Goal: Task Accomplishment & Management: Manage account settings

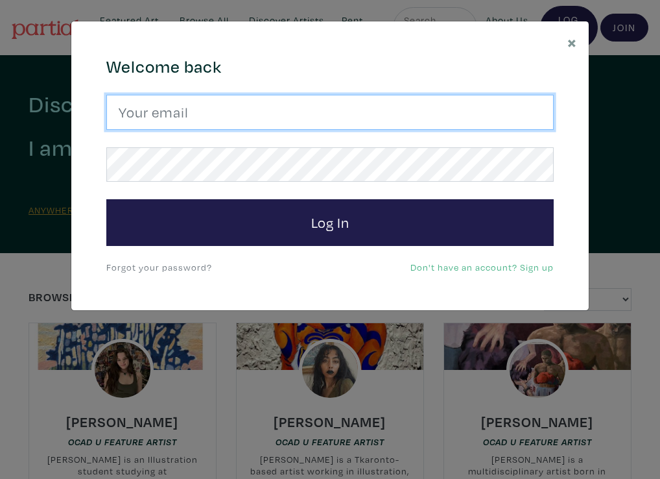
click at [149, 113] on input "email" at bounding box center [330, 112] width 448 height 35
type input "antoinette.herivel@gmail.com"
click at [171, 123] on input "email" at bounding box center [330, 112] width 448 height 35
type input "[PERSON_NAME][EMAIL_ADDRESS][PERSON_NAME][DOMAIN_NAME]"
click at [163, 114] on input "email" at bounding box center [330, 112] width 448 height 35
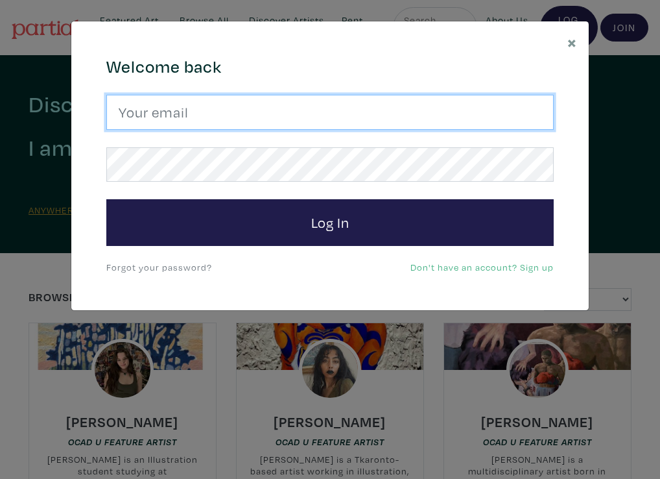
type input "[PERSON_NAME][EMAIL_ADDRESS][PERSON_NAME][DOMAIN_NAME]"
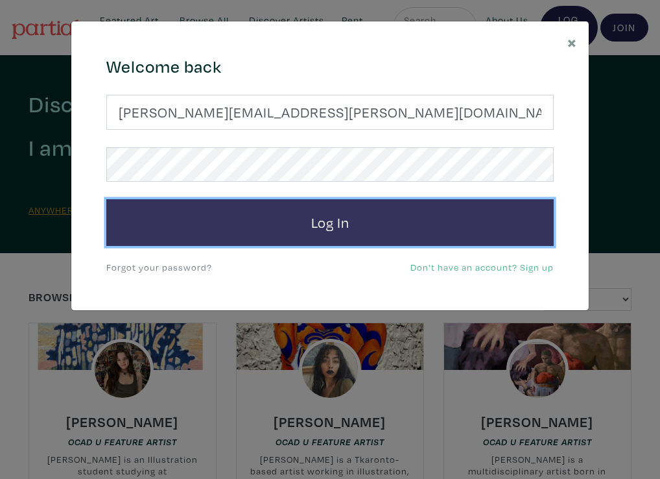
click at [311, 228] on button "Log In" at bounding box center [330, 222] width 448 height 47
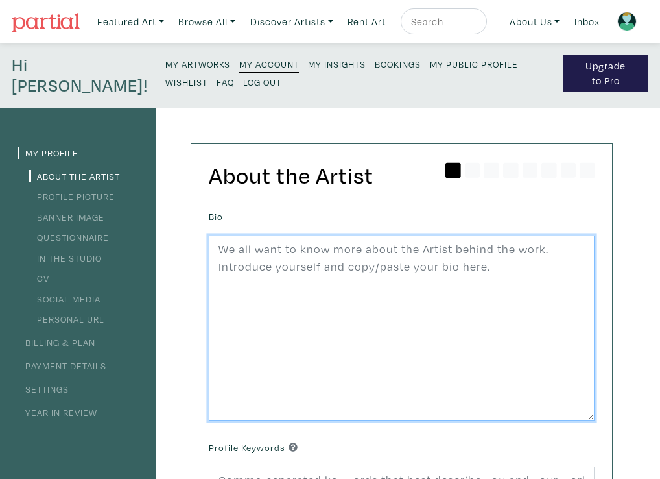
click at [219, 252] on textarea at bounding box center [402, 329] width 386 height 186
paste textarea "Antoinette is a British Canadian artist with roots in the Channel Island of Jer…"
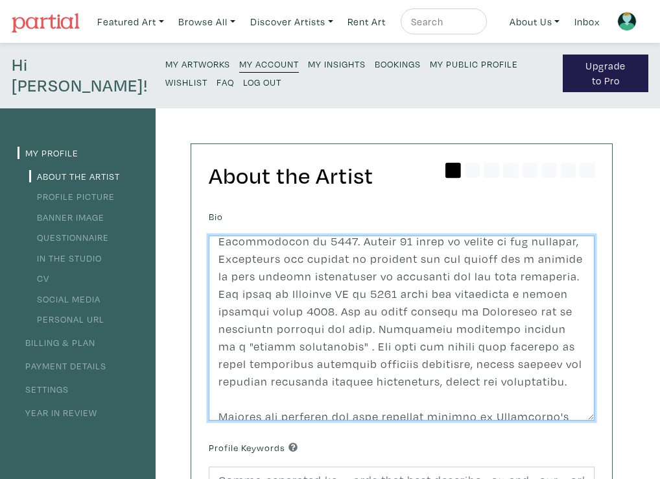
scroll to position [42, 0]
click at [249, 314] on textarea at bounding box center [402, 329] width 386 height 186
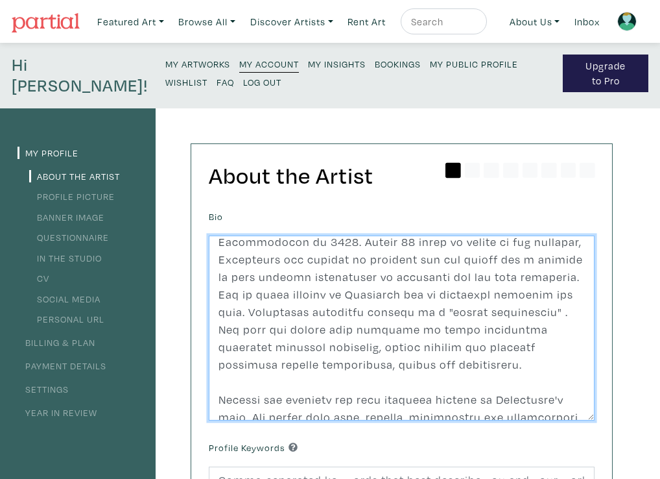
click at [567, 280] on textarea at bounding box center [402, 329] width 386 height 186
click at [272, 294] on textarea at bounding box center [402, 329] width 386 height 186
click at [385, 291] on textarea at bounding box center [402, 329] width 386 height 186
click at [382, 293] on textarea at bounding box center [402, 329] width 386 height 186
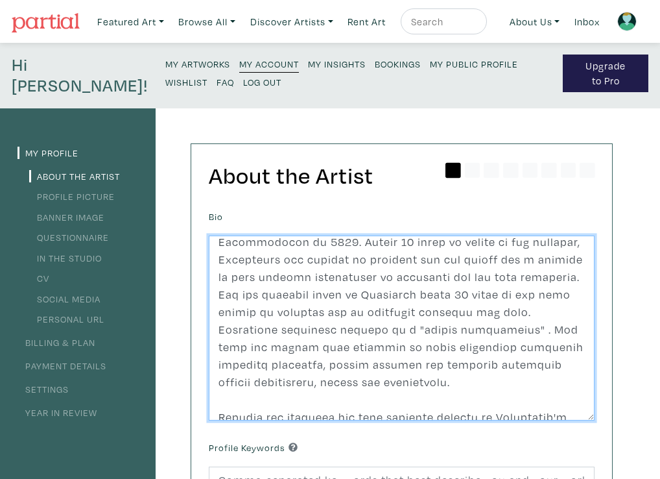
click at [505, 295] on textarea at bounding box center [402, 329] width 386 height 186
click at [223, 313] on textarea at bounding box center [402, 329] width 386 height 186
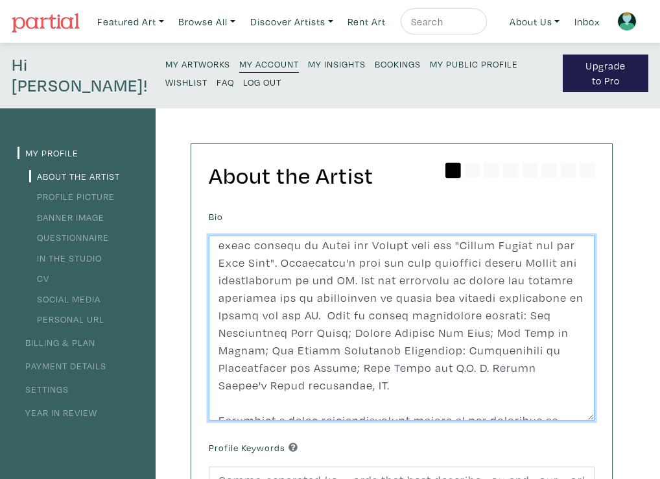
scroll to position [358, 0]
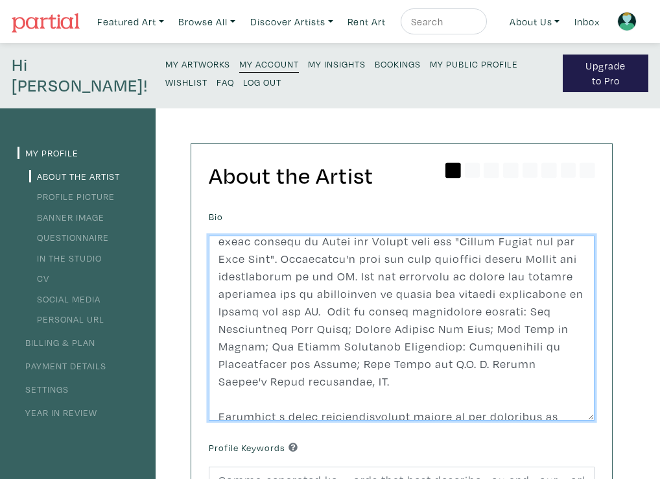
click at [268, 312] on textarea at bounding box center [402, 329] width 386 height 186
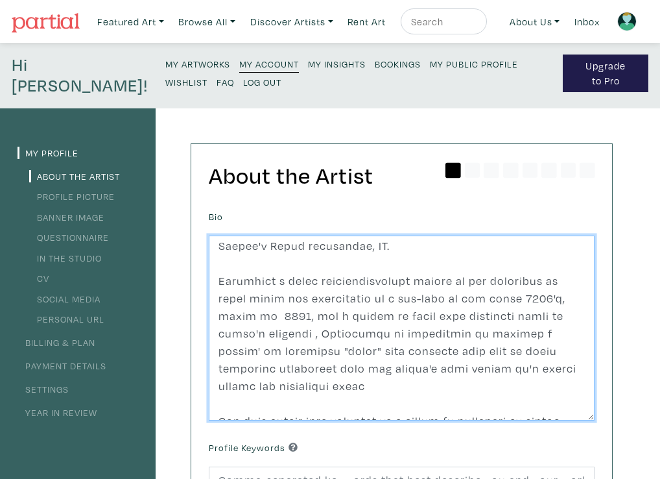
scroll to position [493, 0]
click at [474, 353] on textarea at bounding box center [402, 329] width 386 height 186
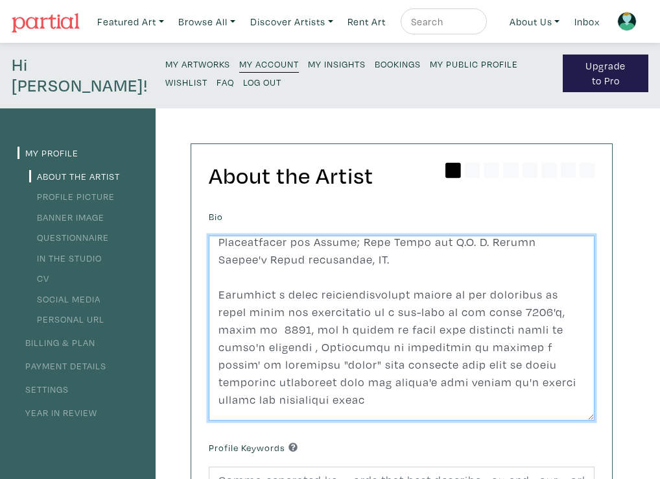
scroll to position [474, 0]
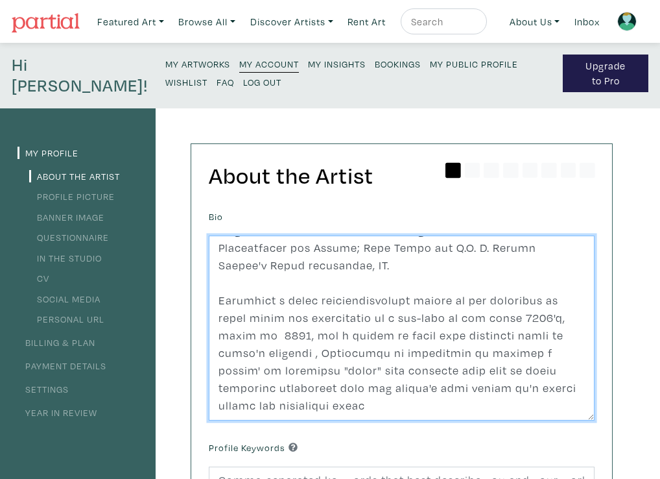
click at [585, 319] on textarea at bounding box center [402, 329] width 386 height 186
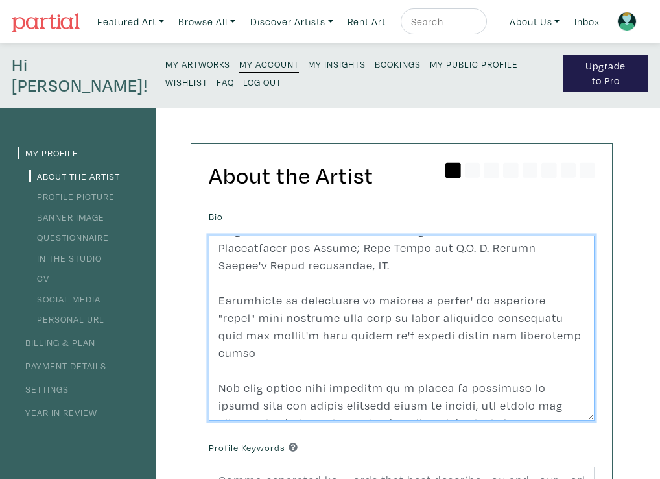
click at [277, 283] on textarea at bounding box center [402, 329] width 386 height 186
click at [366, 279] on textarea at bounding box center [402, 329] width 386 height 186
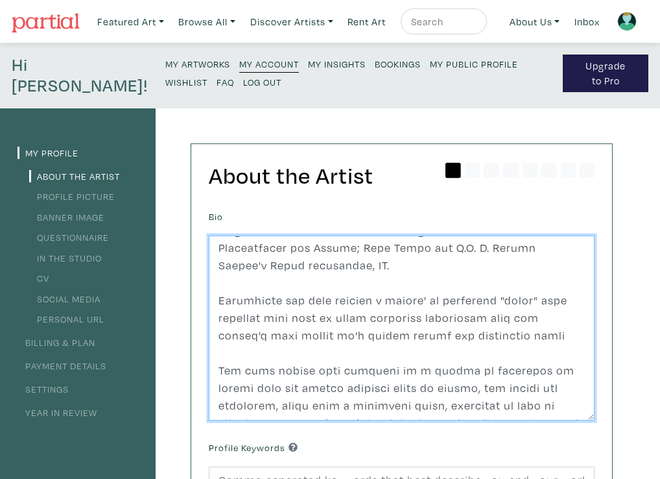
click at [372, 282] on textarea at bounding box center [402, 329] width 386 height 186
click at [276, 284] on textarea at bounding box center [402, 329] width 386 height 186
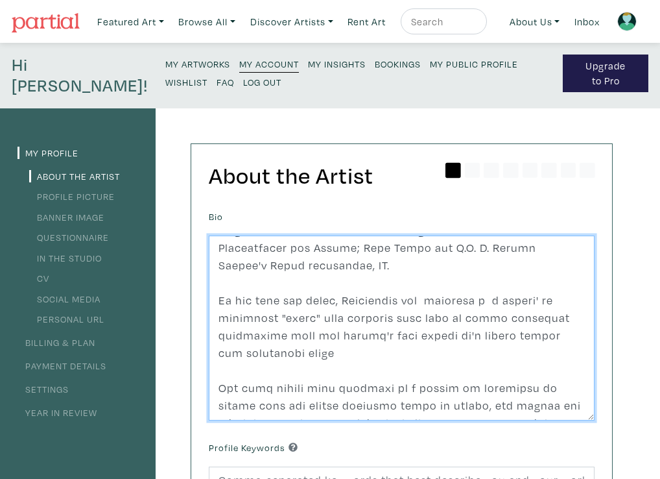
click at [470, 284] on textarea at bounding box center [402, 329] width 386 height 186
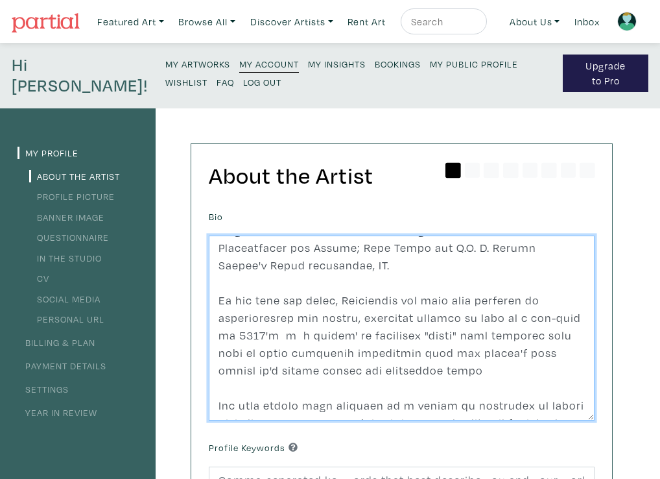
click at [232, 317] on textarea at bounding box center [402, 329] width 386 height 186
click at [291, 320] on textarea at bounding box center [402, 329] width 386 height 186
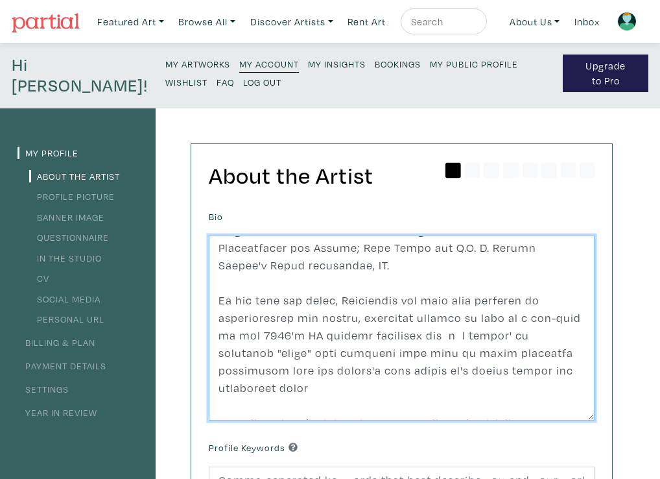
click at [442, 320] on textarea at bounding box center [402, 329] width 386 height 186
click at [514, 352] on textarea at bounding box center [402, 329] width 386 height 186
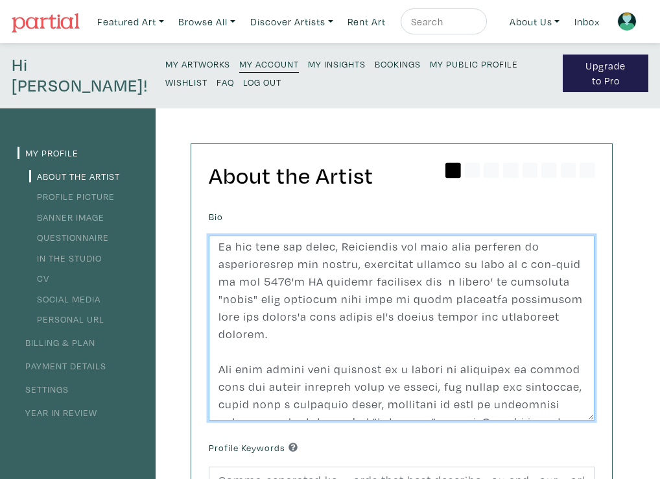
scroll to position [529, 0]
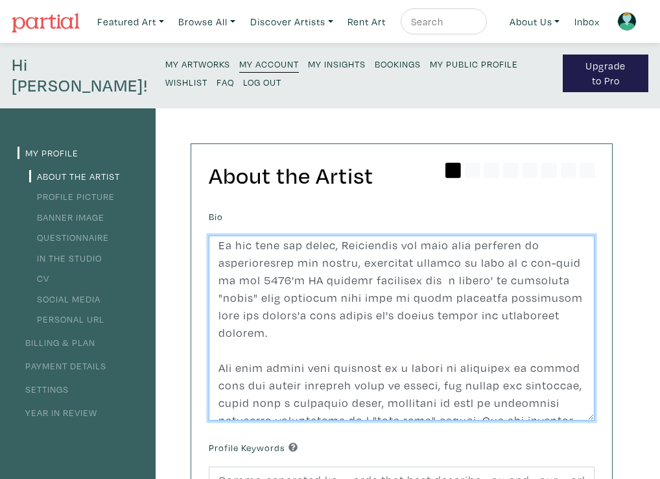
click at [217, 333] on textarea at bounding box center [402, 329] width 386 height 186
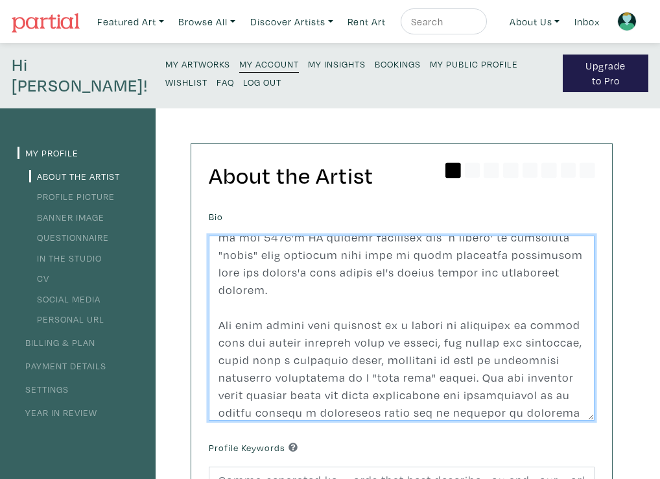
scroll to position [575, 0]
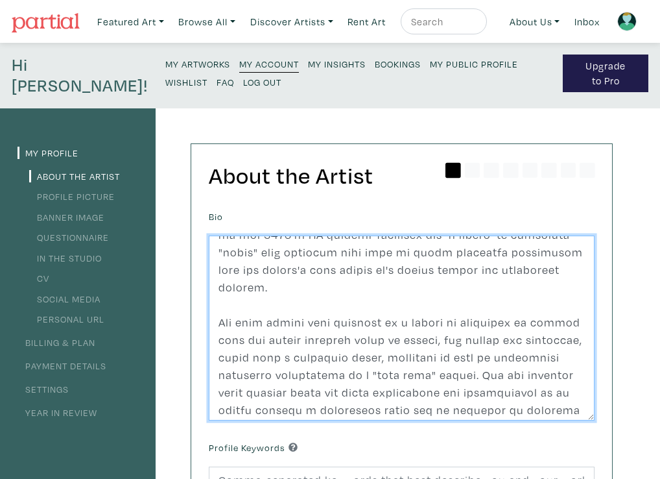
click at [405, 322] on textarea at bounding box center [402, 329] width 386 height 186
click at [388, 319] on textarea at bounding box center [402, 329] width 386 height 186
click at [393, 324] on textarea at bounding box center [402, 329] width 386 height 186
click at [439, 324] on textarea at bounding box center [402, 329] width 386 height 186
click at [443, 324] on textarea at bounding box center [402, 329] width 386 height 186
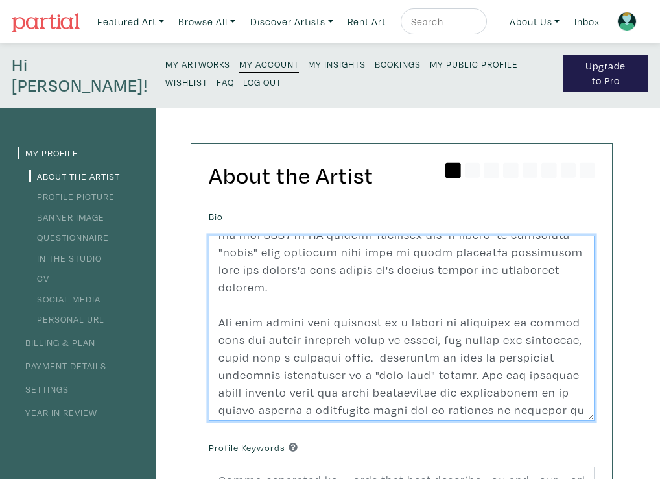
click at [496, 322] on textarea at bounding box center [402, 329] width 386 height 186
click at [499, 323] on textarea at bounding box center [402, 329] width 386 height 186
click at [292, 415] on textarea at bounding box center [402, 329] width 386 height 186
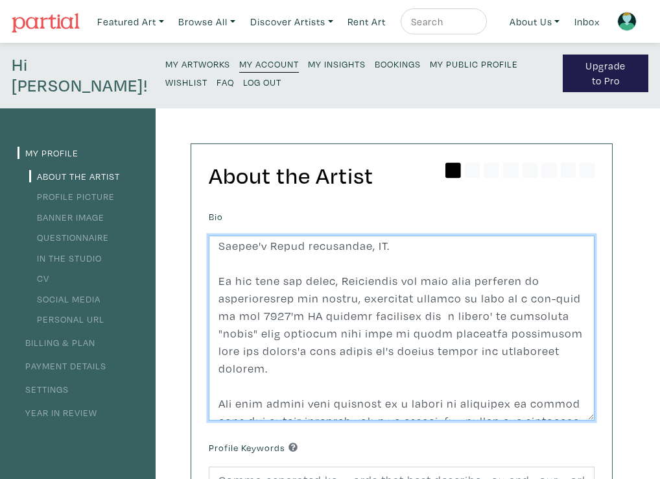
scroll to position [487, 0]
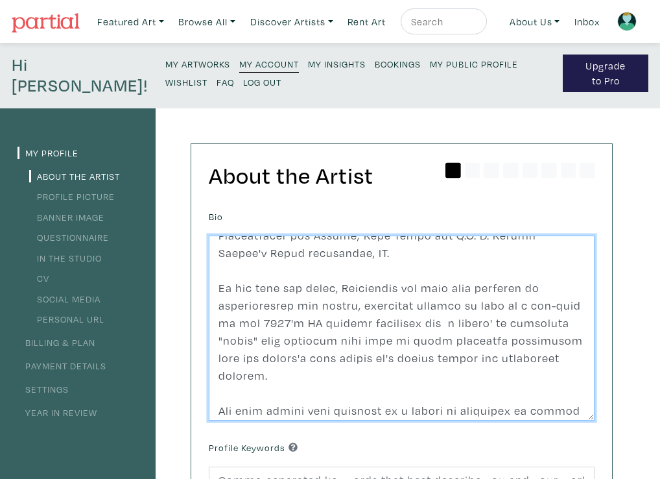
click at [535, 342] on textarea at bounding box center [402, 329] width 386 height 186
click at [535, 341] on textarea at bounding box center [402, 329] width 386 height 186
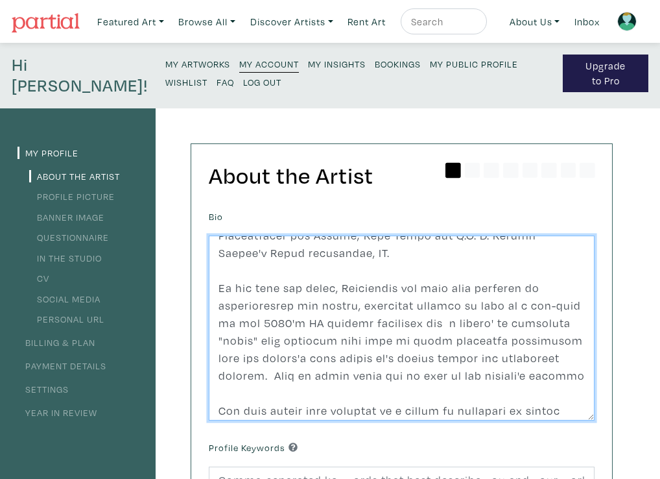
click at [415, 360] on textarea at bounding box center [402, 329] width 386 height 186
click at [479, 359] on textarea at bounding box center [402, 329] width 386 height 186
click at [477, 359] on textarea at bounding box center [402, 329] width 386 height 186
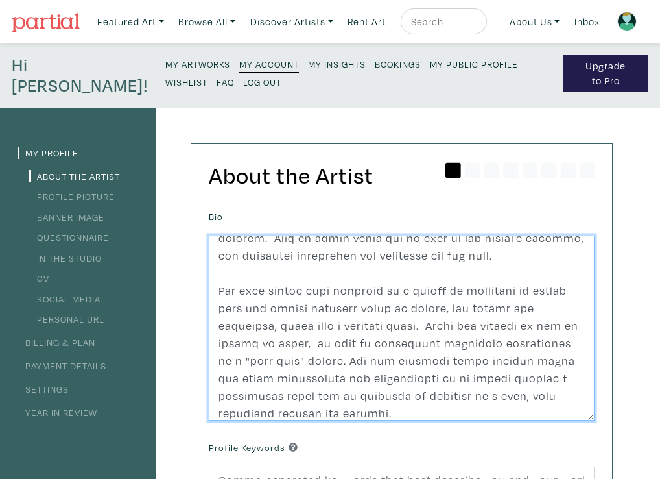
scroll to position [623, 0]
click at [363, 303] on textarea at bounding box center [402, 329] width 386 height 186
click at [457, 293] on textarea at bounding box center [402, 329] width 386 height 186
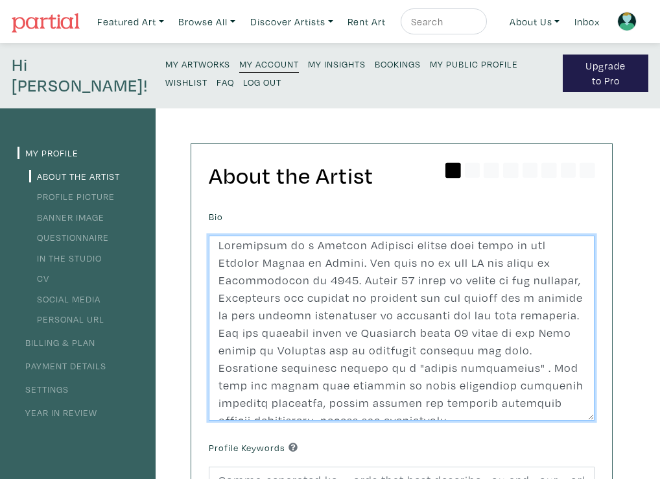
scroll to position [10, 0]
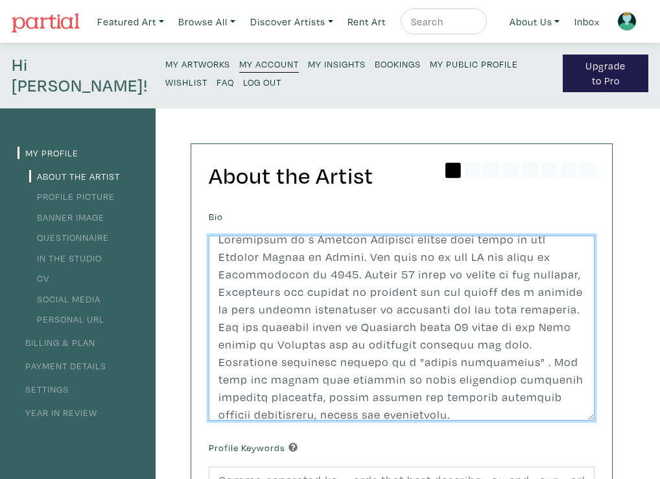
click at [491, 309] on textarea at bounding box center [402, 329] width 386 height 186
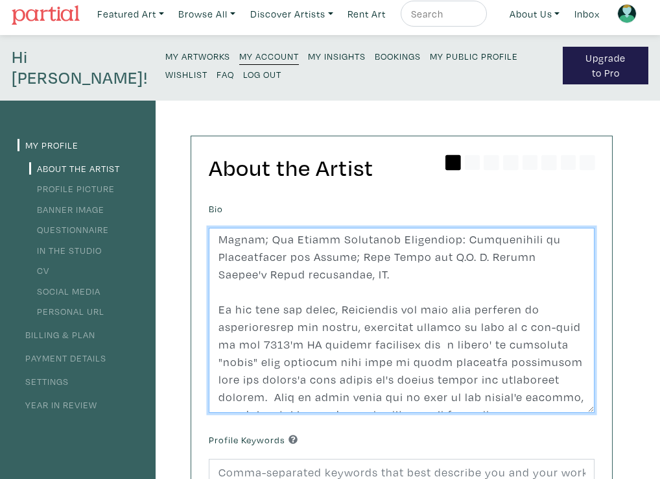
scroll to position [489, 0]
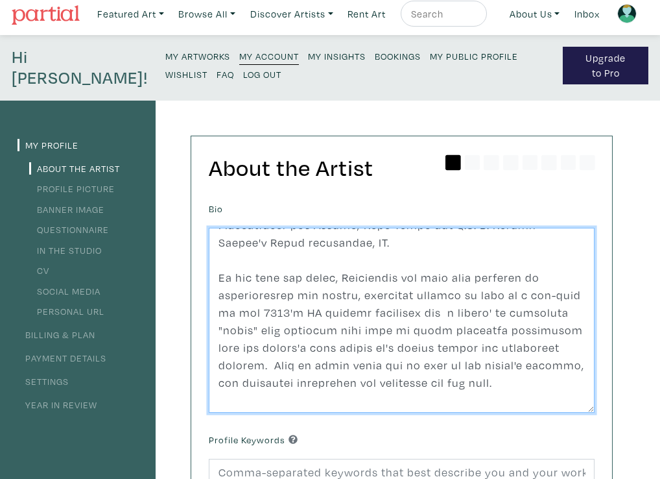
click at [398, 288] on textarea at bounding box center [402, 321] width 386 height 186
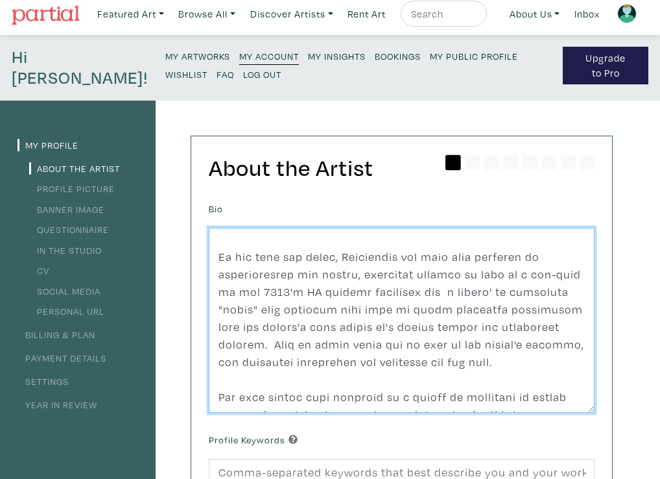
scroll to position [515, 0]
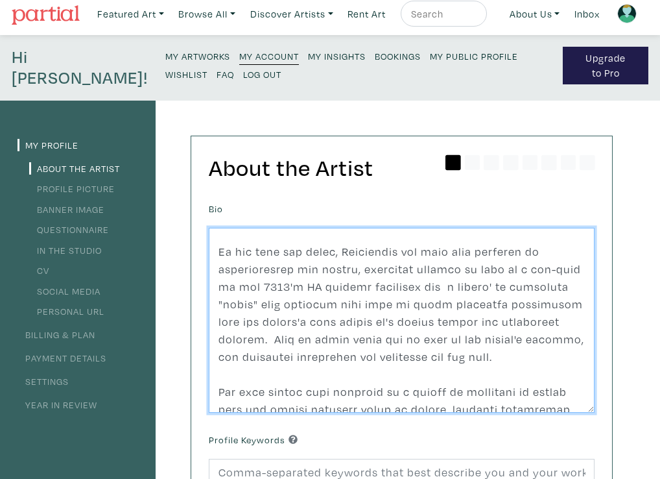
click at [503, 326] on textarea at bounding box center [402, 321] width 386 height 186
click at [273, 343] on textarea at bounding box center [402, 321] width 386 height 186
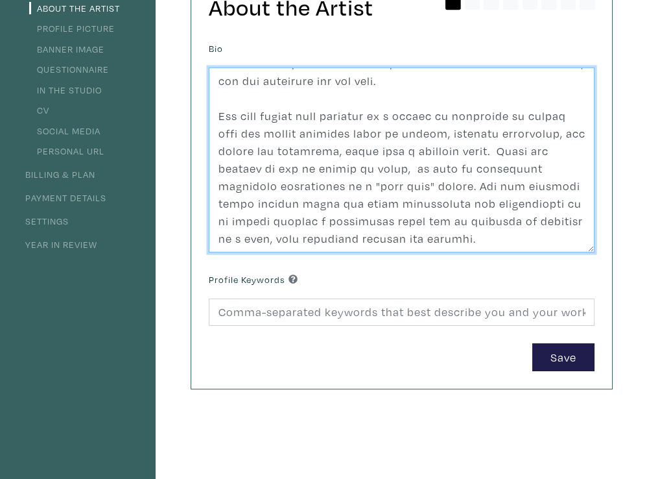
scroll to position [176, 0]
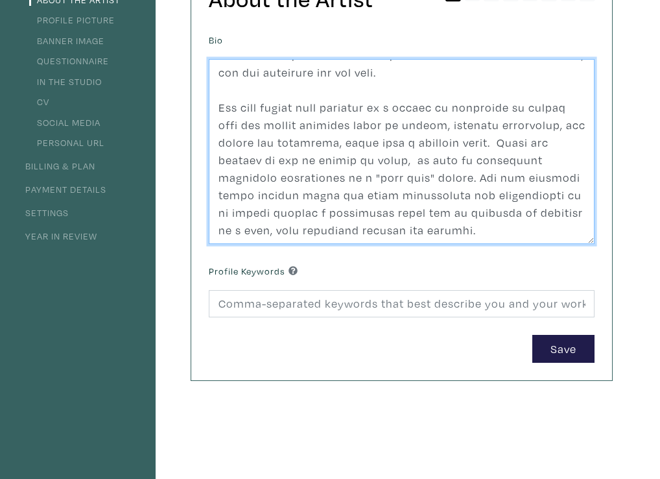
type textarea "Antoinette is a British Canadian artist with roots in the Channel Island of Jer…"
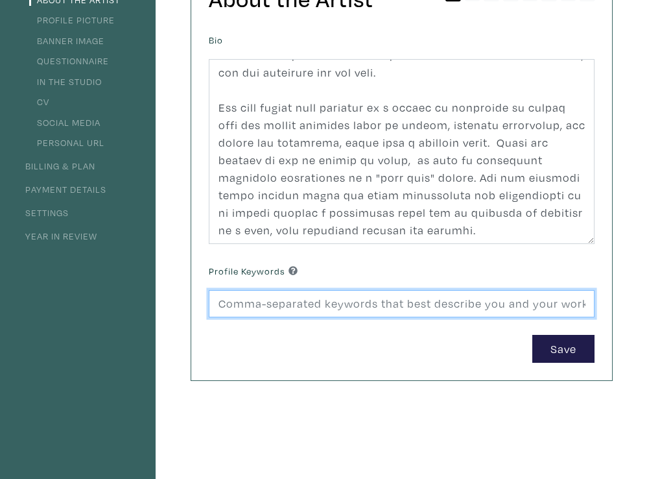
click at [219, 304] on input at bounding box center [402, 304] width 386 height 28
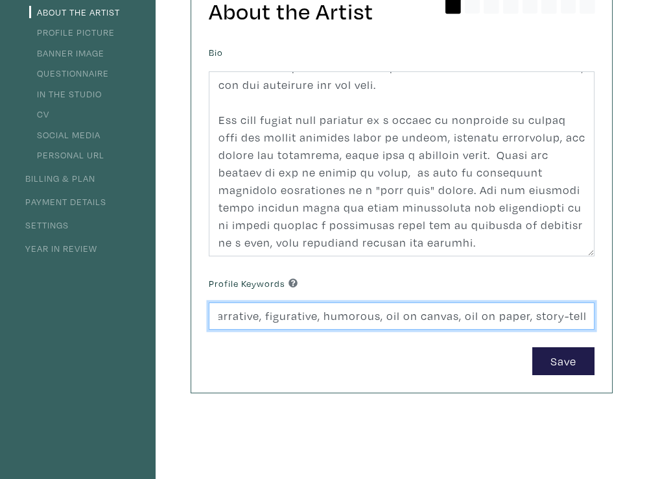
scroll to position [0, 149]
click at [513, 317] on input "Memoir, autobiography, narrative, figurative, humorous, oil on canvas, oil on p…" at bounding box center [402, 316] width 386 height 28
click at [515, 318] on input "Memoir, autobiography, narrative, figurative, humorous, oil on canvas, oil on p…" at bounding box center [402, 316] width 386 height 28
type input "Memoir, autobiography, narrative, figurative, humorous, oil, egg-tempera-on-pap…"
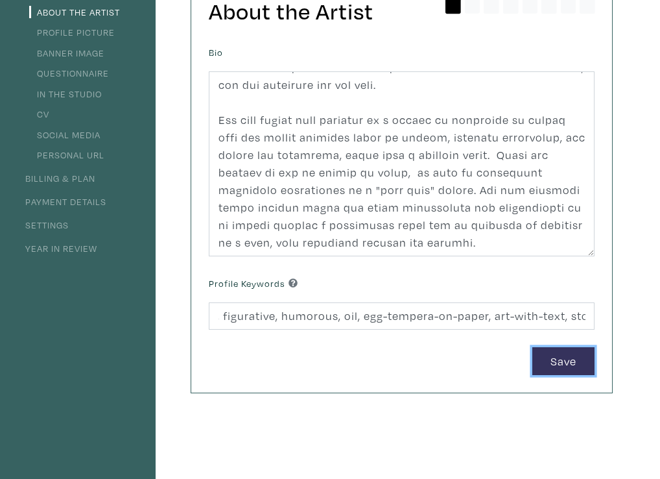
scroll to position [0, 0]
click at [564, 355] on button "Save" at bounding box center [564, 361] width 62 height 28
click at [556, 363] on button "Save" at bounding box center [564, 361] width 62 height 28
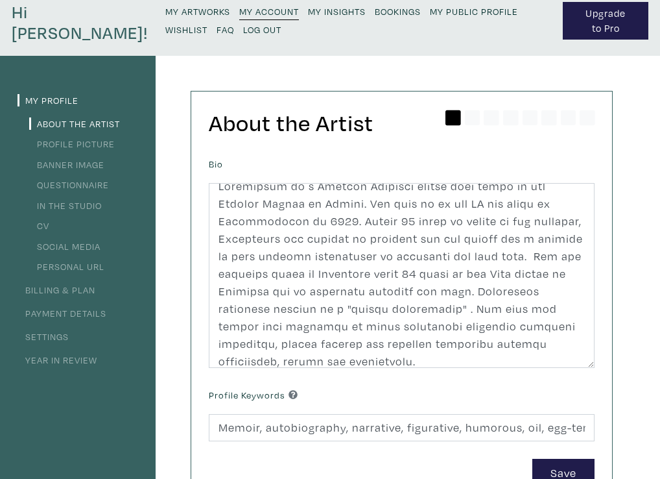
scroll to position [63, 0]
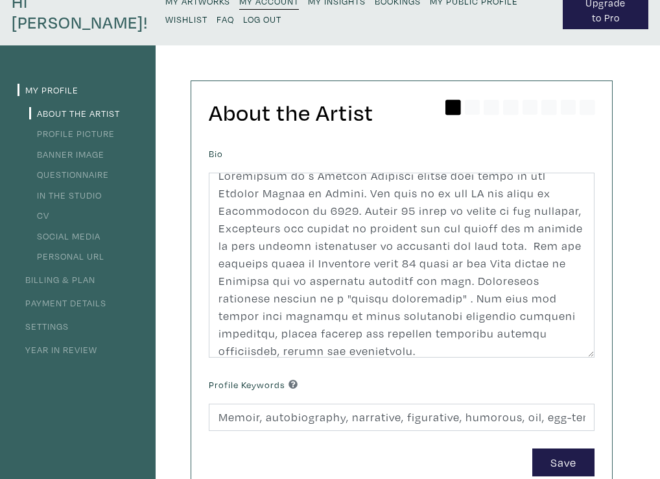
click at [71, 279] on link "Billing & Plan" at bounding box center [57, 279] width 78 height 12
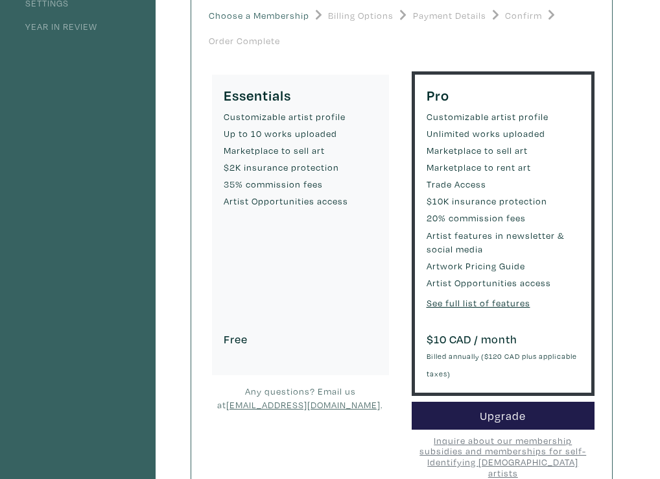
scroll to position [242, 0]
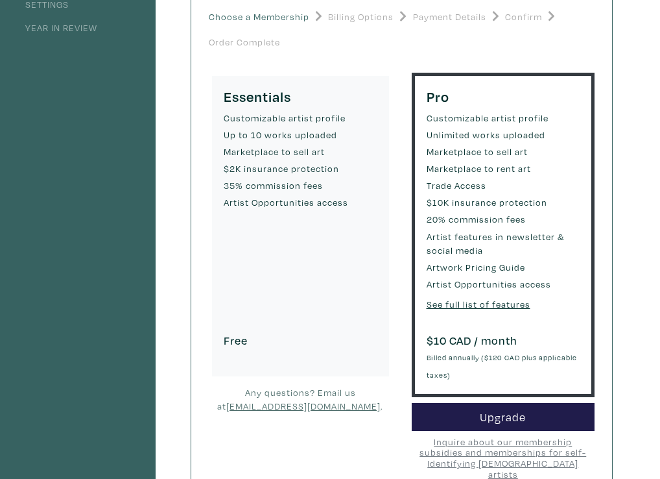
click at [323, 248] on ul "Customizable artist profile Up to 10 works uploaded Marketplace to sell art $2K…" at bounding box center [301, 216] width 154 height 211
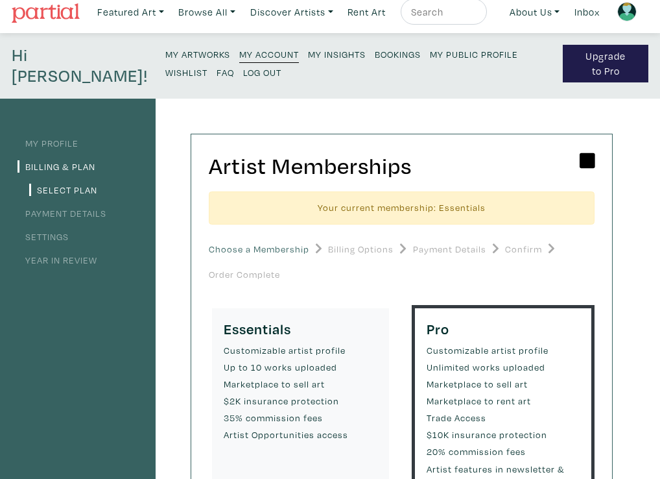
scroll to position [14, 0]
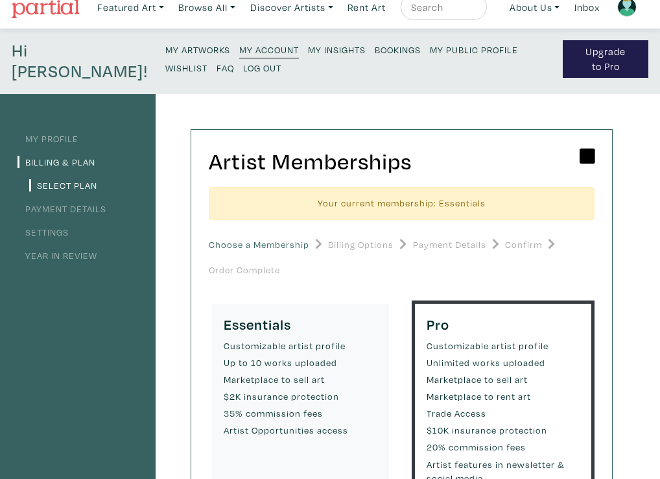
click at [62, 206] on link "Payment Details" at bounding box center [62, 208] width 89 height 12
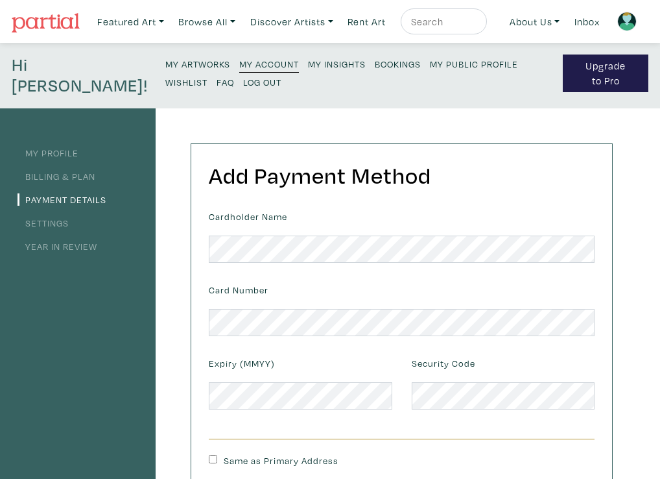
click at [60, 149] on link "My Profile" at bounding box center [48, 153] width 61 height 12
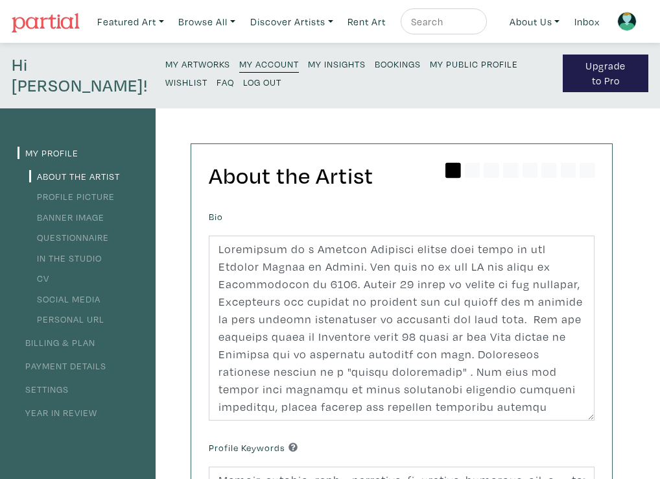
click at [97, 219] on link "Banner Image" at bounding box center [66, 217] width 75 height 12
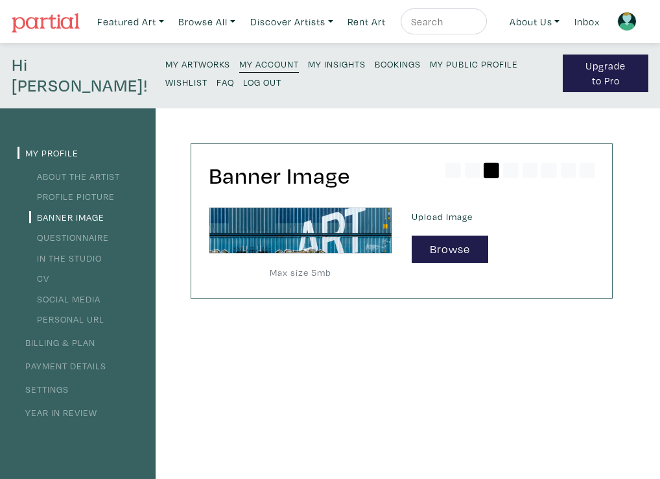
click at [58, 146] on li "My Profile" at bounding box center [78, 152] width 121 height 18
click at [58, 154] on link "My Profile" at bounding box center [48, 153] width 61 height 12
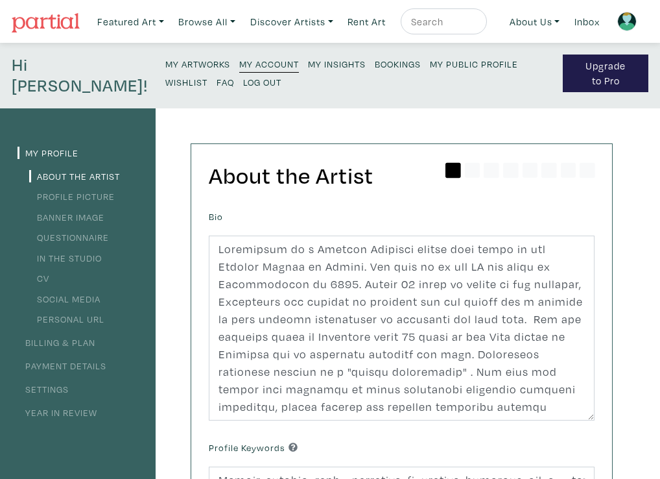
click at [80, 194] on link "Profile Picture" at bounding box center [72, 196] width 86 height 12
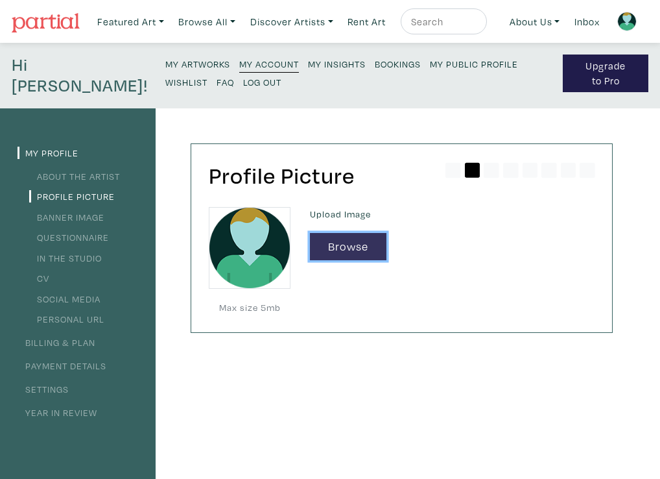
click at [335, 247] on button "Browse" at bounding box center [348, 247] width 77 height 28
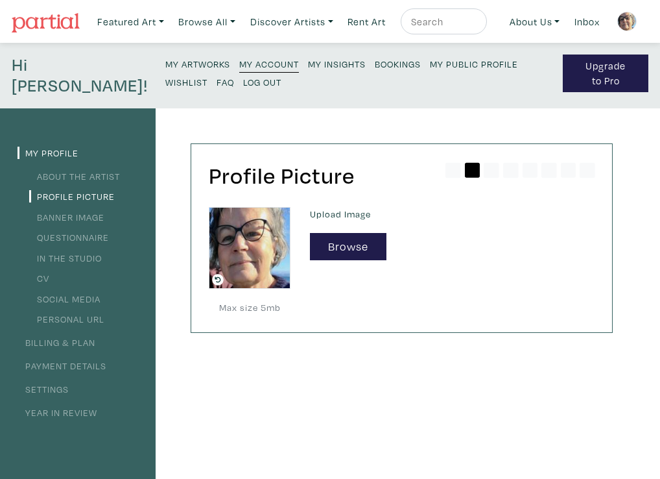
click at [85, 214] on link "Banner Image" at bounding box center [66, 217] width 75 height 12
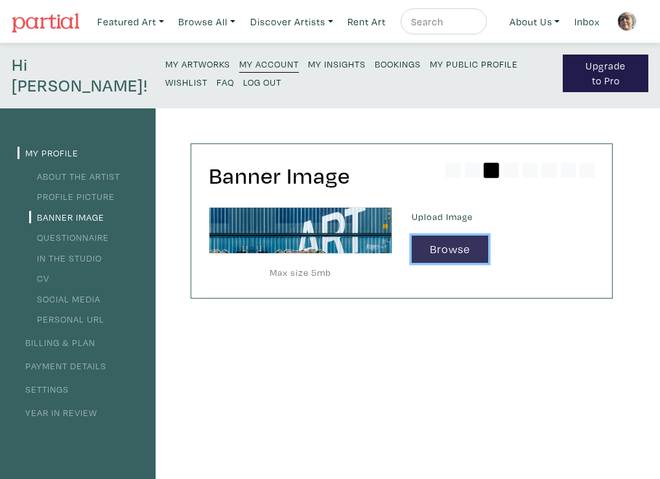
click at [436, 250] on button "Browse" at bounding box center [450, 250] width 77 height 28
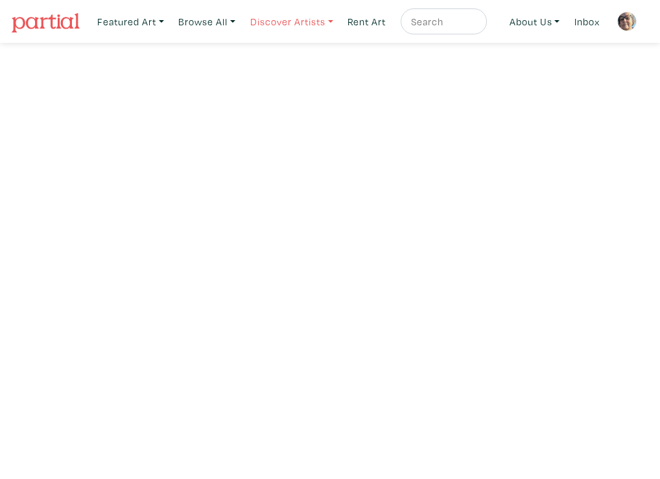
click at [289, 20] on link "Discover Artists" at bounding box center [292, 21] width 95 height 27
click at [288, 20] on link "Discover Artists" at bounding box center [292, 21] width 95 height 27
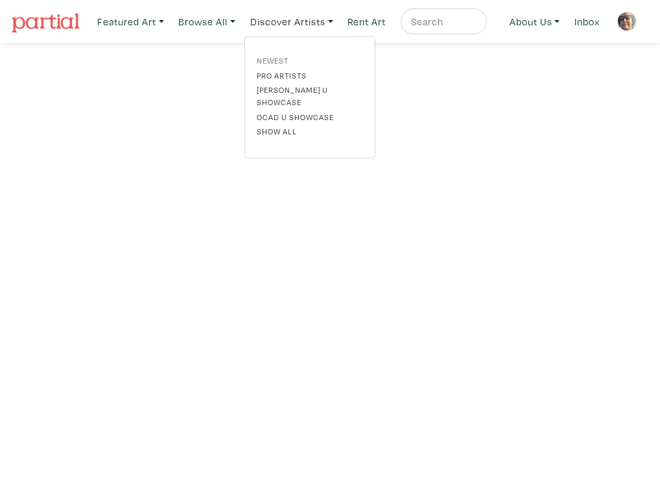
click at [276, 56] on link "Newest" at bounding box center [310, 60] width 106 height 12
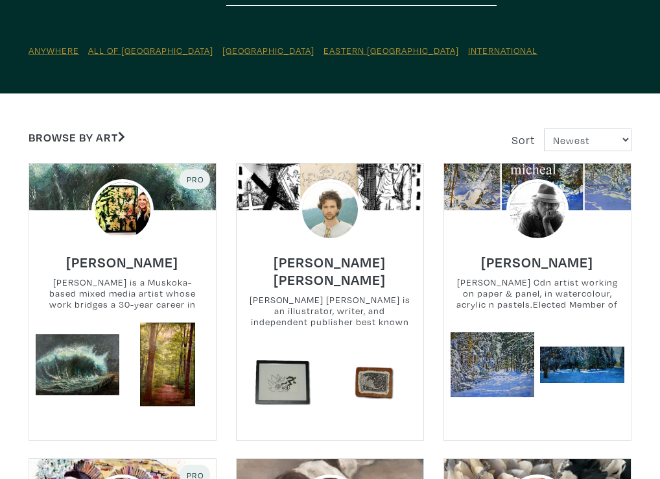
scroll to position [171, 0]
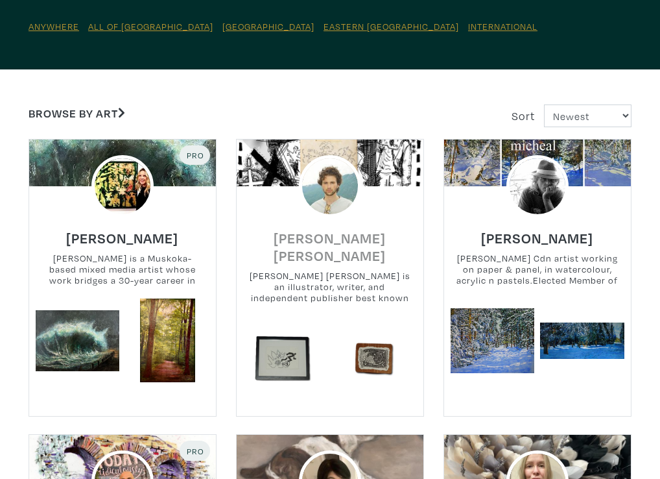
click at [335, 237] on h6 "Fisher Monahan" at bounding box center [330, 246] width 187 height 35
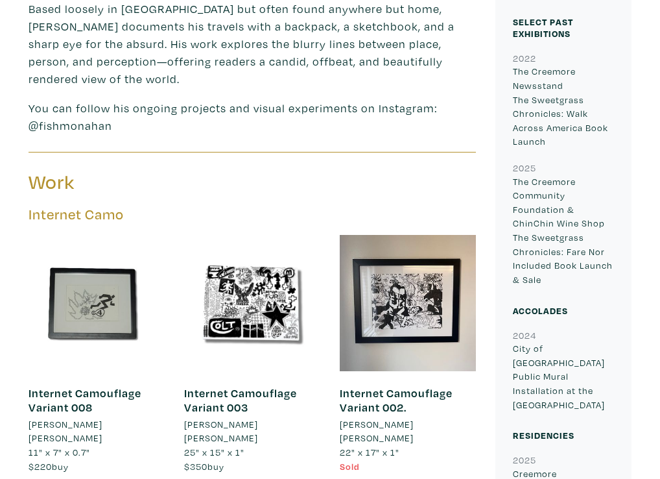
scroll to position [466, 0]
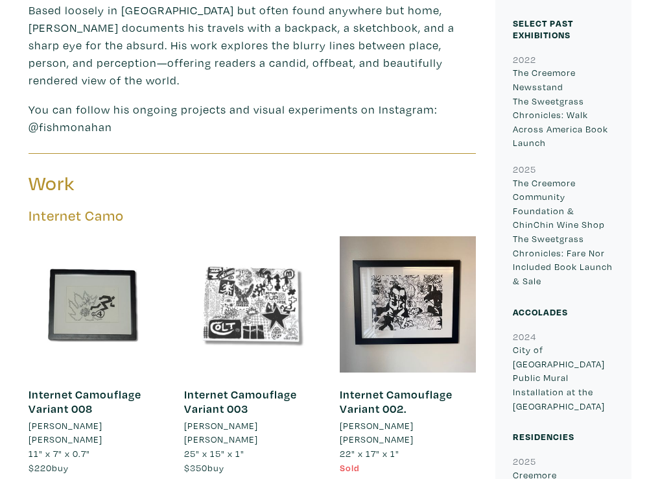
click at [252, 276] on div at bounding box center [252, 304] width 136 height 136
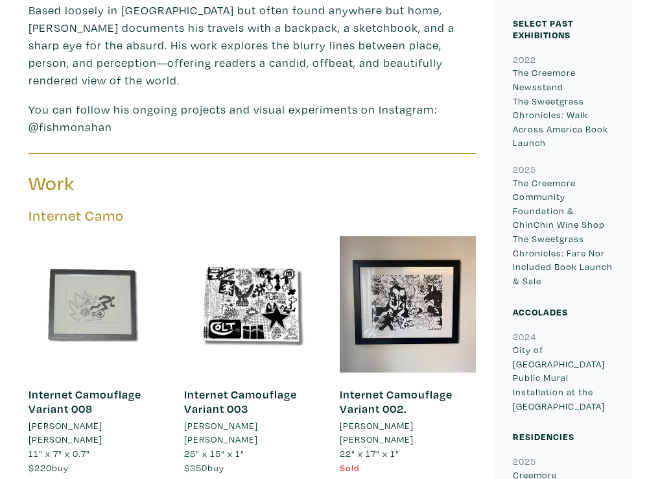
click at [40, 309] on div at bounding box center [97, 304] width 136 height 136
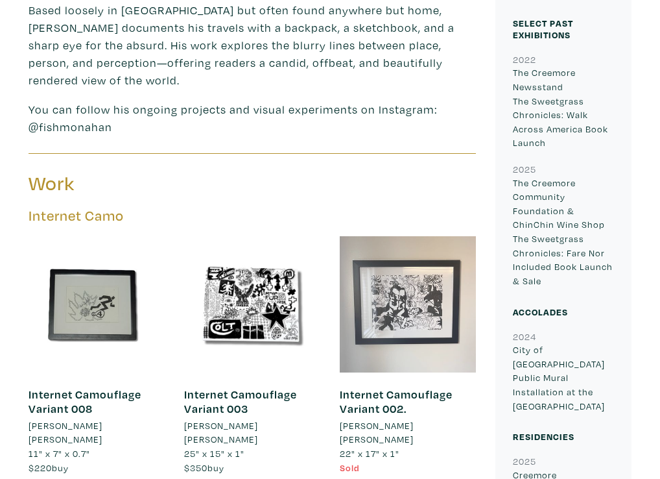
click at [405, 277] on div at bounding box center [408, 304] width 136 height 136
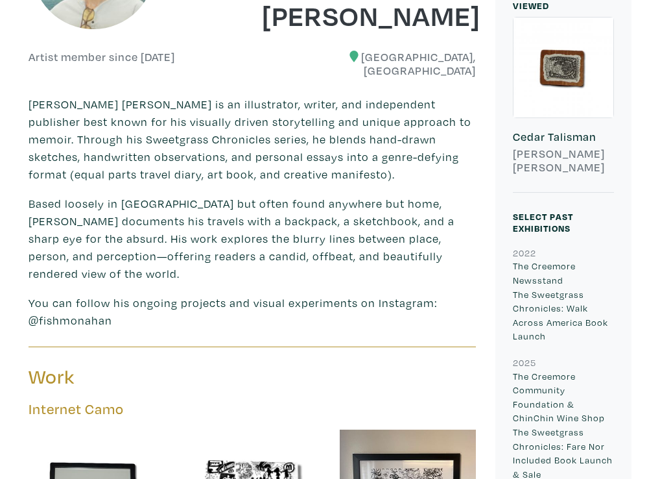
scroll to position [0, 0]
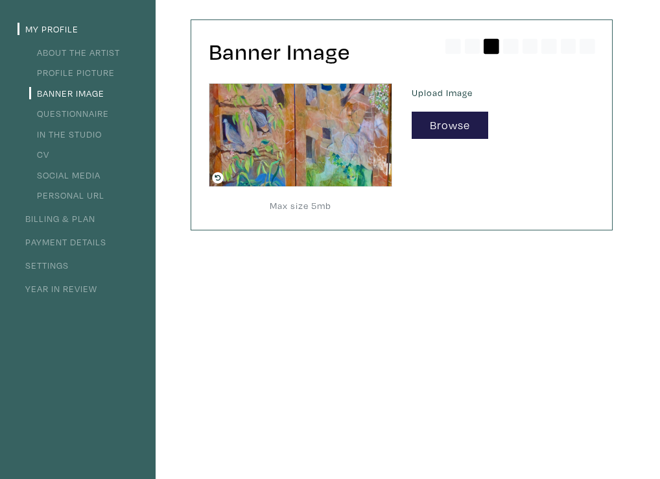
scroll to position [127, 0]
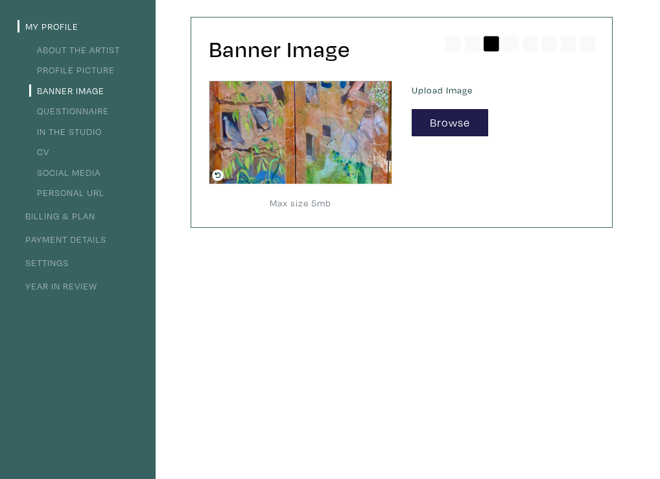
click at [74, 110] on link "Questionnaire" at bounding box center [69, 110] width 80 height 12
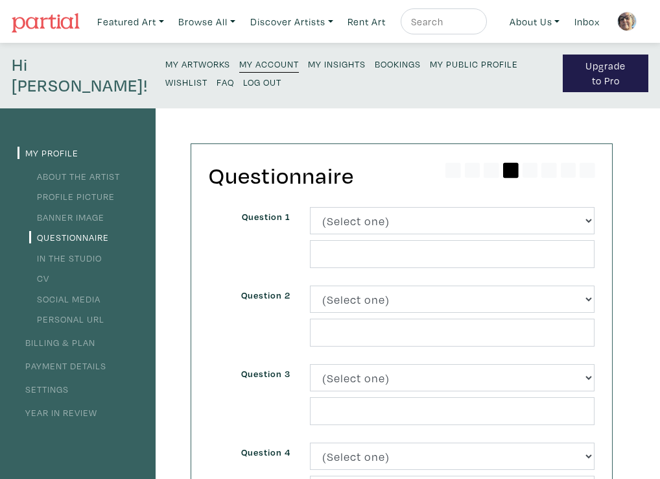
click at [282, 213] on span "Question 1" at bounding box center [266, 216] width 49 height 12
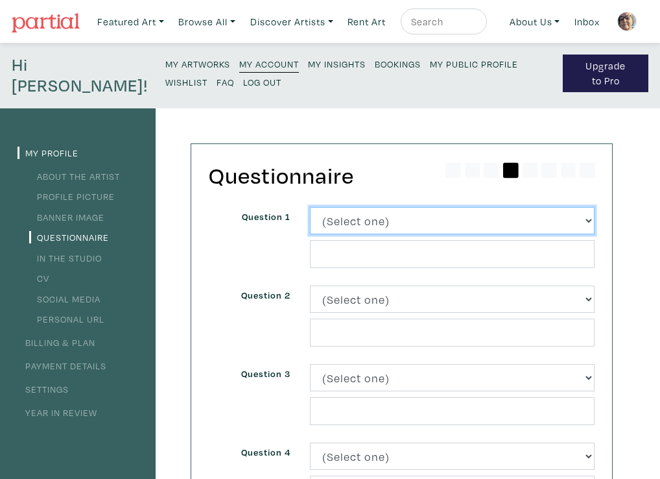
click at [352, 223] on select "(Select one) About Me Best season of the year in Toronto Describe your home in …" at bounding box center [452, 221] width 285 height 28
select select "3238"
click at [310, 207] on select "(Select one) About Me Best season of the year in Toronto Describe your home in …" at bounding box center [452, 221] width 285 height 28
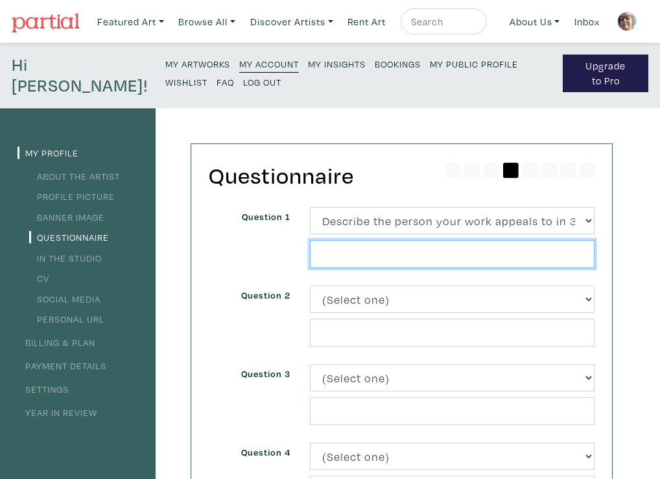
click at [323, 254] on input "text" at bounding box center [452, 254] width 285 height 28
type input "love of stories"
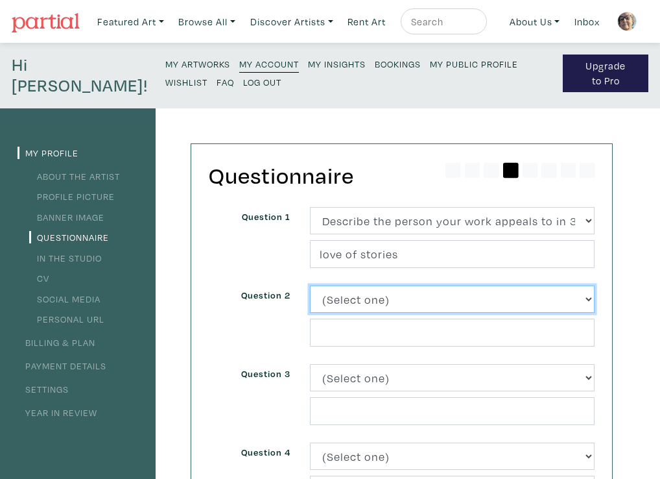
click at [349, 300] on select "(Select one) About Me Best season of the year in Toronto Describe your home in …" at bounding box center [452, 299] width 285 height 28
select select "3251"
click at [310, 285] on select "(Select one) About Me Best season of the year in Toronto Describe your home in …" at bounding box center [452, 299] width 285 height 28
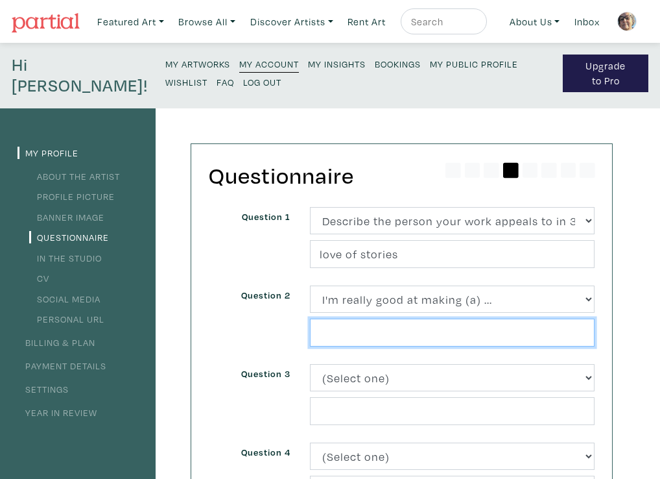
click at [322, 334] on input "text" at bounding box center [452, 333] width 285 height 28
click at [388, 334] on input "bread and baaking" at bounding box center [452, 333] width 285 height 28
type input "bread and baking"
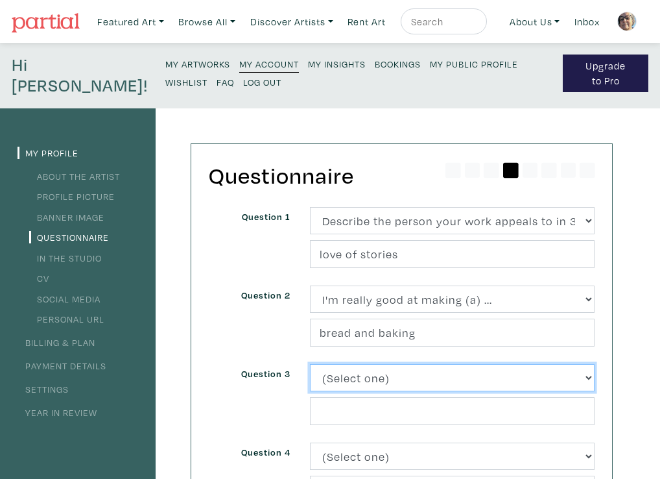
click at [356, 378] on select "(Select one) About Me Best season of the year in Toronto Describe your home in …" at bounding box center [452, 378] width 285 height 28
click at [310, 364] on select "(Select one) About Me Best season of the year in Toronto Describe your home in …" at bounding box center [452, 378] width 285 height 28
click at [356, 378] on select "(Select one) About Me Best season of the year in Toronto Describe your home in …" at bounding box center [452, 378] width 285 height 28
click at [310, 364] on select "(Select one) About Me Best season of the year in Toronto Describe your home in …" at bounding box center [452, 378] width 285 height 28
click at [356, 378] on select "(Select one) About Me Best season of the year in Toronto Describe your home in …" at bounding box center [452, 378] width 285 height 28
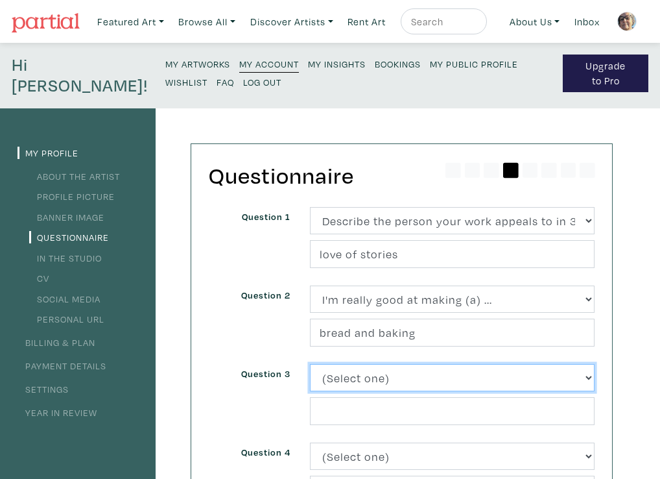
select select "3240"
click at [310, 364] on select "(Select one) About Me Best season of the year in Toronto Describe your home in …" at bounding box center [452, 378] width 285 height 28
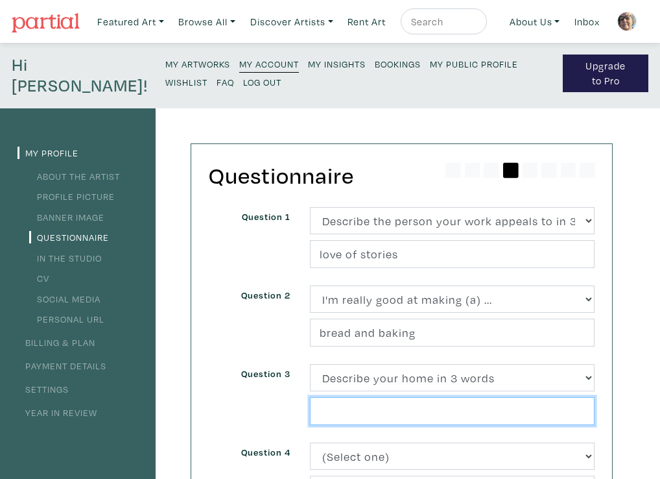
click at [328, 412] on input "text" at bounding box center [452, 411] width 285 height 28
type input "small quiet inspiring"
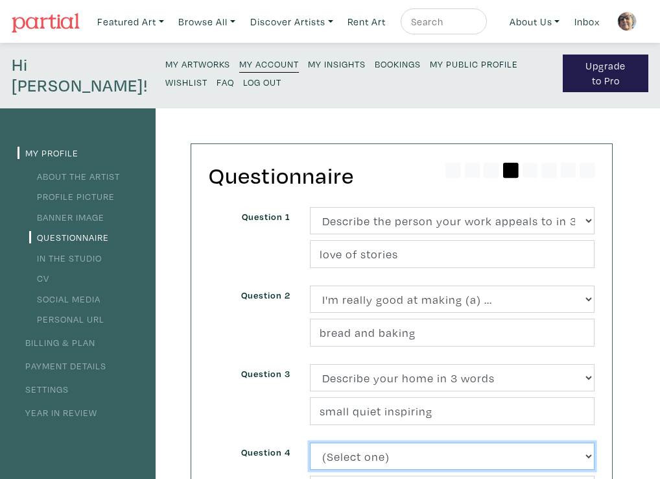
click at [329, 457] on select "(Select one) About Me Best season of the year in Toronto Describe your home in …" at bounding box center [452, 456] width 285 height 28
select select "3228"
click at [310, 442] on select "(Select one) About Me Best season of the year in Toronto Describe your home in …" at bounding box center [452, 456] width 285 height 28
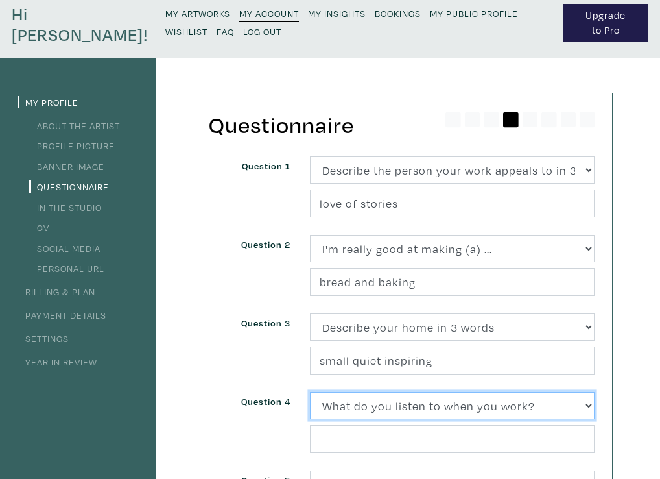
scroll to position [55, 0]
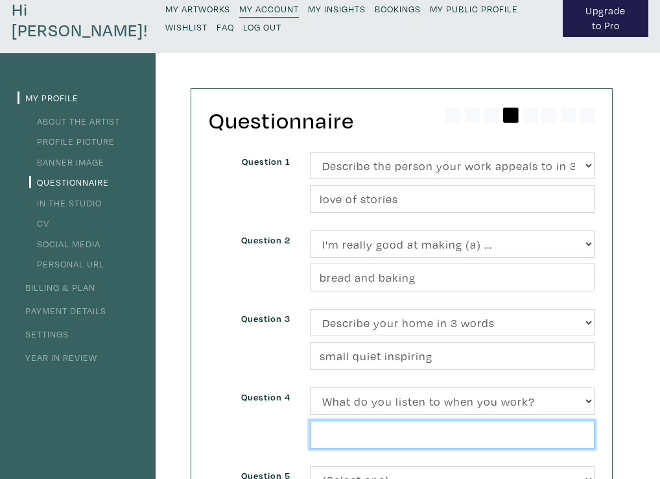
click at [320, 438] on input "text" at bounding box center [452, 434] width 285 height 28
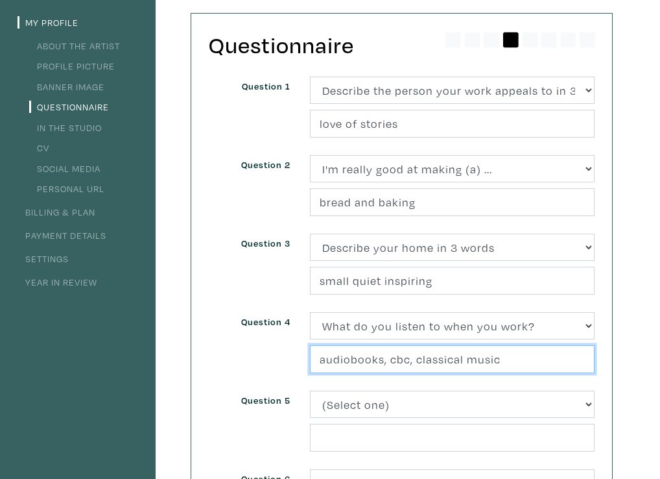
scroll to position [133, 0]
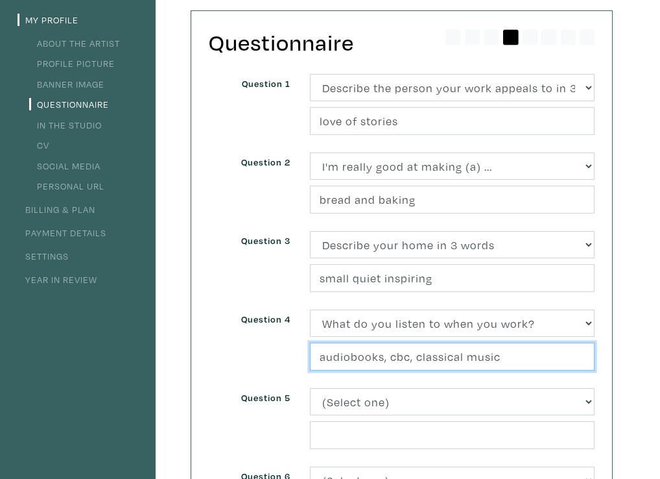
type input "audiobooks, cbc, classical music"
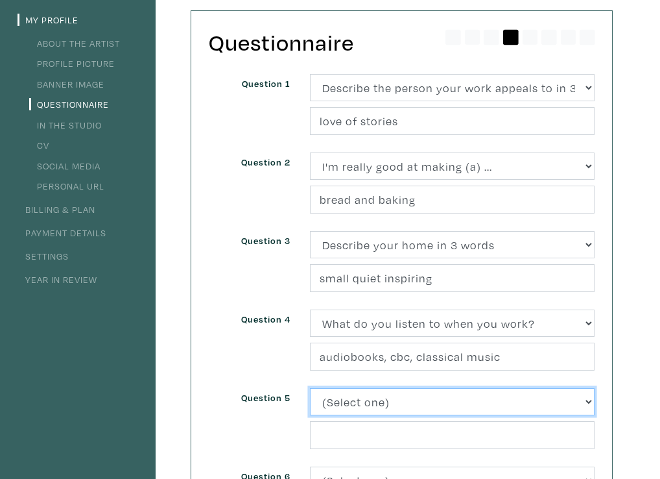
click at [333, 400] on select "(Select one) About Me Best season of the year in Toronto Describe your home in …" at bounding box center [452, 402] width 285 height 28
select select "3221"
click at [310, 388] on select "(Select one) About Me Best season of the year in Toronto Describe your home in …" at bounding box center [452, 402] width 285 height 28
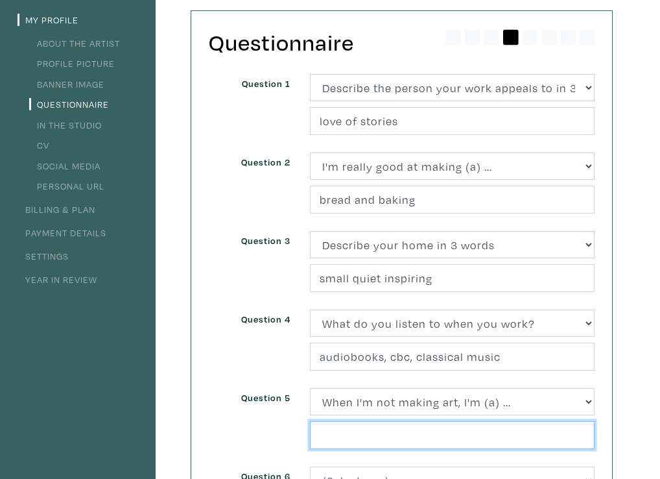
click at [326, 436] on input "text" at bounding box center [452, 435] width 285 height 28
click at [392, 435] on input "walking along the Fraser river" at bounding box center [452, 435] width 285 height 28
click at [525, 435] on input "walking along beside the Fraser river" at bounding box center [452, 435] width 285 height 28
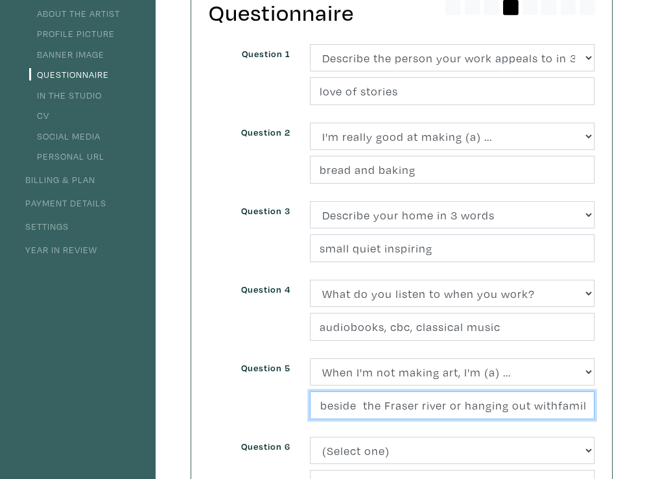
scroll to position [167, 0]
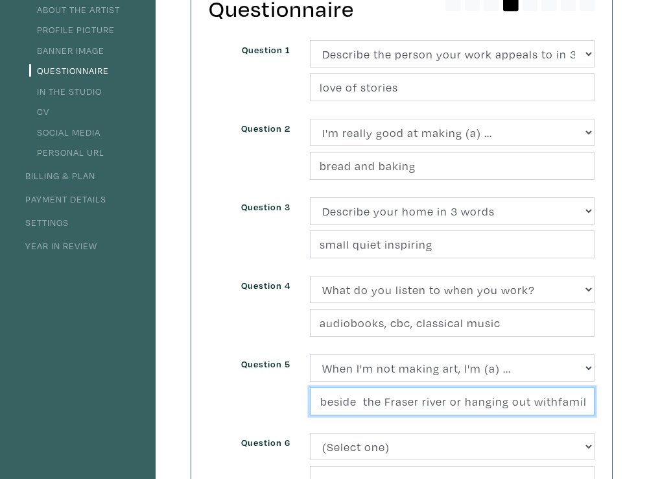
click at [552, 402] on input "walking along beside the Fraser river or hanging out withfamily" at bounding box center [452, 401] width 285 height 28
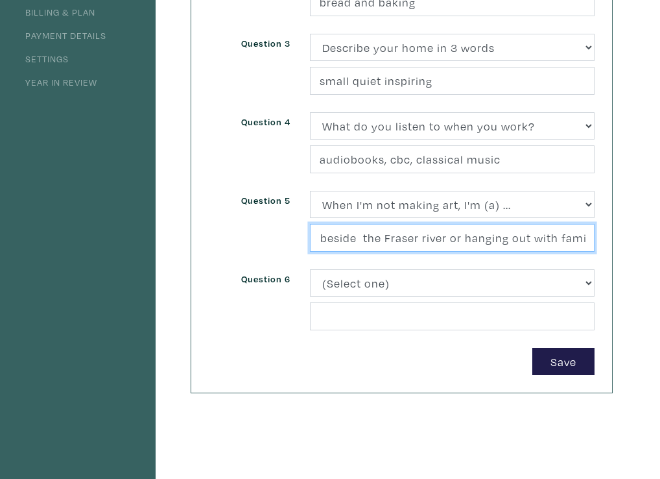
scroll to position [333, 0]
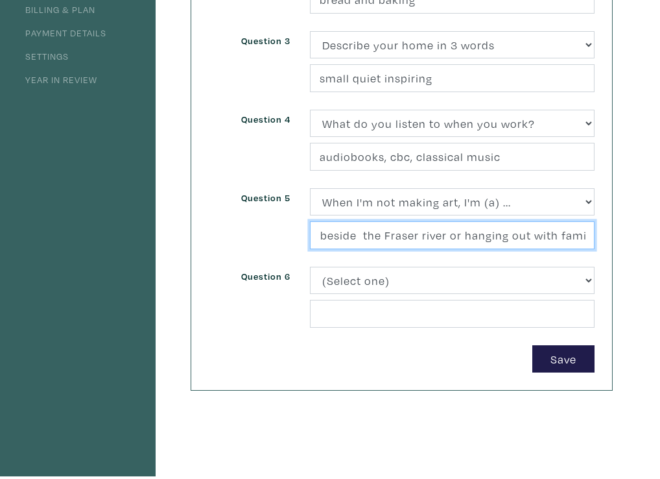
type input "walking along beside the Fraser river or hanging out with family"
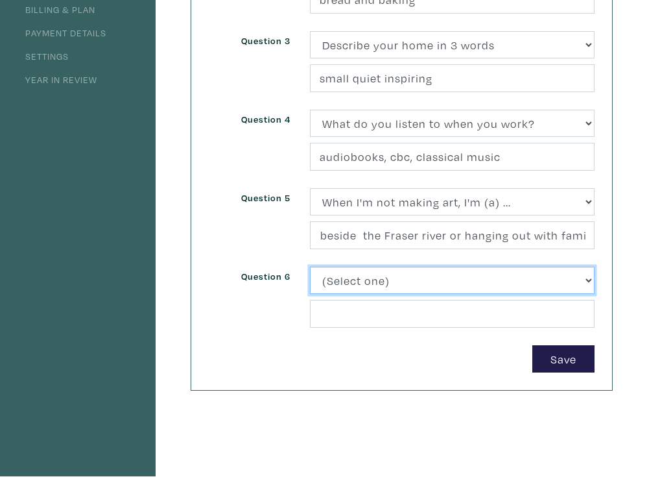
click at [330, 276] on select "(Select one) About Me Best season of the year in Toronto Describe your home in …" at bounding box center [452, 281] width 285 height 28
click at [310, 267] on select "(Select one) About Me Best season of the year in Toronto Describe your home in …" at bounding box center [452, 281] width 285 height 28
click at [413, 288] on select "(Select one) About Me Best season of the year in Toronto Describe your home in …" at bounding box center [452, 281] width 285 height 28
select select "3252"
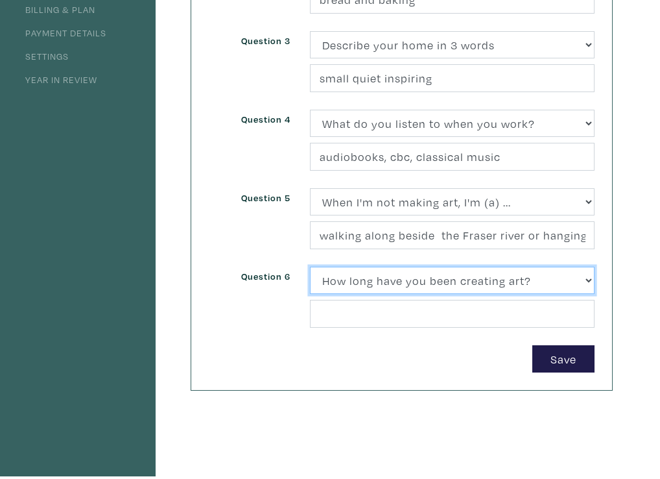
click at [310, 267] on select "(Select one) About Me Best season of the year in Toronto Describe your home in …" at bounding box center [452, 281] width 285 height 28
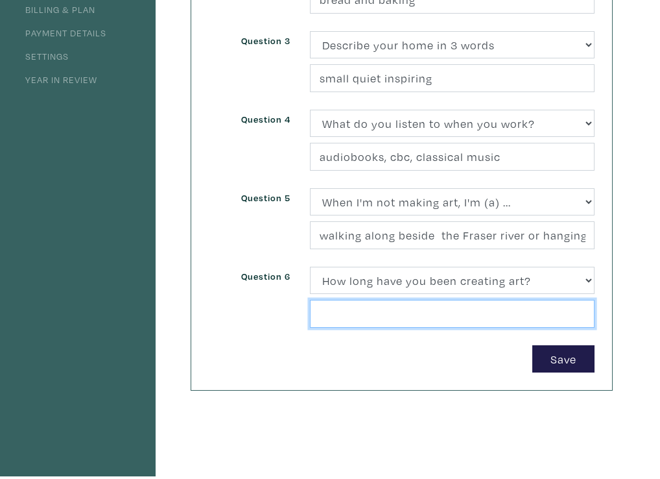
click at [324, 313] on input "text" at bounding box center [452, 314] width 285 height 28
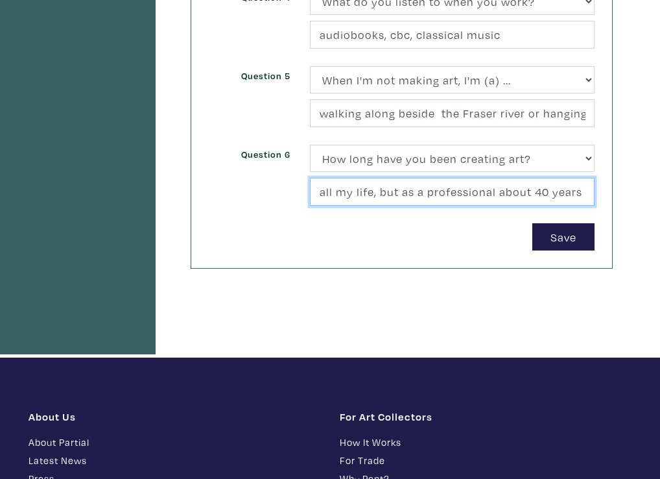
scroll to position [460, 0]
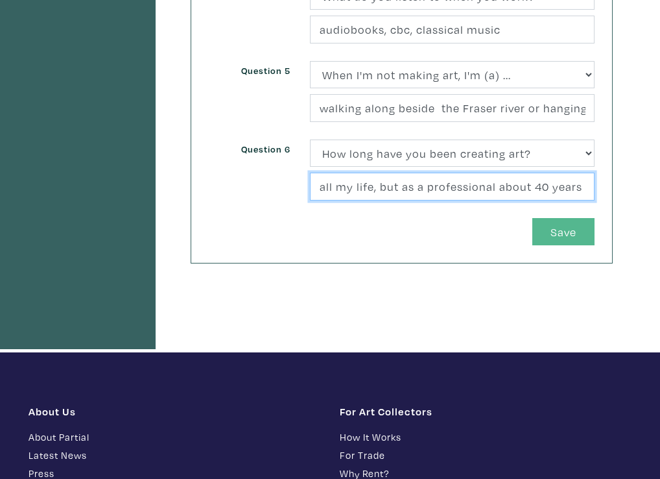
type input "all my life, but as a professional about 40 years"
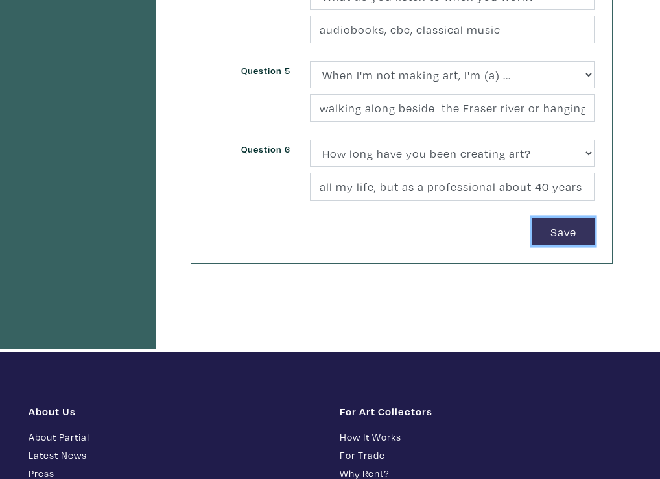
click at [561, 230] on button "Save" at bounding box center [564, 232] width 62 height 28
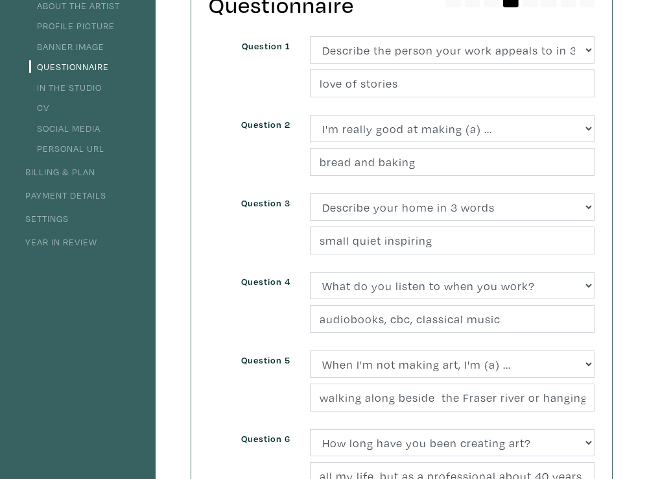
scroll to position [263, 0]
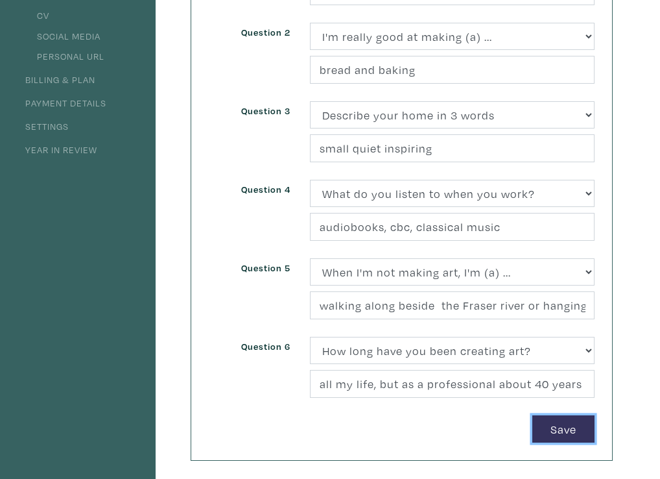
click at [558, 431] on button "Save" at bounding box center [564, 429] width 62 height 28
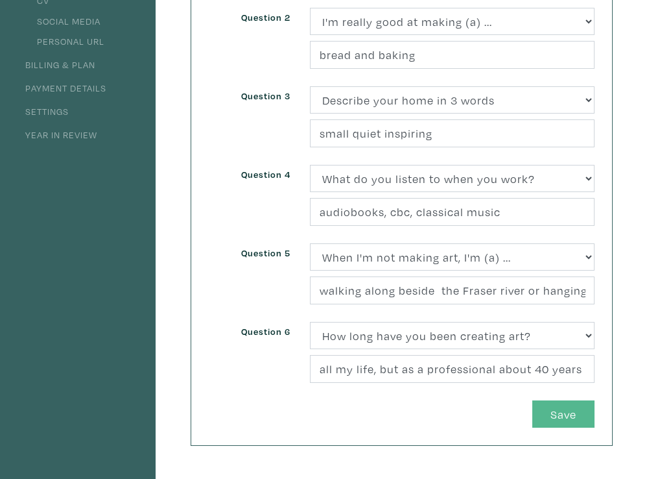
scroll to position [212, 0]
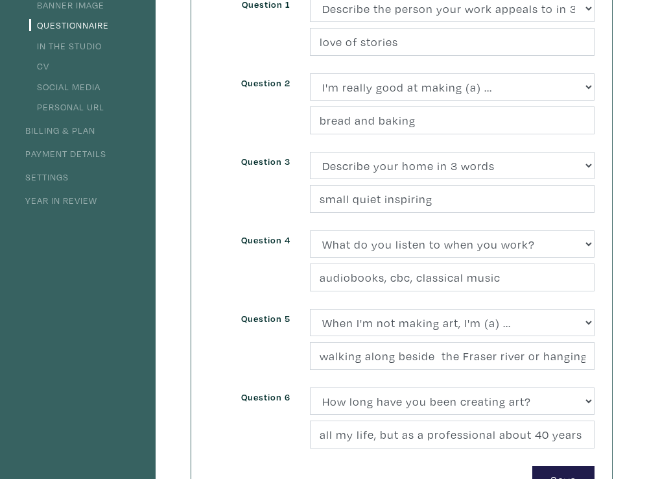
click at [77, 42] on link "In the Studio" at bounding box center [65, 46] width 73 height 12
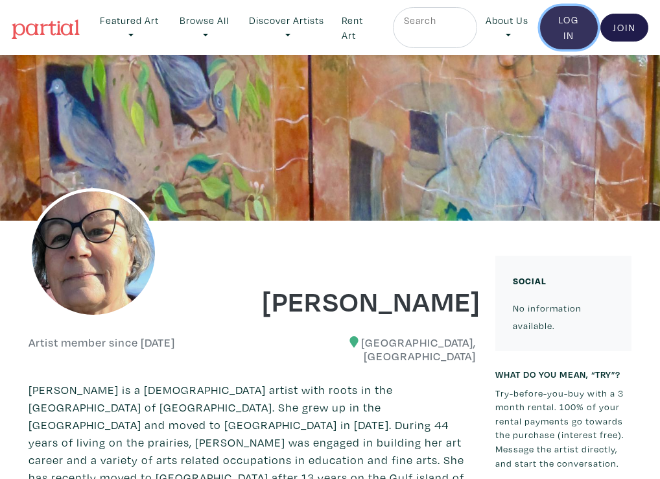
click at [566, 28] on link "Log In" at bounding box center [569, 27] width 58 height 43
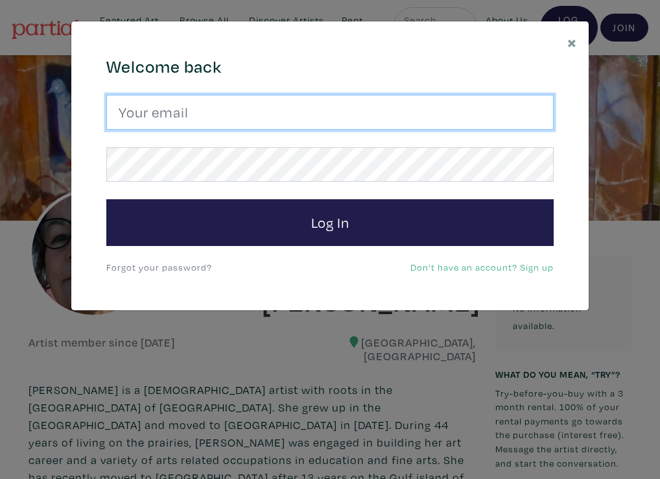
click at [127, 112] on input "email" at bounding box center [330, 112] width 448 height 35
type input "[PERSON_NAME][EMAIL_ADDRESS][PERSON_NAME][DOMAIN_NAME]"
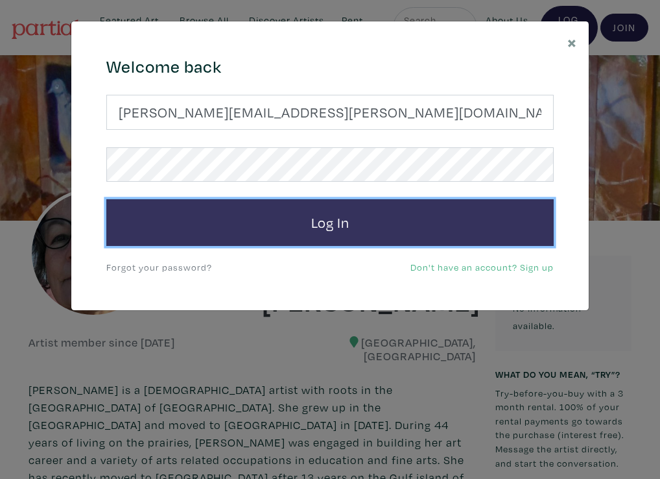
click at [326, 224] on button "Log In" at bounding box center [330, 222] width 448 height 47
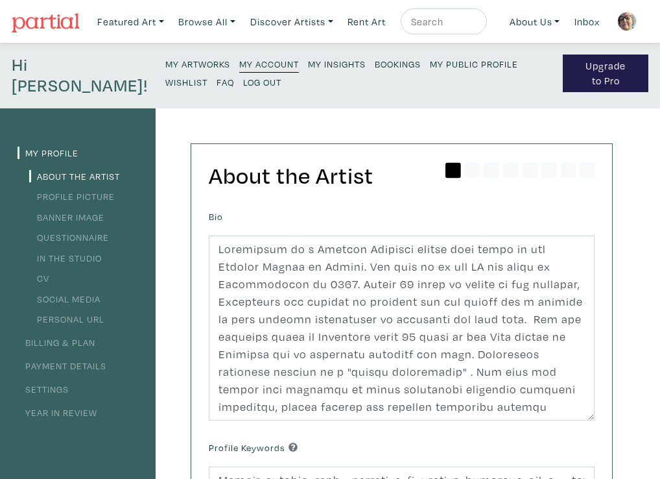
click at [121, 227] on ul "About the Artist Profile Picture Banner Image Questionnaire In the Studio CV So…" at bounding box center [78, 247] width 121 height 161
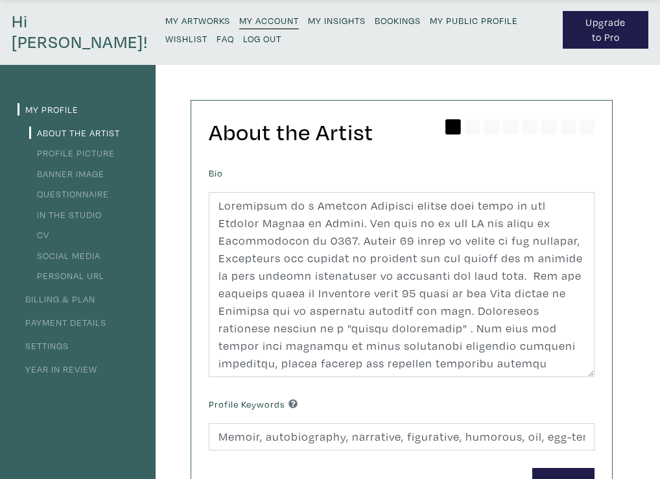
scroll to position [47, 0]
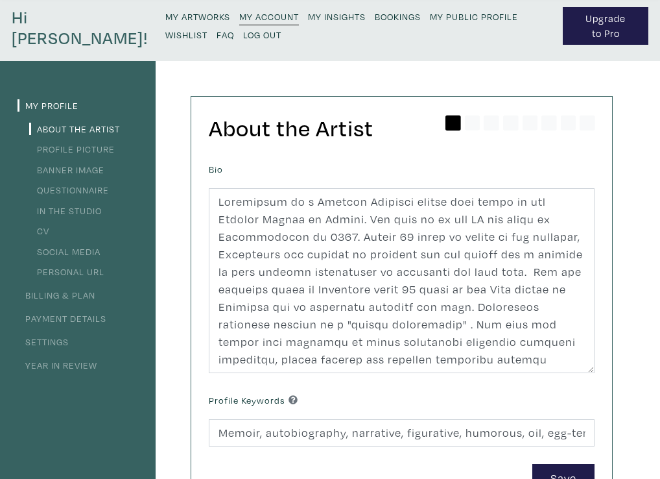
click at [92, 210] on link "In the Studio" at bounding box center [65, 210] width 73 height 12
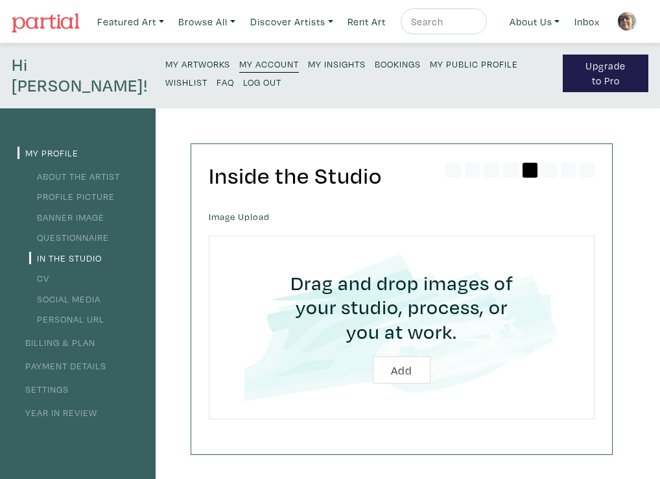
click at [398, 372] on input "file" at bounding box center [402, 328] width 350 height 148
type input "C:\fakepath\IMG_2113.jpeg"
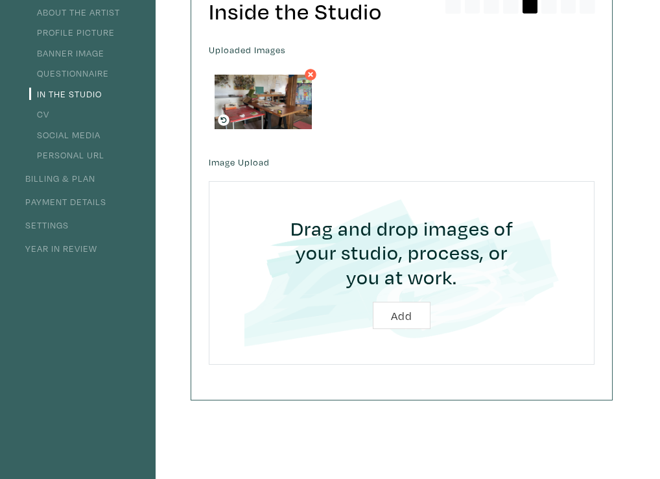
scroll to position [88, 0]
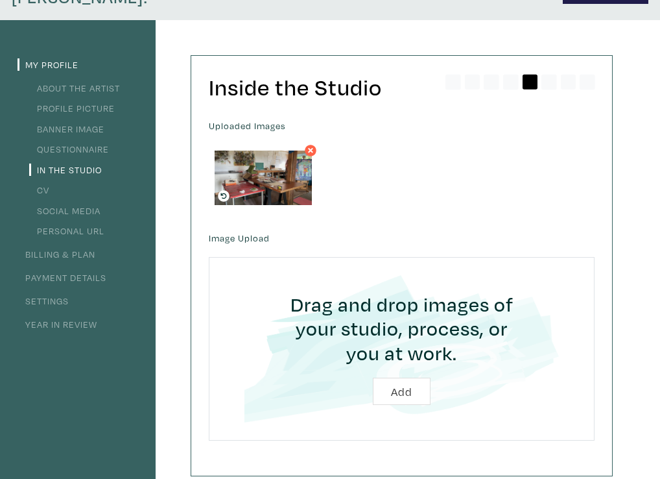
click at [403, 390] on input "file" at bounding box center [402, 349] width 350 height 148
click at [394, 393] on input "file" at bounding box center [402, 349] width 350 height 148
type input "C:\fakepath\IMG_2115.jpeg"
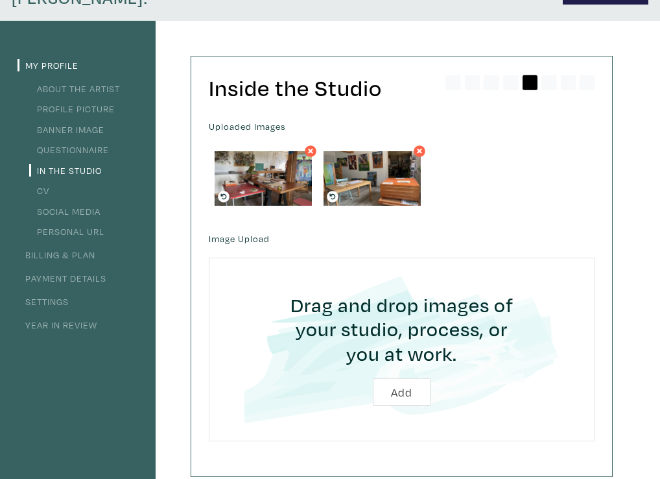
click at [401, 391] on input "file" at bounding box center [402, 350] width 350 height 148
type input "C:\fakepath\IMG_2112.jpeg"
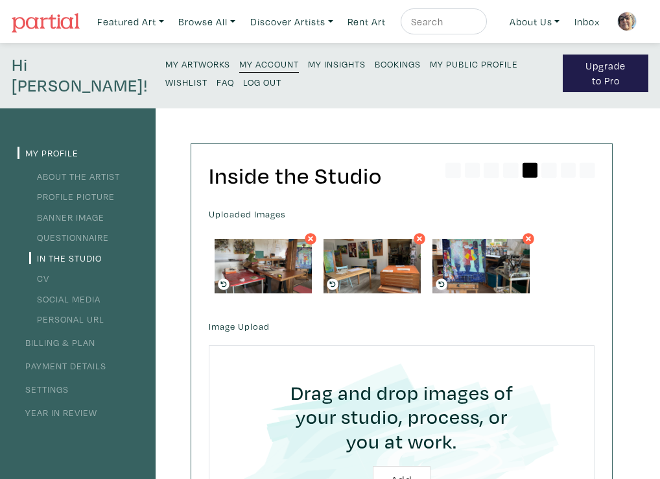
click at [43, 276] on link "CV" at bounding box center [39, 278] width 20 height 12
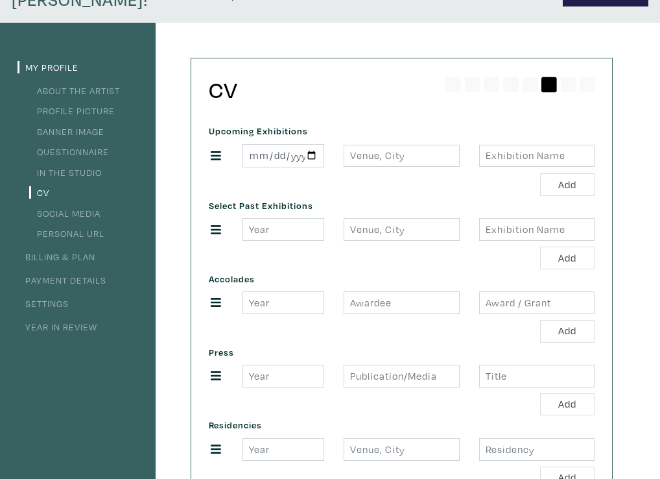
scroll to position [80, 0]
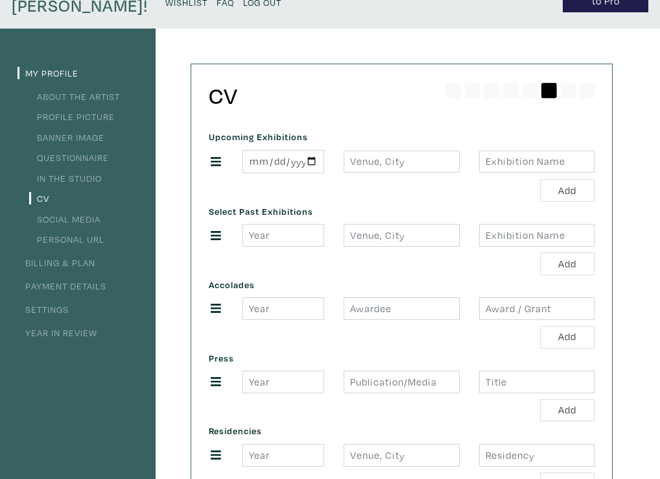
click at [275, 182] on div "Add" at bounding box center [402, 190] width 386 height 23
click at [252, 237] on input "number" at bounding box center [284, 235] width 82 height 23
type input "2022"
click at [354, 229] on input "text" at bounding box center [401, 235] width 115 height 23
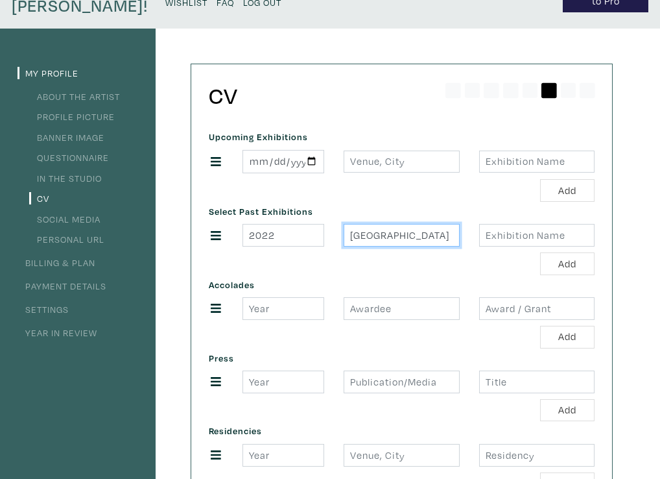
type input "Gabriola Regional Library"
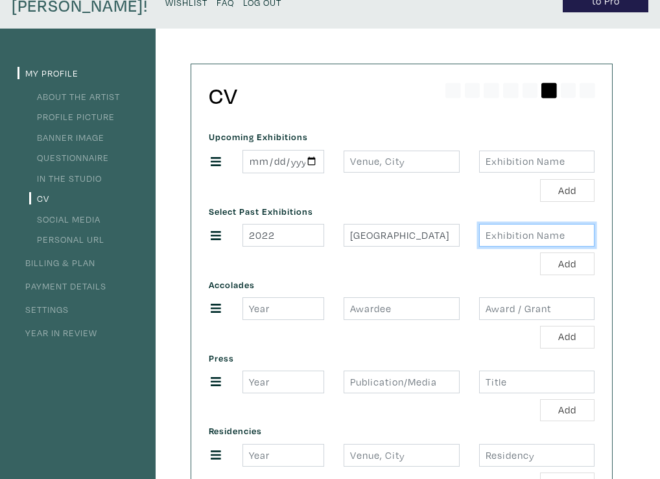
scroll to position [0, 0]
click at [525, 235] on input "text" at bounding box center [536, 235] width 115 height 23
type input "TheGreen Front Door 1947-1951 memoir drawings"
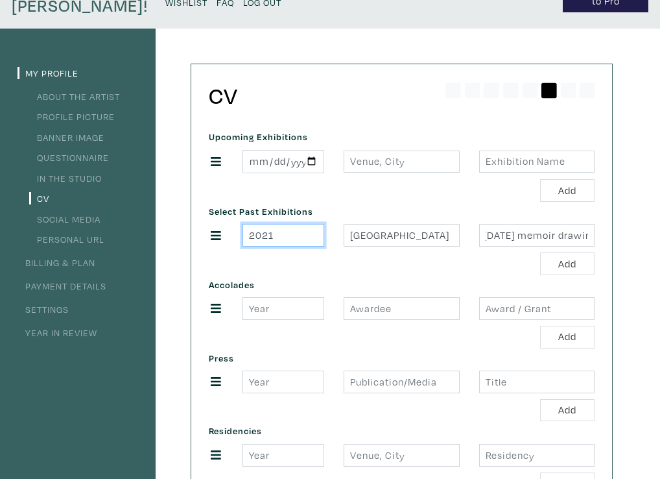
scroll to position [0, 0]
click at [314, 239] on input "2021" at bounding box center [284, 235] width 82 height 23
click at [314, 239] on input "2020" at bounding box center [284, 235] width 82 height 23
click at [314, 239] on input "2019" at bounding box center [284, 235] width 82 height 23
click at [313, 239] on input "2018" at bounding box center [284, 235] width 82 height 23
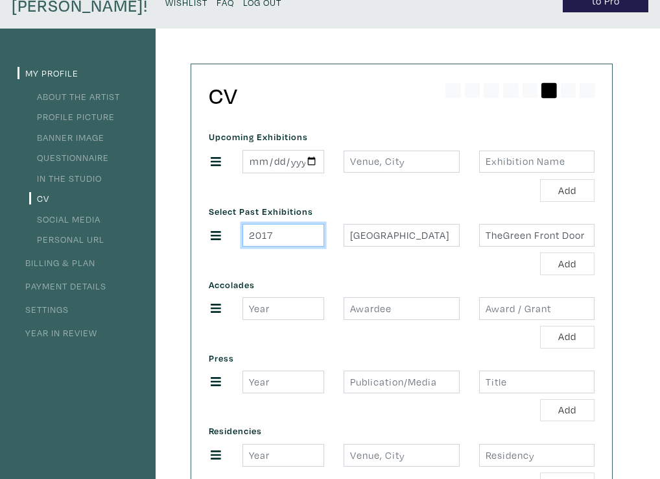
click at [313, 239] on input "2017" at bounding box center [284, 235] width 82 height 23
click at [313, 226] on input "2017" at bounding box center [284, 235] width 82 height 23
click at [313, 230] on input "2018" at bounding box center [284, 235] width 82 height 23
click at [313, 230] on input "2019" at bounding box center [284, 235] width 82 height 23
click at [313, 230] on input "2020" at bounding box center [284, 235] width 82 height 23
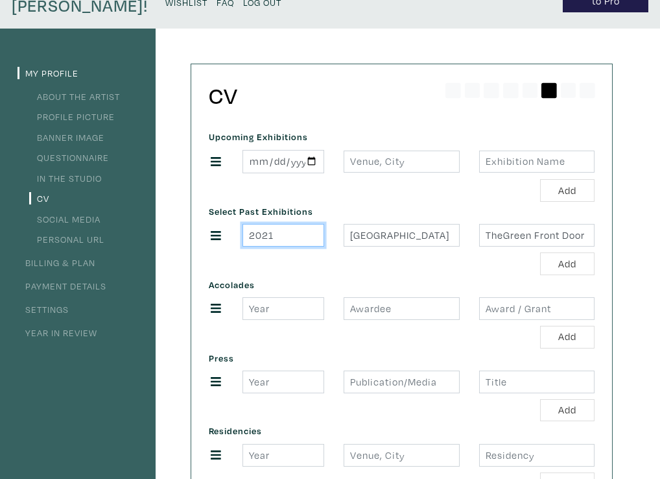
click at [313, 230] on input "2021" at bounding box center [284, 235] width 82 height 23
type input "2022"
click at [313, 230] on input "2022" at bounding box center [284, 235] width 82 height 23
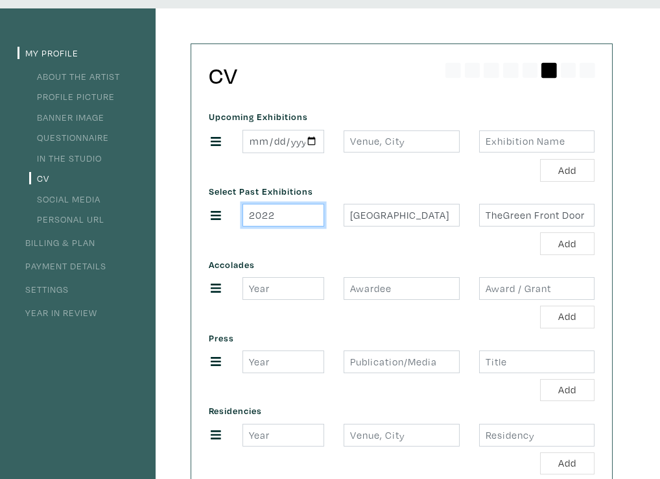
scroll to position [102, 0]
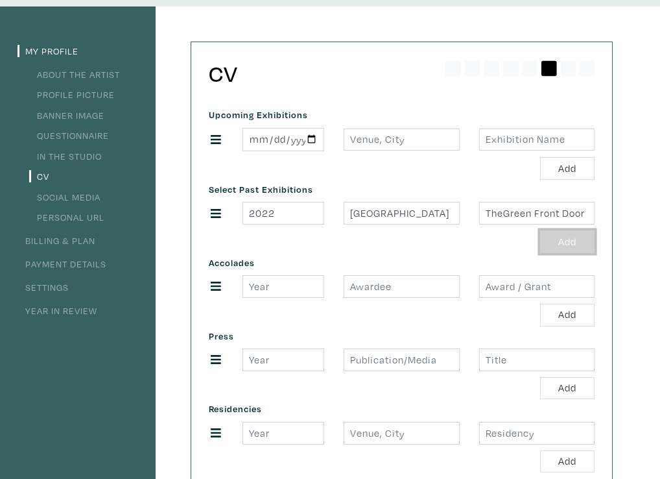
click at [562, 237] on button "Add" at bounding box center [567, 241] width 54 height 23
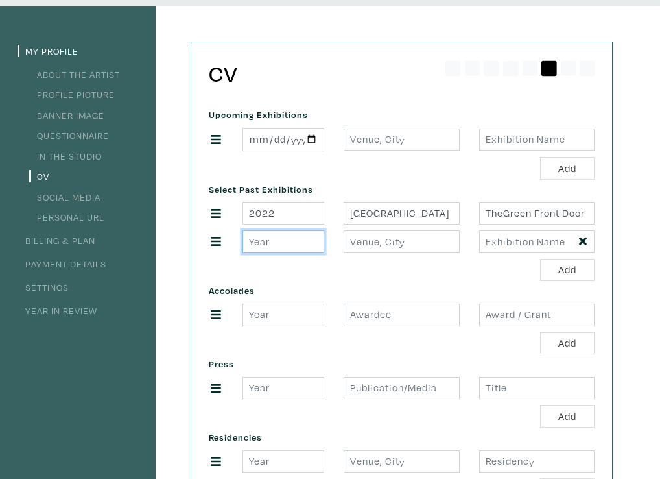
click at [250, 241] on input "number" at bounding box center [284, 241] width 82 height 23
type input "2020"
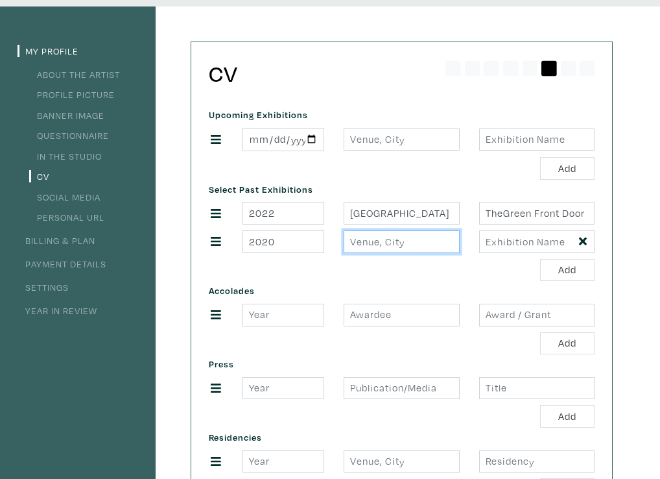
click at [362, 240] on input "text" at bounding box center [401, 241] width 115 height 23
type input "Nova Boutique Gallery, Gabriola"
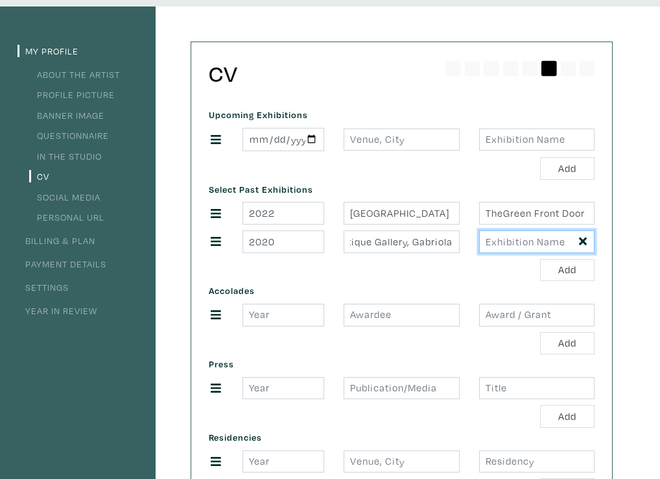
scroll to position [0, 0]
click at [490, 240] on input "text" at bounding box center [536, 241] width 115 height 23
type input "New Work"
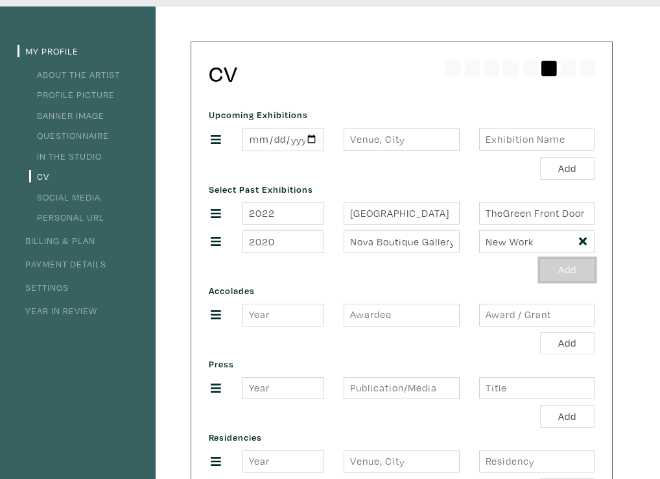
click at [564, 274] on button "Add" at bounding box center [567, 270] width 54 height 23
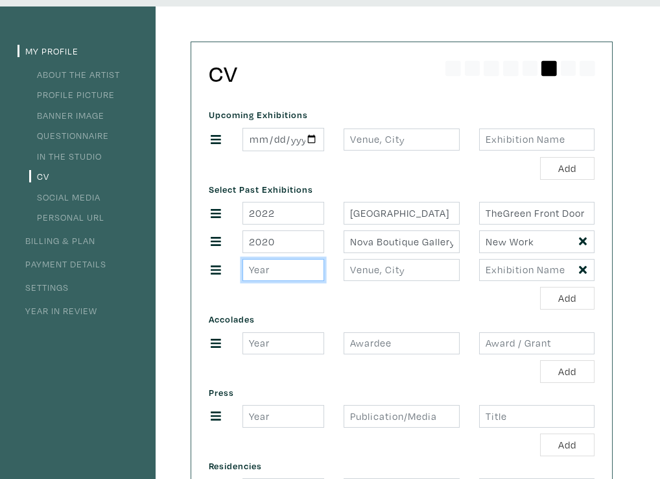
click at [253, 271] on input "number" at bounding box center [284, 270] width 82 height 23
type input "2017"
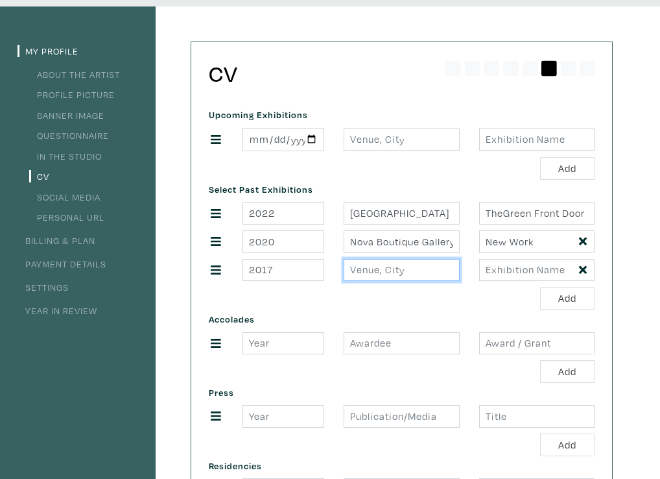
click at [355, 271] on input "text" at bounding box center [401, 270] width 115 height 23
type input "The Hive Gallery"
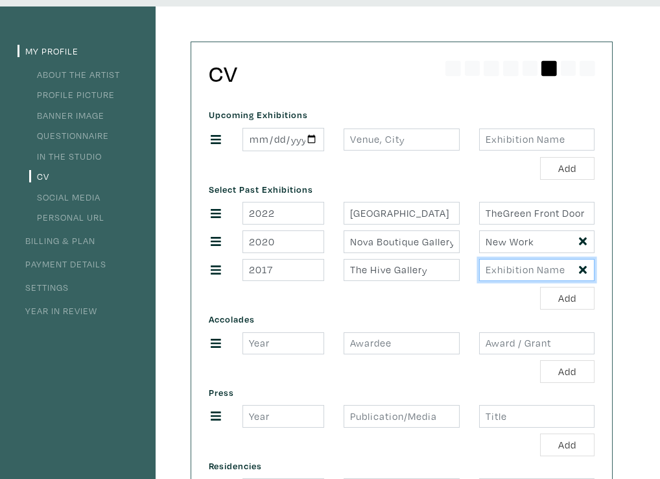
click at [487, 269] on input "text" at bounding box center [536, 270] width 115 height 23
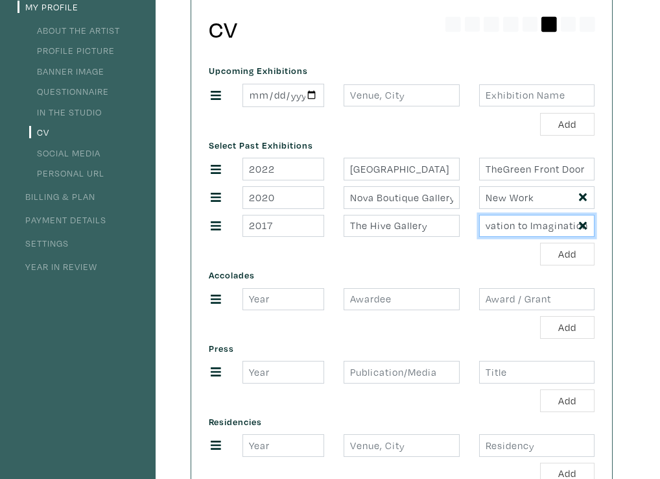
scroll to position [144, 0]
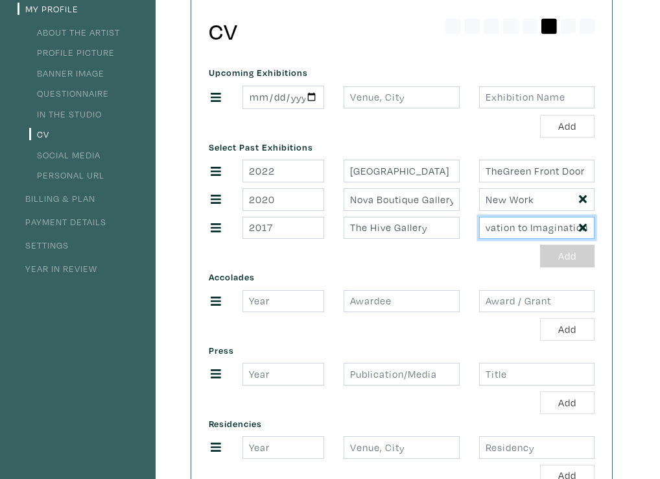
type input "Observation to Imagination"
click at [575, 255] on button "Add" at bounding box center [567, 256] width 54 height 23
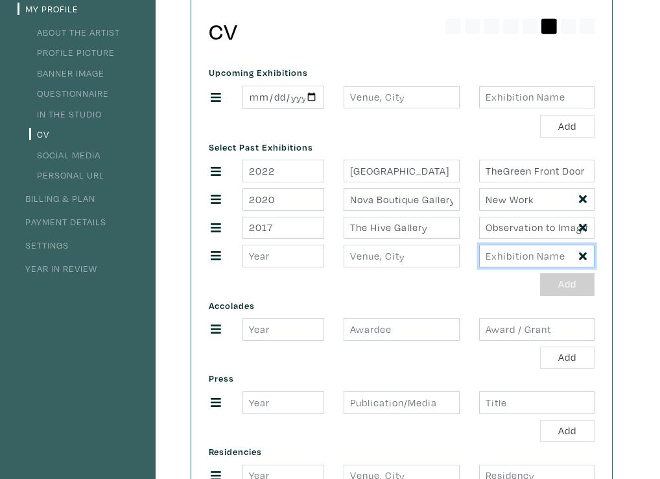
click at [575, 255] on input "text" at bounding box center [536, 256] width 115 height 23
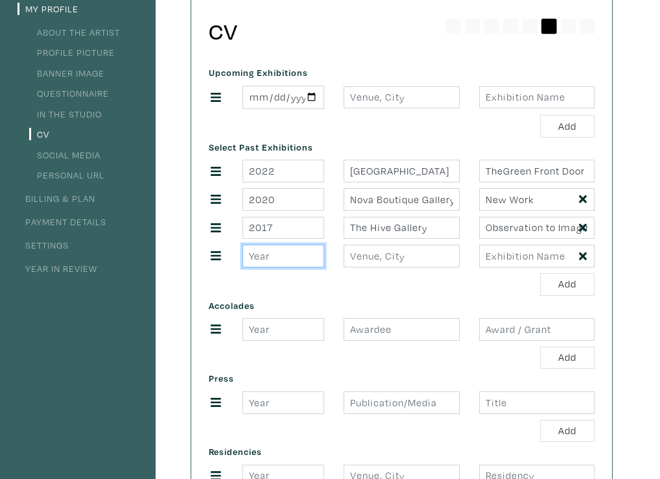
click at [248, 257] on input "number" at bounding box center [284, 256] width 82 height 23
type input "2015"
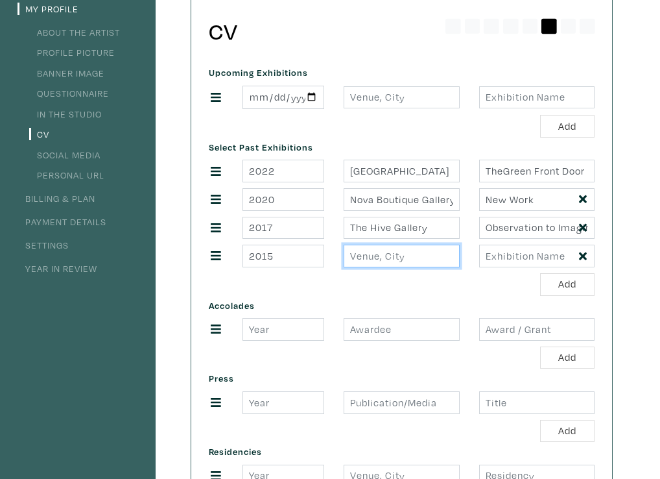
click at [355, 258] on input "text" at bounding box center [401, 256] width 115 height 23
type input "[PERSON_NAME] Gallery, [GEOGRAPHIC_DATA], [GEOGRAPHIC_DATA]"
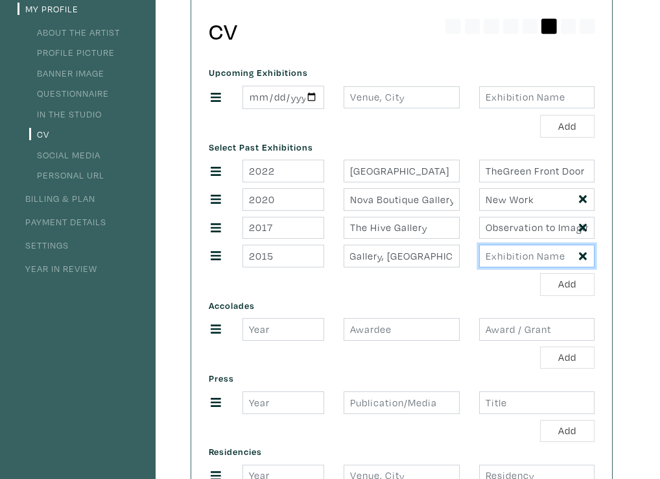
scroll to position [0, 0]
click at [486, 257] on input "text" at bounding box center [536, 256] width 115 height 23
type input "Frocks"
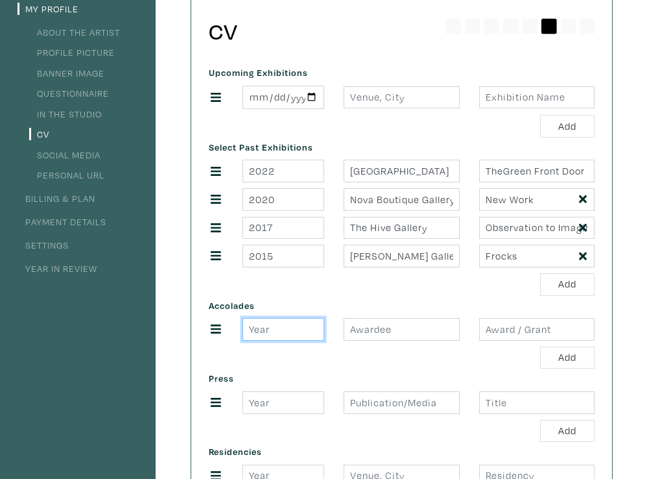
click at [248, 330] on input "number" at bounding box center [284, 329] width 82 height 23
click at [251, 329] on input "number" at bounding box center [284, 329] width 82 height 23
type input "2014"
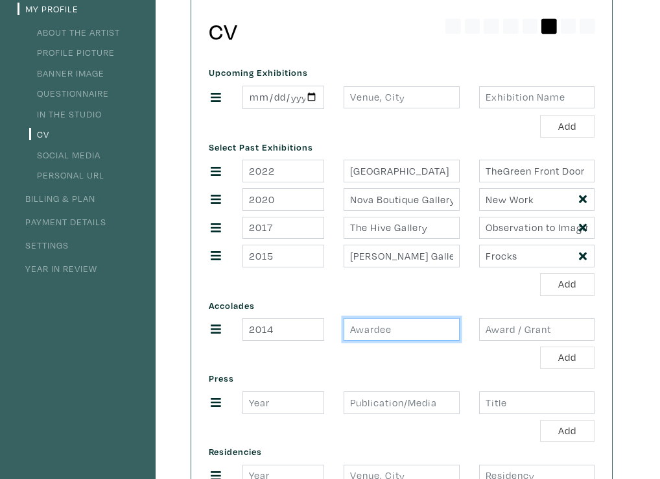
click at [352, 327] on input "text" at bounding box center [401, 329] width 115 height 23
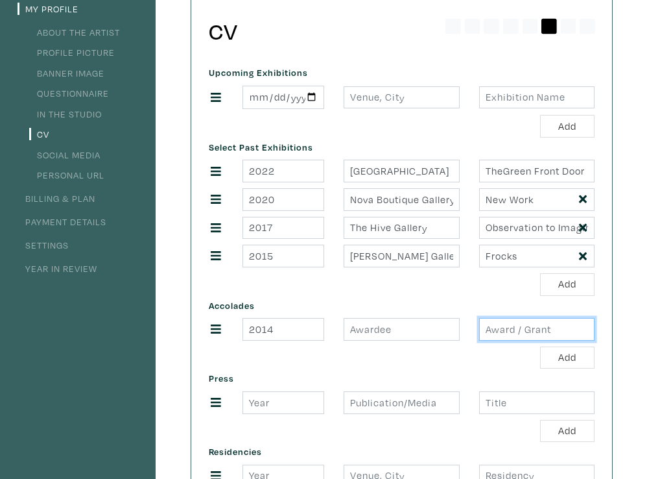
click at [485, 330] on input "text" at bounding box center [536, 329] width 115 height 23
click at [538, 330] on input "metchosin" at bounding box center [536, 329] width 115 height 23
type input "m"
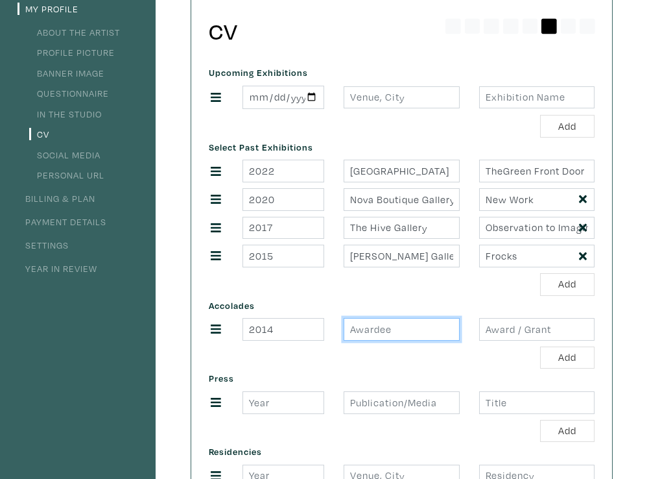
click at [350, 328] on input "text" at bounding box center [401, 329] width 115 height 23
click at [403, 327] on input "Metchosin" at bounding box center [401, 329] width 115 height 23
type input "Metchosin Summer school of the Arts"
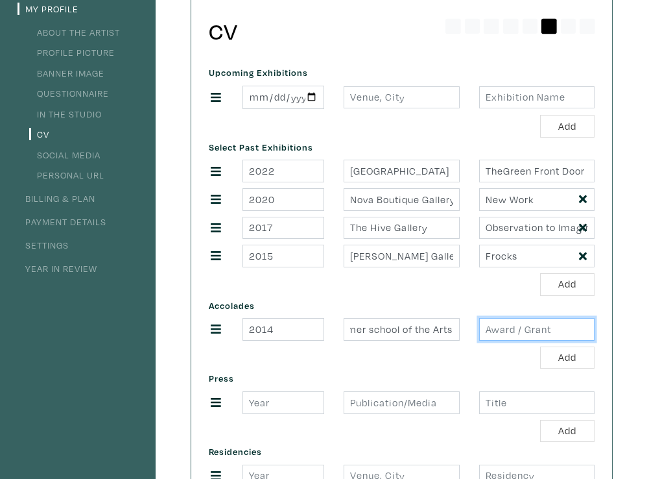
scroll to position [0, 0]
click at [490, 330] on input "text" at bounding box center [536, 329] width 115 height 23
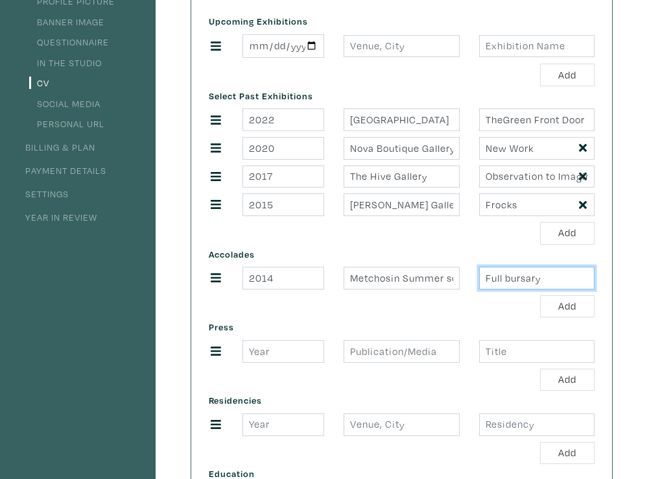
scroll to position [200, 0]
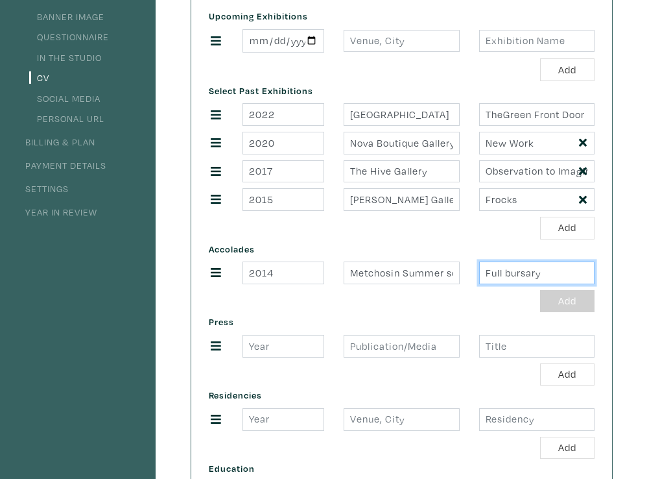
type input "Full bursary"
click at [566, 300] on button "Add" at bounding box center [567, 301] width 54 height 23
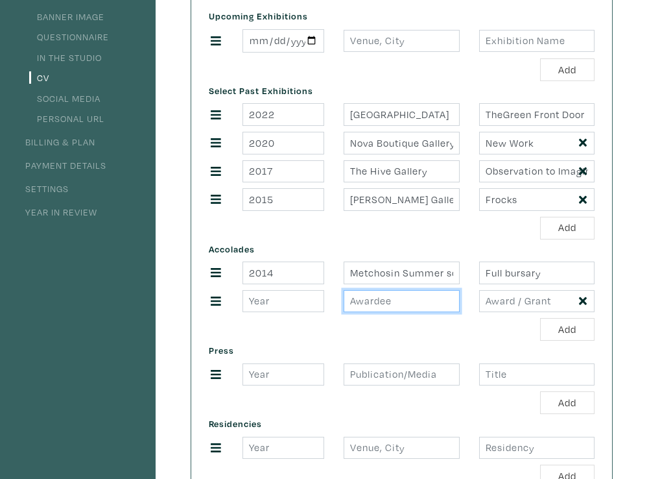
click at [350, 301] on input "text" at bounding box center [401, 301] width 115 height 23
type input "[GEOGRAPHIC_DATA][PERSON_NAME]"
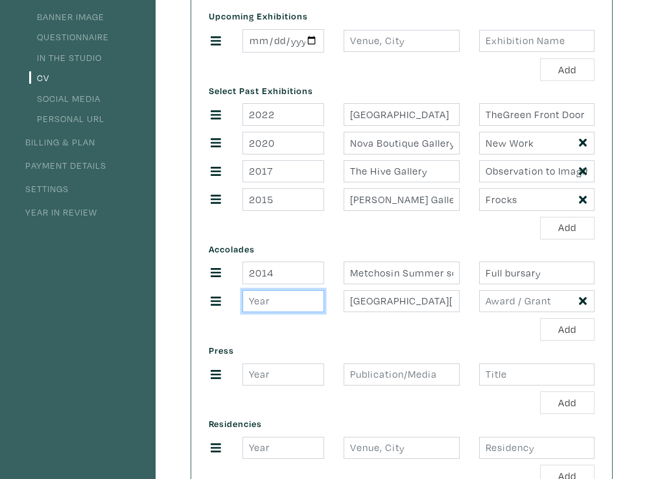
click at [260, 305] on input "number" at bounding box center [284, 301] width 82 height 23
click at [274, 300] on input "199395" at bounding box center [284, 301] width 82 height 23
type input "1995"
click at [498, 303] on input "text" at bounding box center [536, 301] width 115 height 23
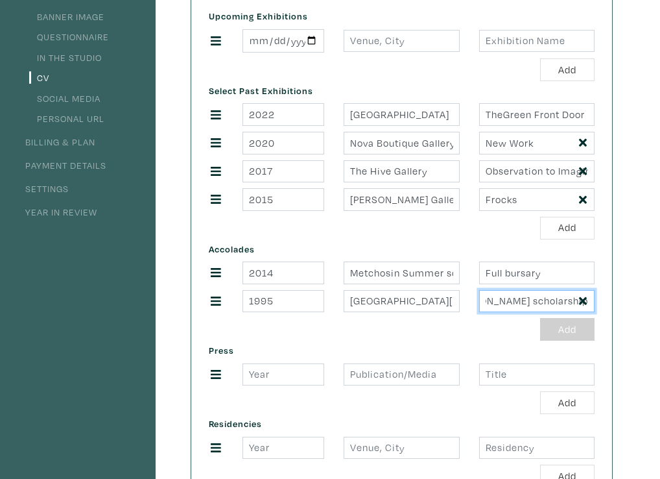
type input "[PERSON_NAME] scholarship"
click at [562, 330] on button "Add" at bounding box center [567, 329] width 54 height 23
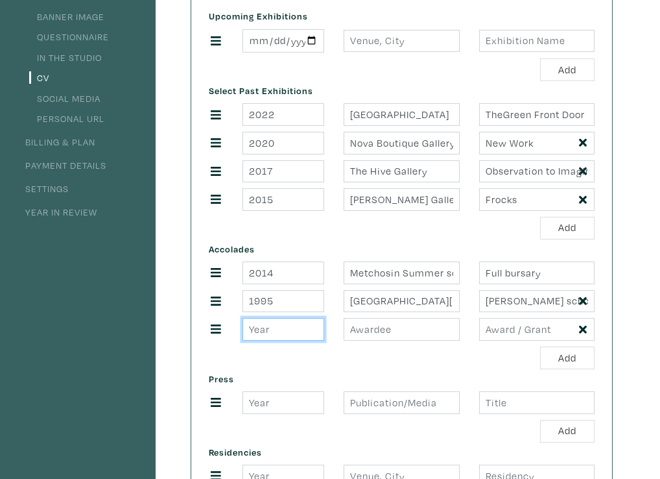
click at [252, 330] on input "number" at bounding box center [284, 329] width 82 height 23
type input "1992"
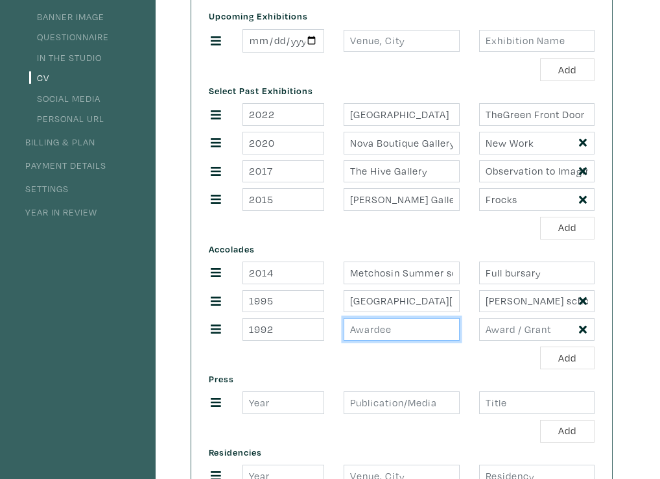
click at [348, 331] on input "text" at bounding box center [401, 329] width 115 height 23
type input "Saskatchewan Arts Board"
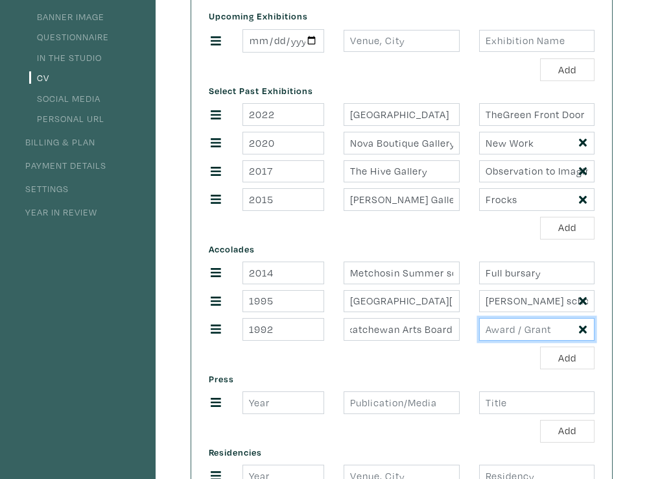
scroll to position [0, 0]
click at [490, 330] on input "text" at bounding box center [536, 329] width 115 height 23
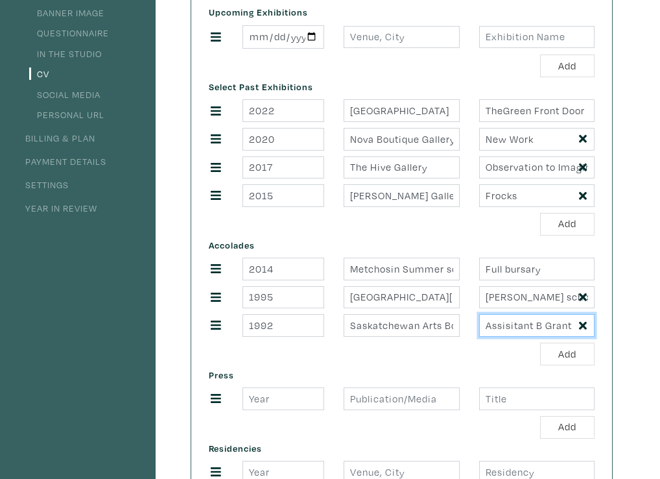
type input "Assisitant B Grant"
click at [250, 402] on input "number" at bounding box center [284, 398] width 82 height 23
type input "2024"
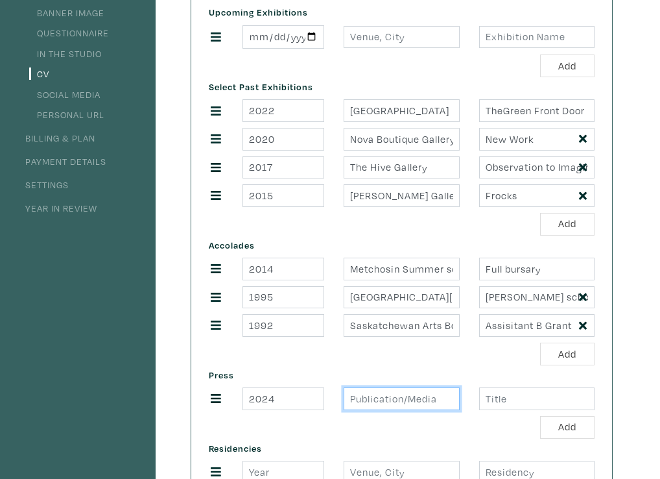
click at [354, 401] on input "text" at bounding box center [401, 398] width 115 height 23
type input "Sea and Cedar, [GEOGRAPHIC_DATA] Magazine, Fall print and virtual issues"
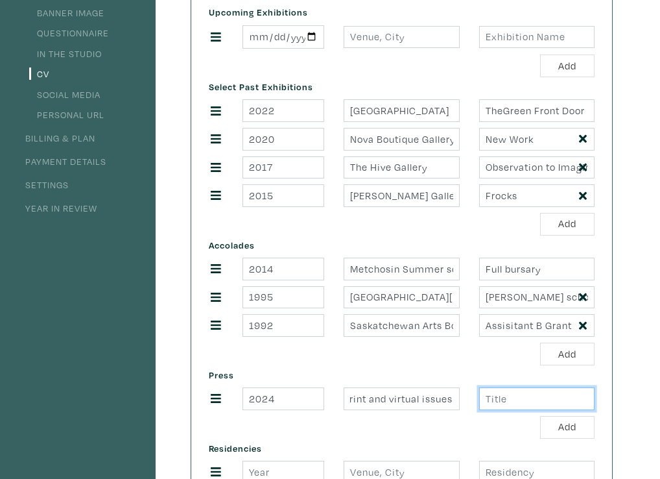
scroll to position [0, 0]
click at [486, 398] on input "text" at bounding box center [536, 398] width 115 height 23
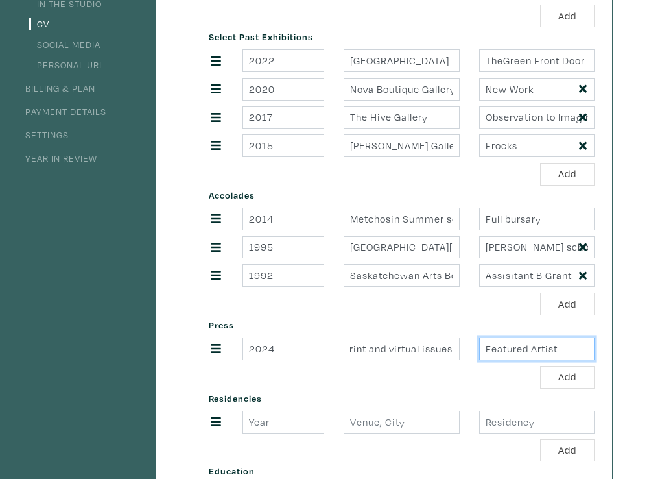
scroll to position [306, 0]
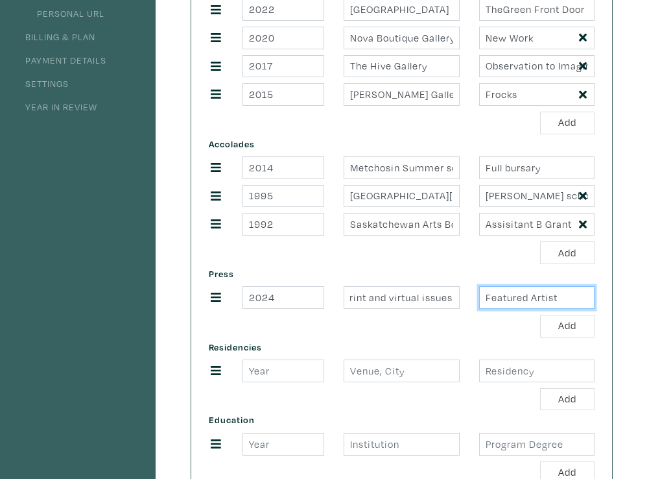
type input "Featured Artist"
click at [250, 371] on input "number" at bounding box center [284, 370] width 82 height 23
click at [490, 297] on input "Featured Artist" at bounding box center [536, 297] width 115 height 23
click at [249, 372] on input "number" at bounding box center [284, 370] width 82 height 23
type input "2010"
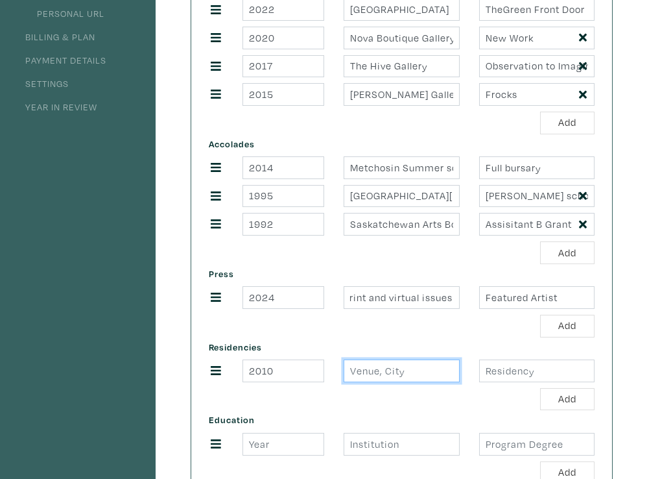
click at [359, 374] on input "text" at bounding box center [401, 370] width 115 height 23
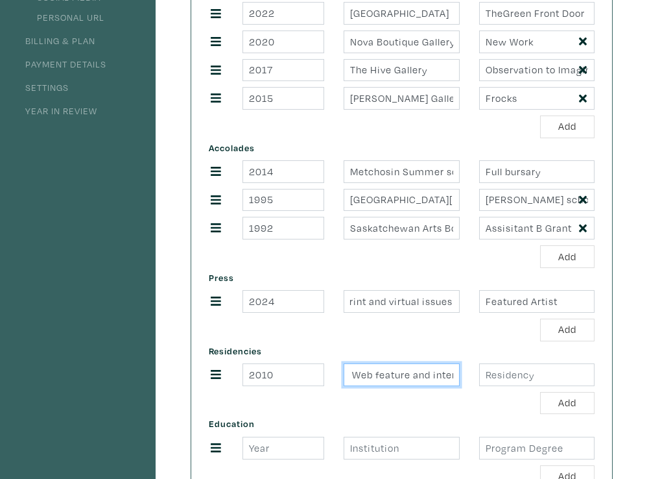
scroll to position [0, 58]
click at [432, 376] on input "BBC Jersey: Web feature and interview" at bounding box center [401, 374] width 115 height 23
click at [453, 375] on input "BBC Jersey: Web feature and radio interview" at bounding box center [401, 374] width 115 height 23
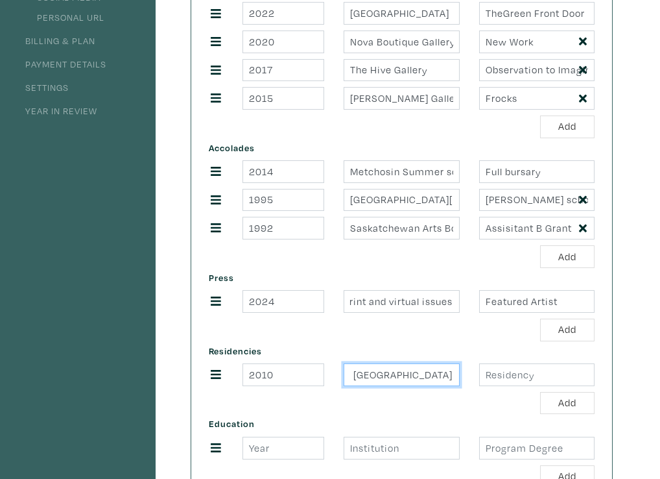
click at [453, 374] on input "BBC Jersey: Web feature and radio interview, Jersey Channel islands" at bounding box center [401, 374] width 115 height 23
type input "B"
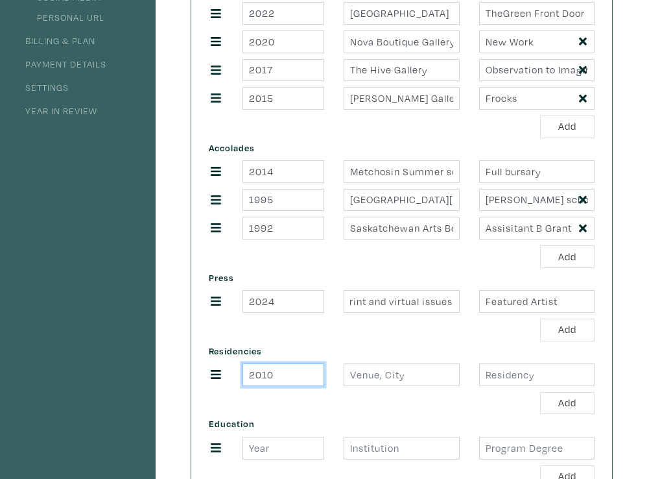
click at [274, 375] on input "2010" at bounding box center [284, 374] width 82 height 23
type input "2"
click at [566, 330] on button "Add" at bounding box center [567, 330] width 54 height 23
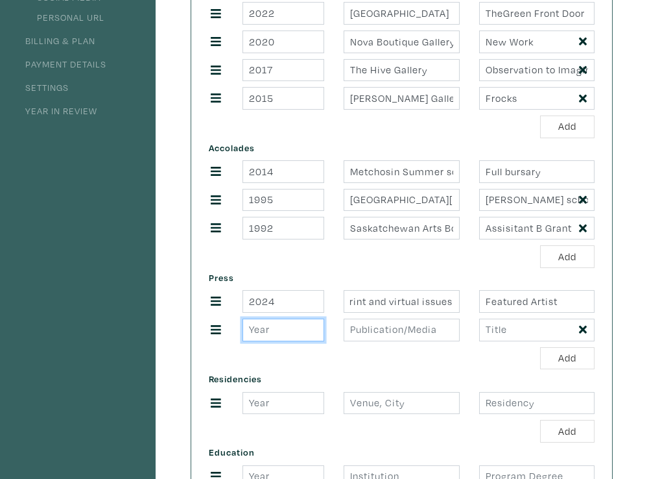
click at [255, 329] on input "number" at bounding box center [284, 330] width 82 height 23
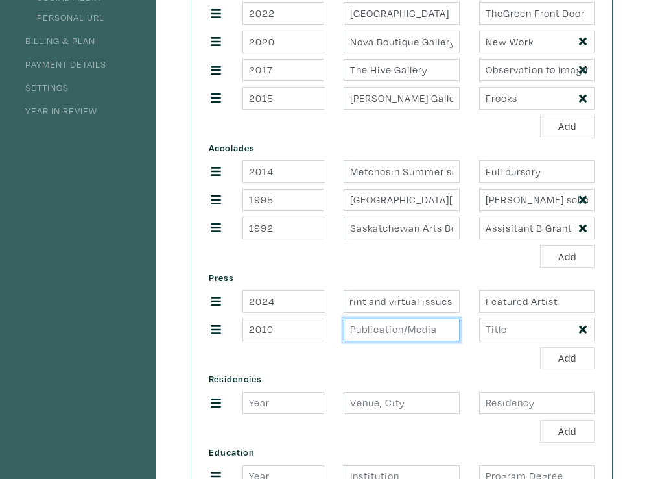
click at [355, 330] on input "text" at bounding box center [401, 330] width 115 height 23
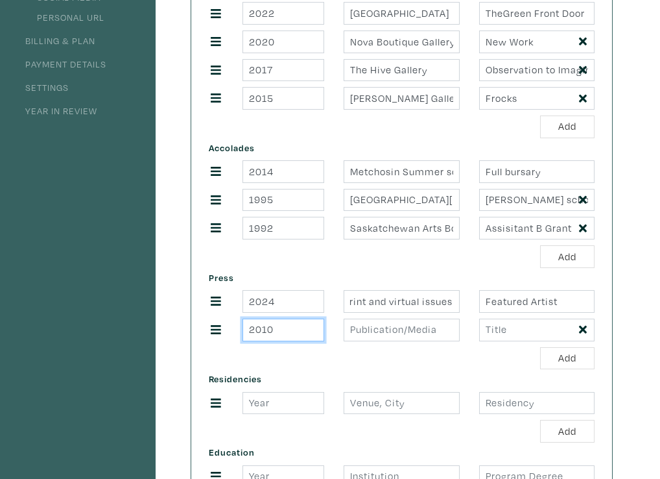
click at [275, 332] on input "2010" at bounding box center [284, 330] width 82 height 23
click at [273, 328] on input "2010" at bounding box center [284, 330] width 82 height 23
type input "2022"
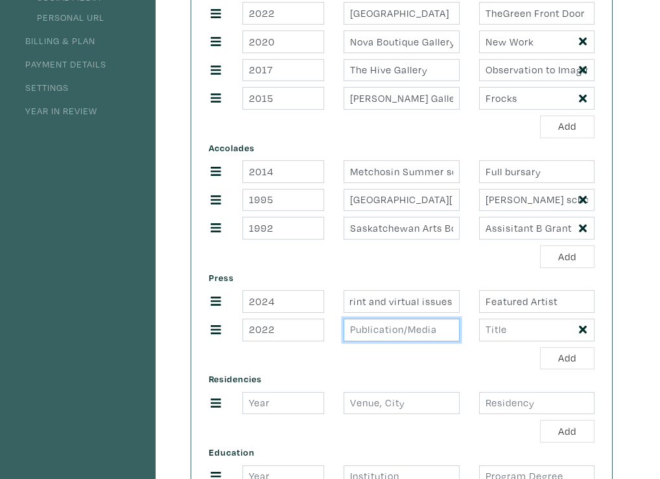
click at [351, 330] on input "text" at bounding box center [401, 330] width 115 height 23
type input "Nanaimo BC Bulletin"
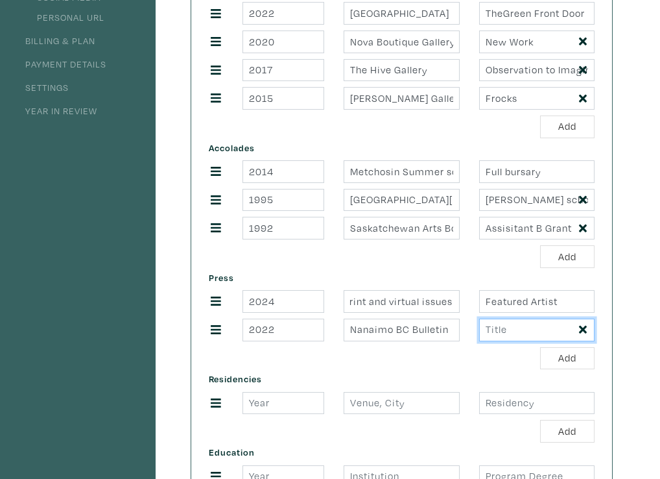
click at [487, 332] on input "text" at bounding box center [536, 330] width 115 height 23
click at [516, 333] on input "Artist interview" at bounding box center [536, 330] width 115 height 23
click at [565, 330] on input "Artist interview" at bounding box center [536, 330] width 115 height 23
type input "Artist interview"
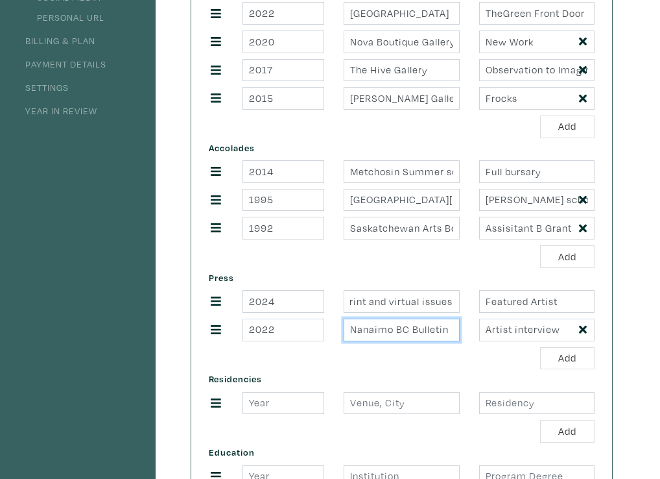
click at [454, 331] on input "Nanaimo BC Bulletin" at bounding box center [401, 330] width 115 height 23
type input "Nanaimo BC Bulletin August"
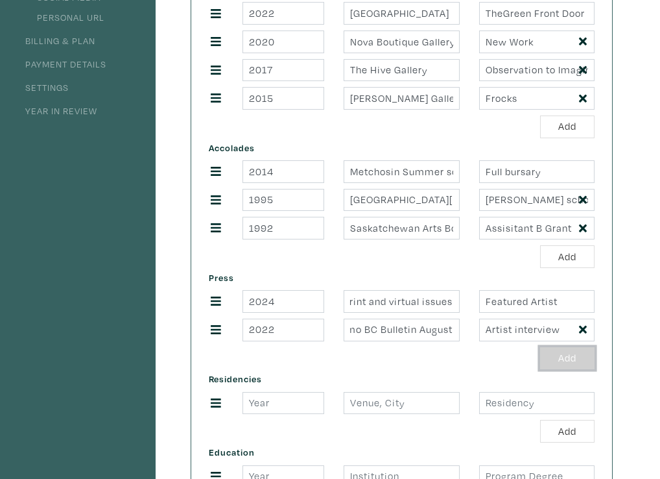
scroll to position [0, 0]
click at [575, 355] on button "Add" at bounding box center [567, 358] width 54 height 23
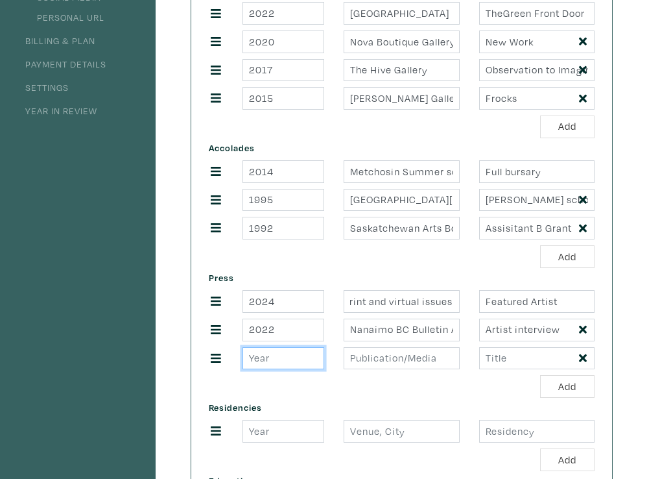
click at [249, 359] on input "number" at bounding box center [284, 358] width 82 height 23
type input "2010"
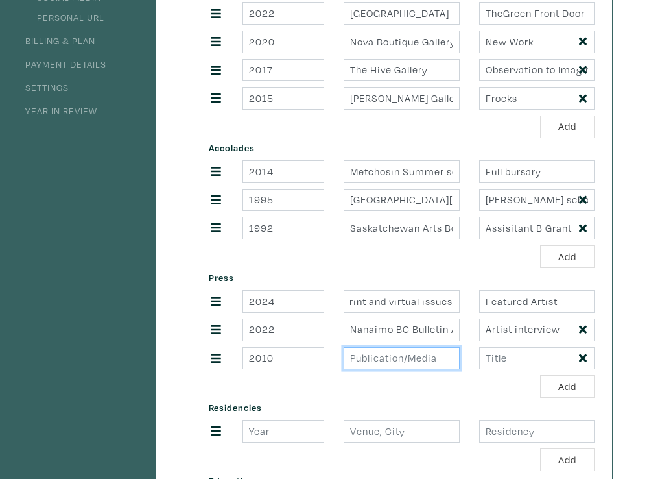
click at [350, 359] on input "text" at bounding box center [401, 358] width 115 height 23
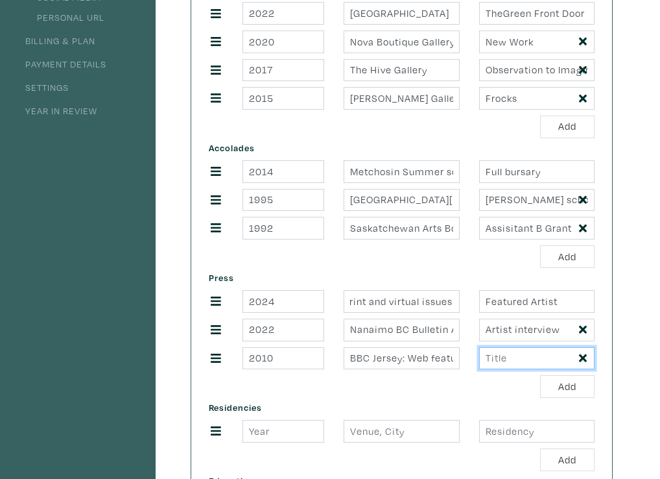
click at [489, 359] on input "text" at bounding box center [536, 358] width 115 height 23
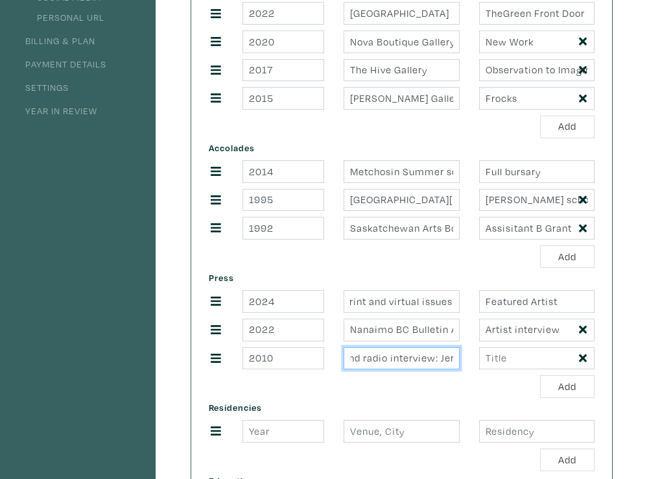
click at [437, 356] on input "BBC Jersey: Web feature and radio interview: Jersey, Channel islands" at bounding box center [401, 358] width 115 height 23
click at [445, 355] on input "BBC Jersey: : Jersey, [GEOGRAPHIC_DATA]" at bounding box center [401, 358] width 115 height 23
type input "BBC Jersey: : Jersey, [GEOGRAPHIC_DATA]"
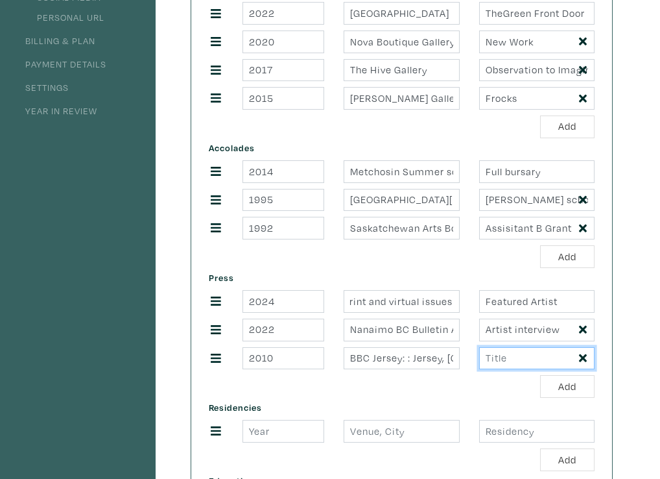
click at [492, 357] on input "text" at bounding box center [536, 358] width 115 height 23
type input "Web feature and radio interview"
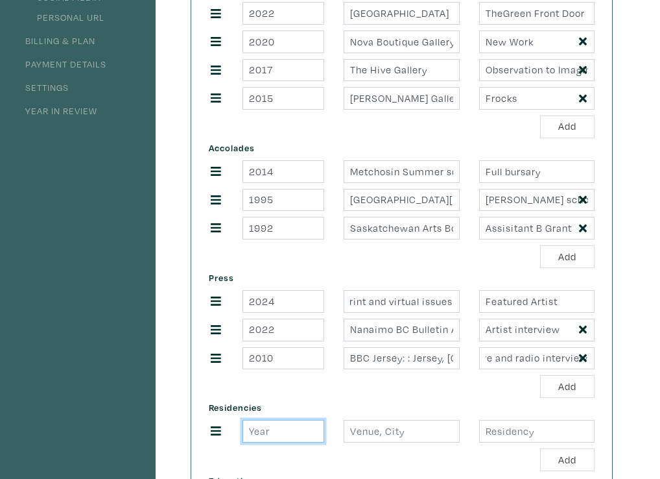
scroll to position [0, 0]
click at [254, 430] on input "number" at bounding box center [284, 431] width 82 height 23
click at [251, 429] on input "number" at bounding box center [284, 431] width 82 height 23
type input "2004"
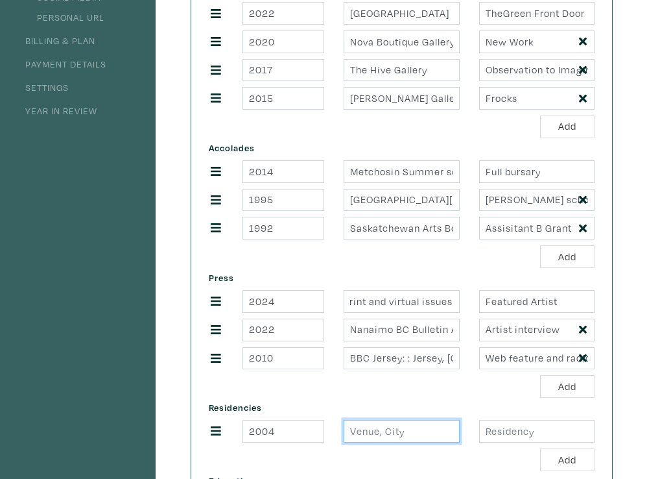
click at [361, 433] on input "text" at bounding box center [401, 431] width 115 height 23
type input "[PERSON_NAME][GEOGRAPHIC_DATA]"
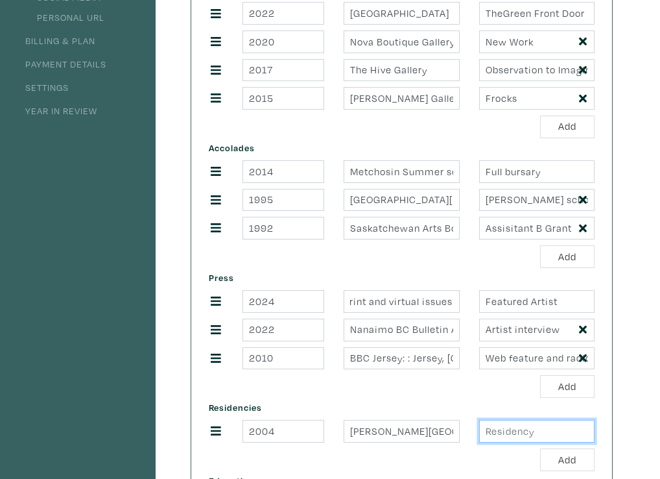
click at [485, 428] on input "text" at bounding box center [536, 431] width 115 height 23
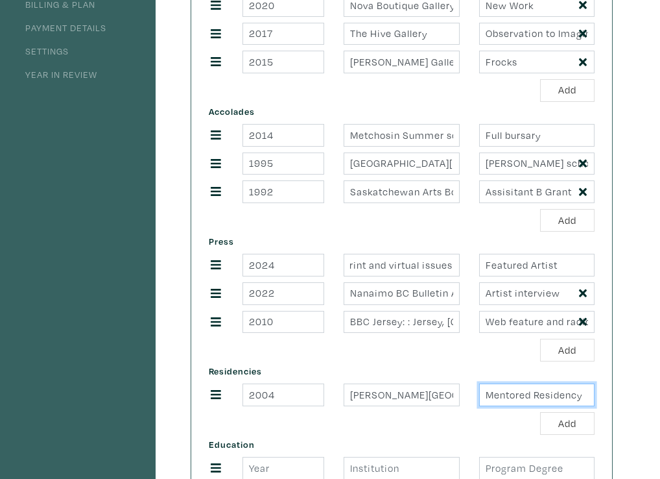
scroll to position [341, 0]
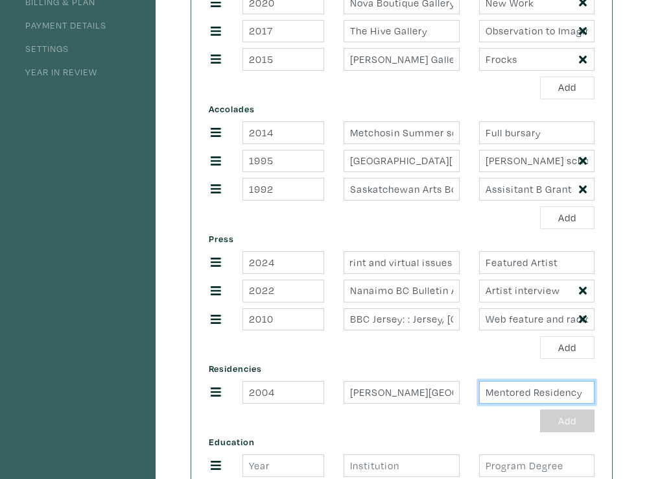
type input "Mentored Residency"
click at [564, 420] on button "Add" at bounding box center [567, 420] width 54 height 23
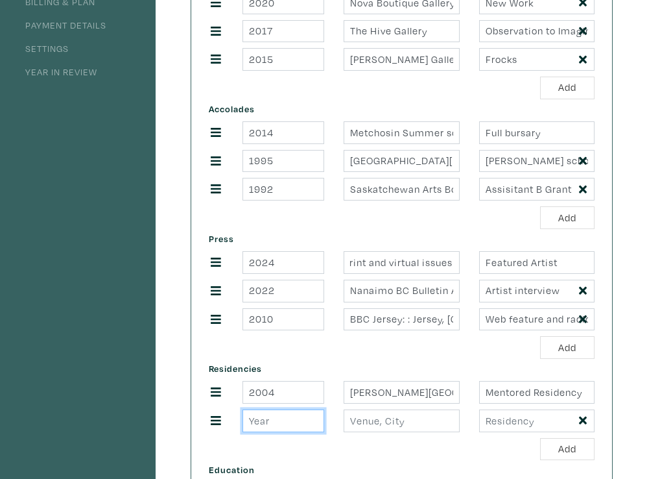
click at [251, 420] on input "number" at bounding box center [284, 420] width 82 height 23
type input "2001"
click at [352, 420] on input "text" at bounding box center [401, 420] width 115 height 23
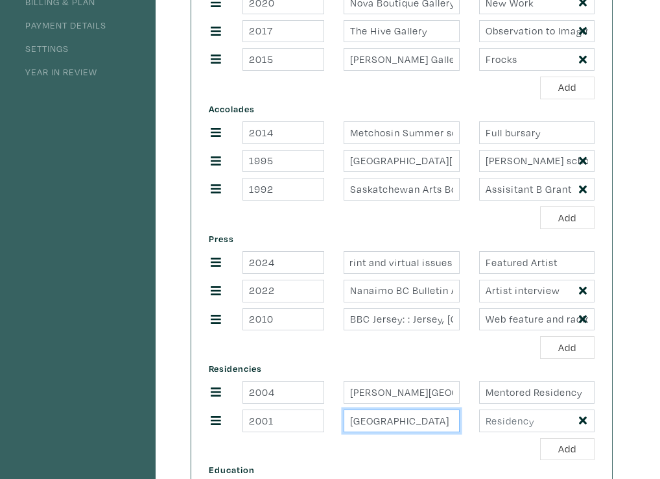
click at [355, 424] on input "Aegean Center" at bounding box center [401, 420] width 115 height 23
click at [352, 421] on input "Aegean Center" at bounding box center [401, 420] width 115 height 23
click at [426, 424] on input ""Aegean Center" at bounding box center [401, 420] width 115 height 23
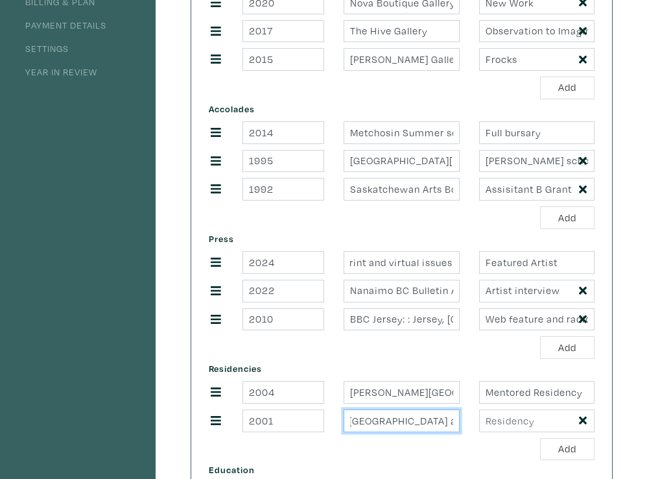
scroll to position [0, 182]
type input ""Aegean Center for the Arts", Pistoia [GEOGRAPHIC_DATA] and Paros [GEOGRAPHIC_D…"
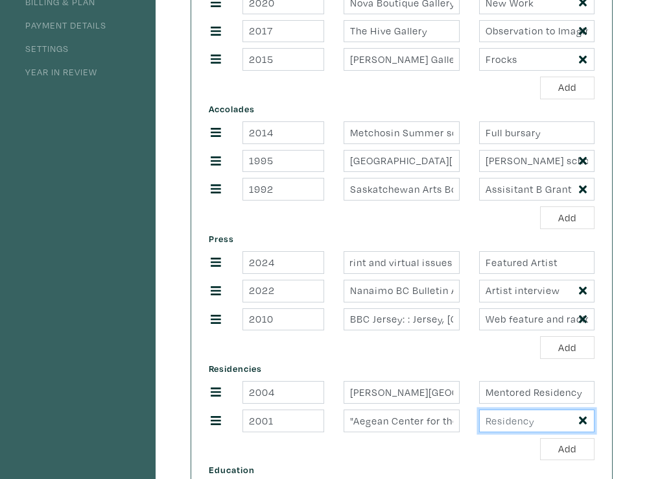
click at [490, 423] on input "text" at bounding box center [536, 420] width 115 height 23
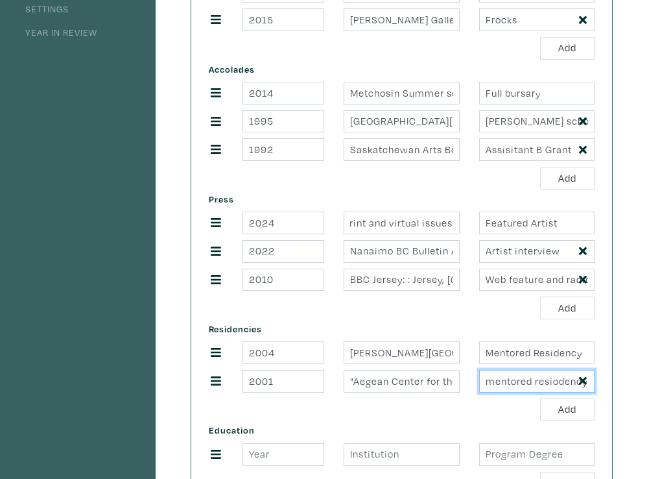
scroll to position [385, 0]
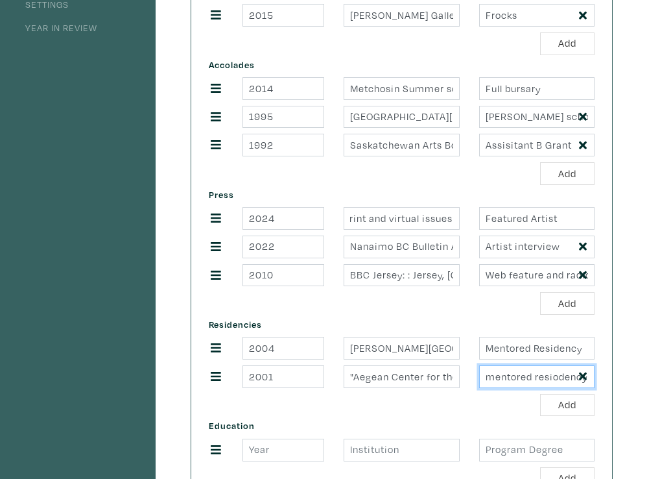
click at [556, 380] on input "mentored resiodency" at bounding box center [536, 376] width 115 height 23
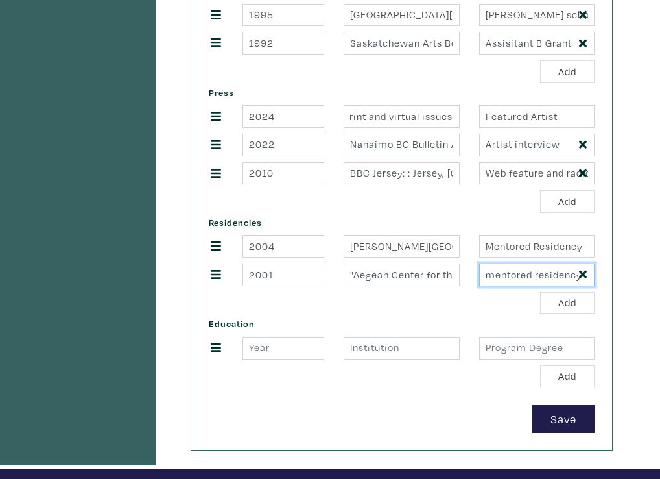
scroll to position [488, 0]
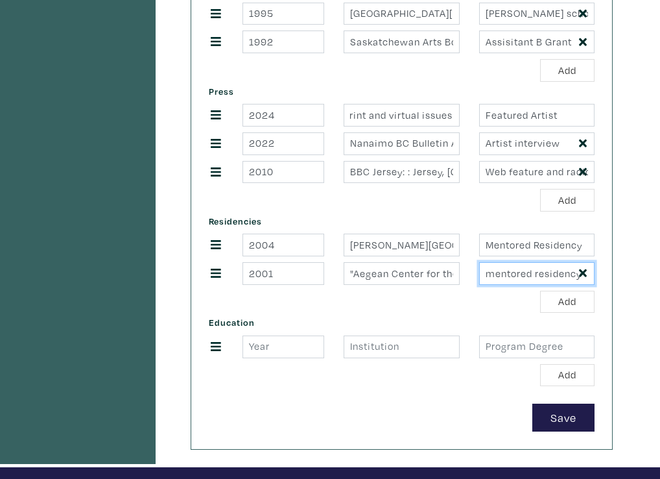
type input "mentored residency"
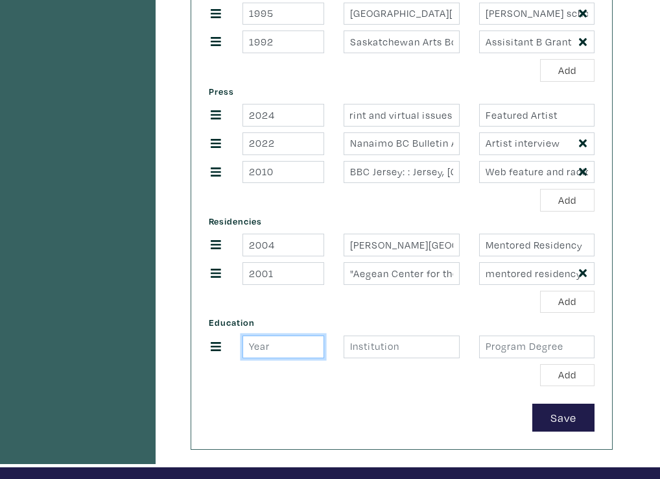
click at [256, 348] on input "number" at bounding box center [284, 346] width 82 height 23
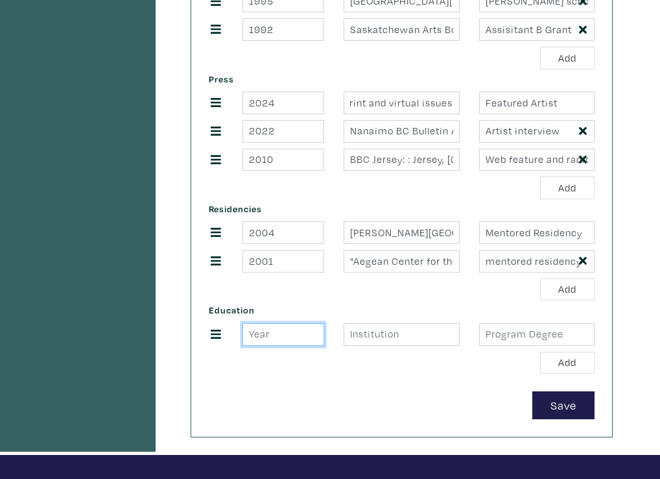
scroll to position [505, 0]
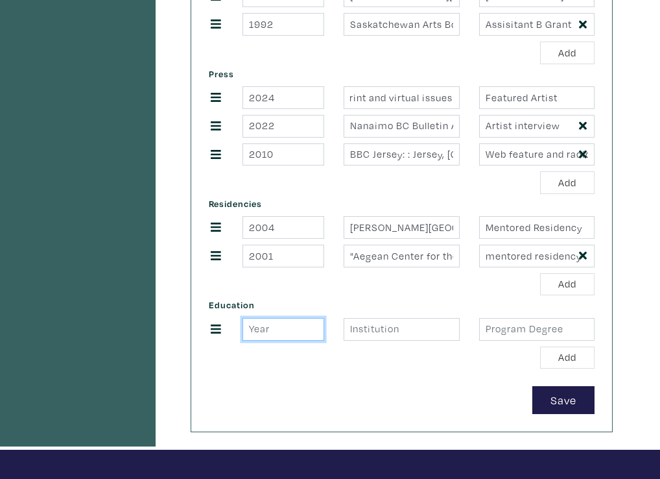
click at [249, 327] on input "number" at bounding box center [284, 329] width 82 height 23
click at [250, 326] on input "number" at bounding box center [284, 329] width 82 height 23
type input "1996"
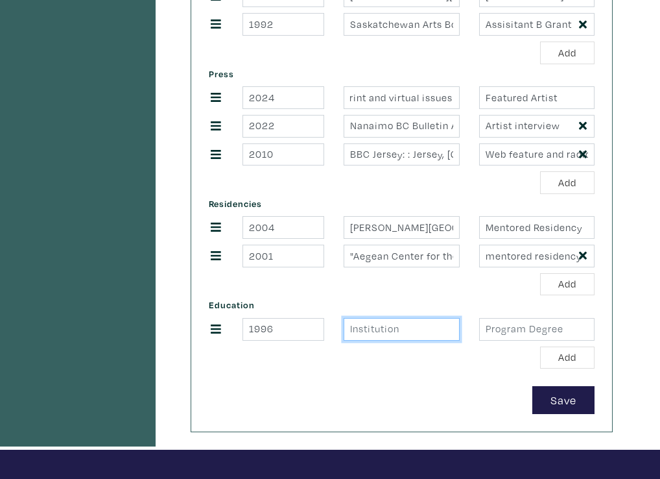
click at [354, 327] on input "text" at bounding box center [401, 329] width 115 height 23
type input "[GEOGRAPHIC_DATA][PERSON_NAME]"
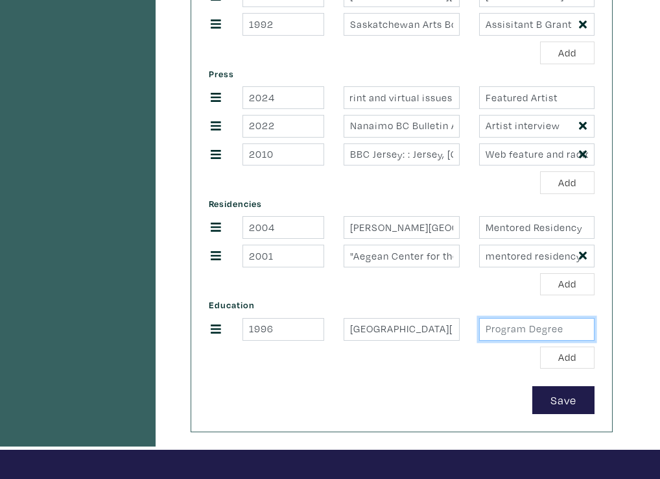
click at [489, 324] on input "text" at bounding box center [536, 329] width 115 height 23
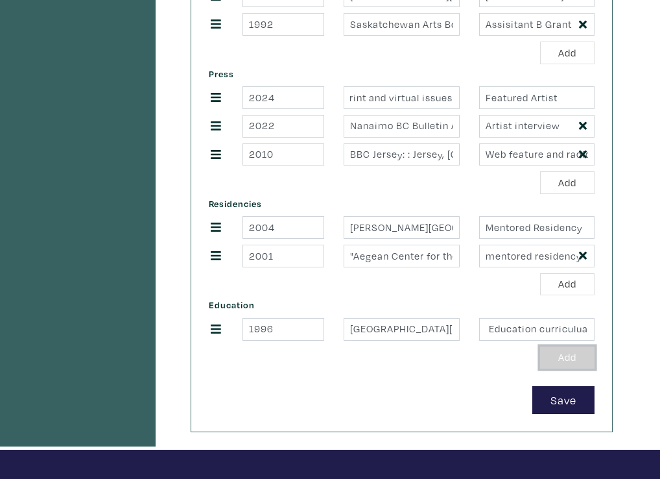
scroll to position [0, 0]
click at [568, 352] on button "Add" at bounding box center [567, 357] width 54 height 23
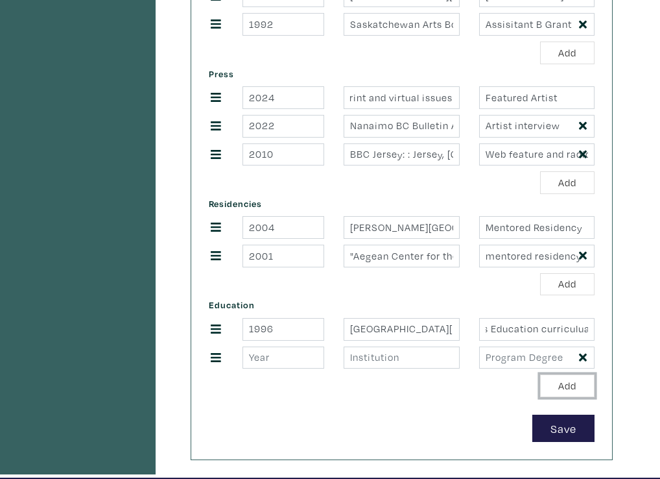
scroll to position [0, 99]
click at [581, 330] on input "M.Ed - focus on Arts Education curriculua" at bounding box center [536, 329] width 115 height 23
type input "M.Ed - focus on Arts Education curricula"
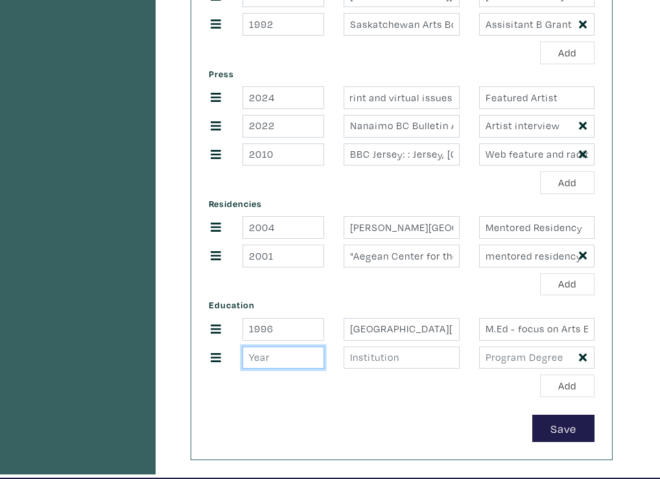
click at [255, 359] on input "number" at bounding box center [284, 357] width 82 height 23
type input "1986"
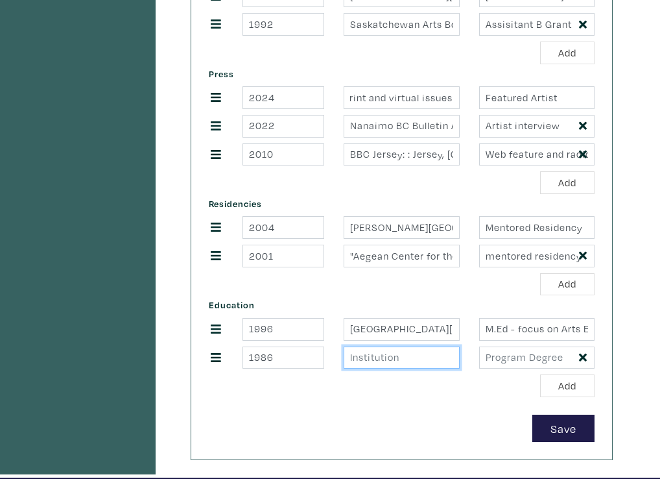
click at [352, 357] on input "text" at bounding box center [401, 357] width 115 height 23
type input "[GEOGRAPHIC_DATA][PERSON_NAME]"
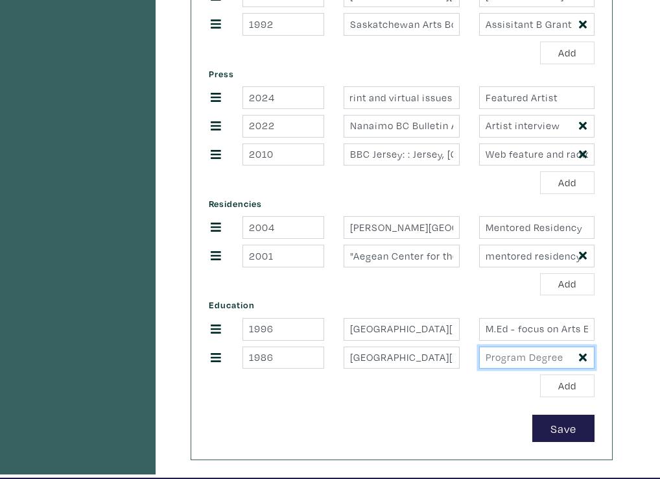
click at [487, 357] on input "text" at bounding box center [536, 357] width 115 height 23
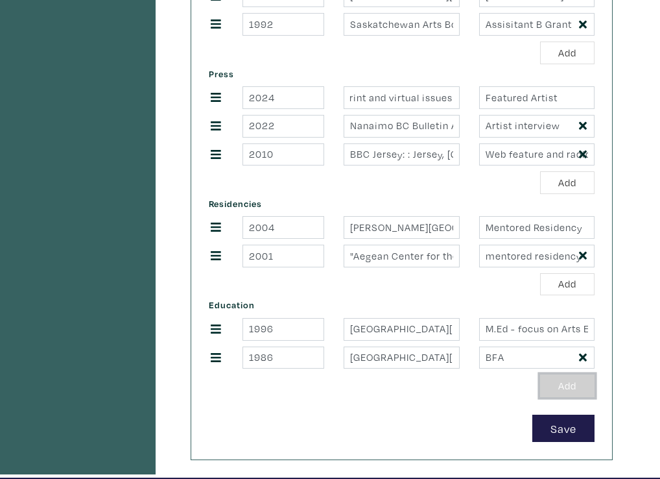
click at [567, 379] on button "Add" at bounding box center [567, 385] width 54 height 23
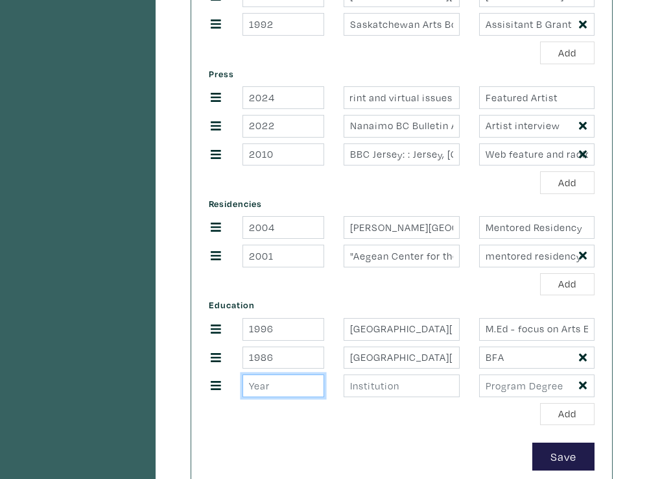
click at [252, 386] on input "number" at bounding box center [284, 385] width 82 height 23
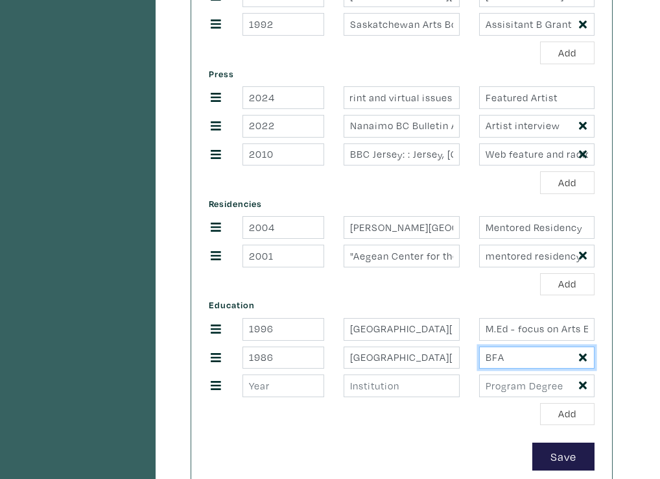
click at [513, 357] on input "BFA" at bounding box center [536, 357] width 115 height 23
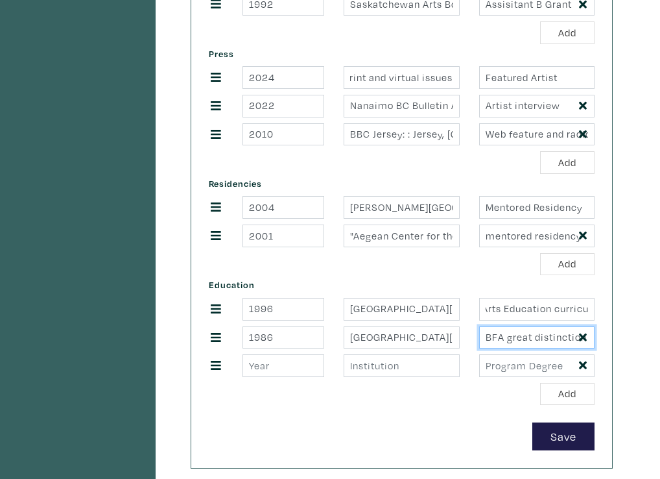
scroll to position [0, 92]
type input "BFA great distinction"
click at [254, 361] on input "number" at bounding box center [284, 365] width 82 height 23
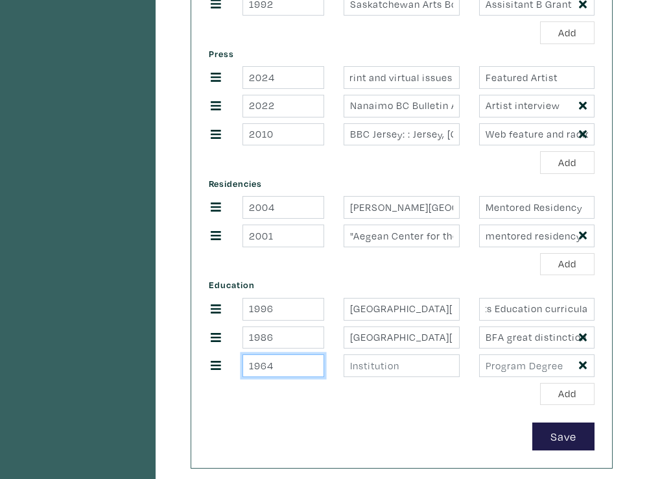
type input "1964"
click at [351, 362] on input "text" at bounding box center [401, 365] width 115 height 23
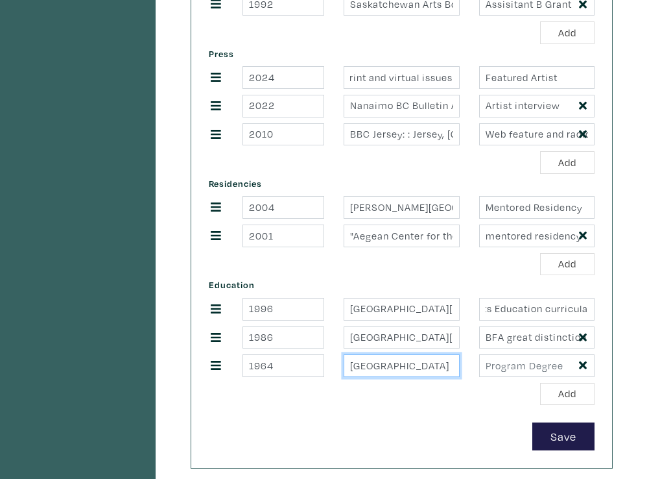
click at [386, 364] on input "Universty of London" at bounding box center [401, 365] width 115 height 23
click at [450, 366] on input "University of London" at bounding box center [401, 365] width 115 height 23
type input "[GEOGRAPHIC_DATA], [GEOGRAPHIC_DATA]"
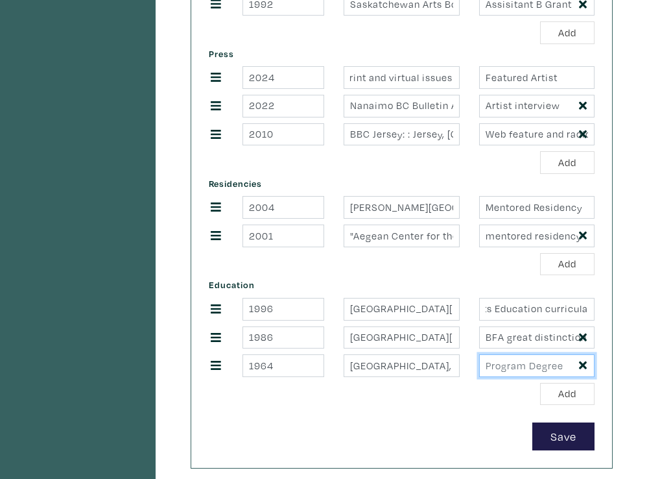
click at [487, 365] on input "text" at bounding box center [536, 365] width 115 height 23
click at [486, 365] on input "Early childhood eduv" at bounding box center [536, 365] width 115 height 23
click at [513, 367] on input "B.Ed Great distinctionEarly childhood eduv" at bounding box center [536, 366] width 115 height 23
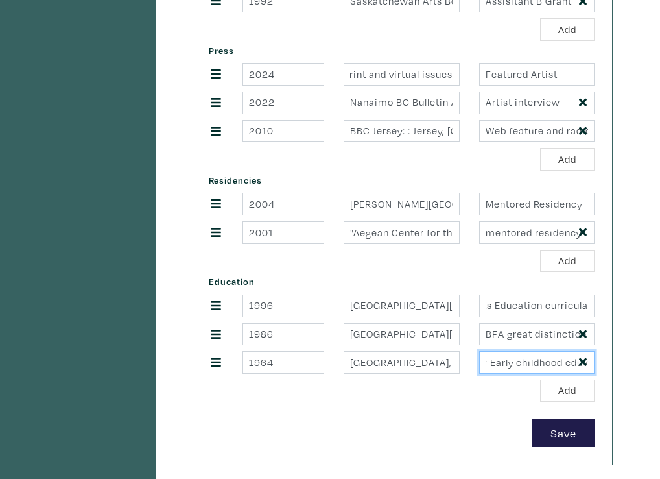
click at [588, 361] on input "B.Ed Great distinction; Early childhood eduv" at bounding box center [536, 362] width 115 height 23
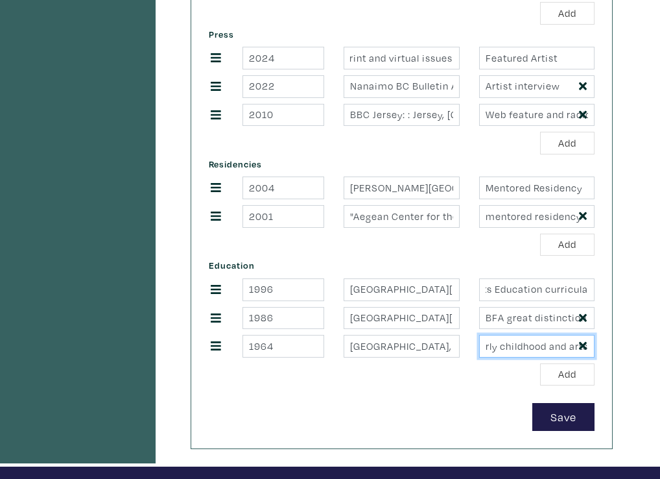
scroll to position [553, 0]
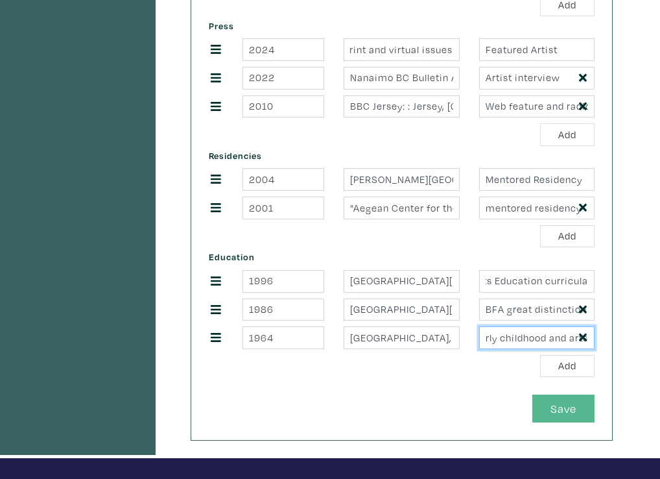
type input "B.Ed early childhood and arts"
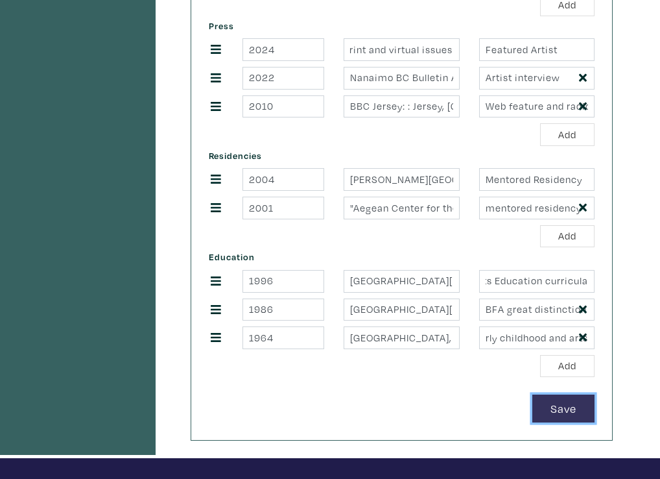
scroll to position [0, 0]
click at [562, 407] on button "Save" at bounding box center [564, 408] width 62 height 28
click at [555, 407] on button "Save" at bounding box center [564, 408] width 62 height 28
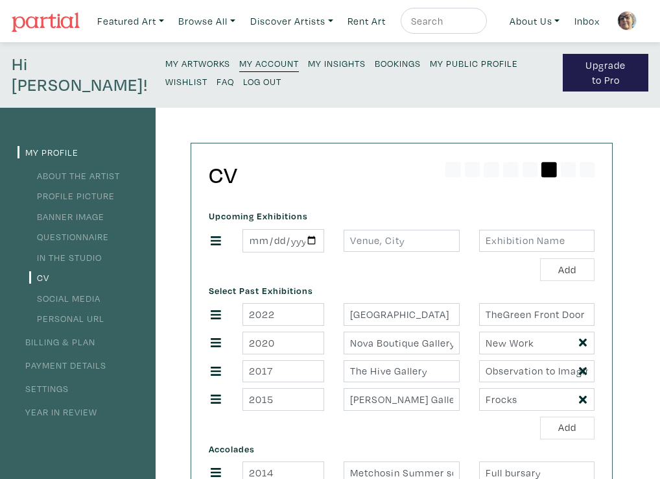
scroll to position [3, 0]
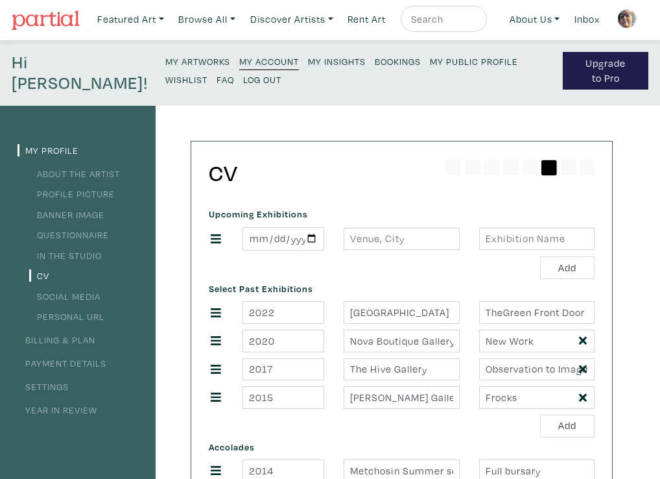
click at [79, 294] on link "Social Media" at bounding box center [64, 296] width 71 height 12
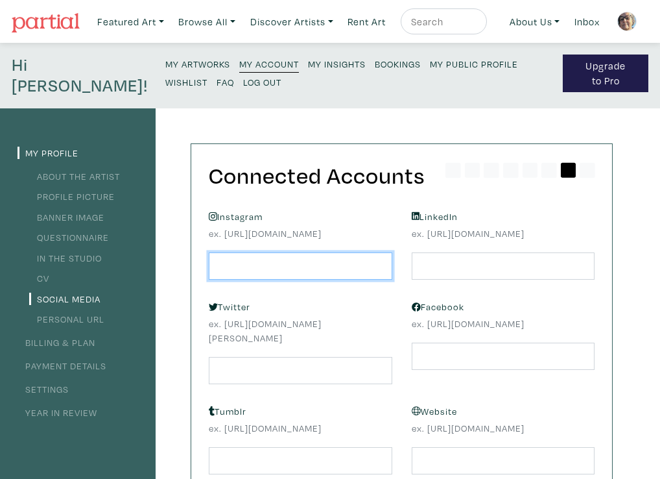
click at [220, 278] on input "text" at bounding box center [301, 266] width 184 height 28
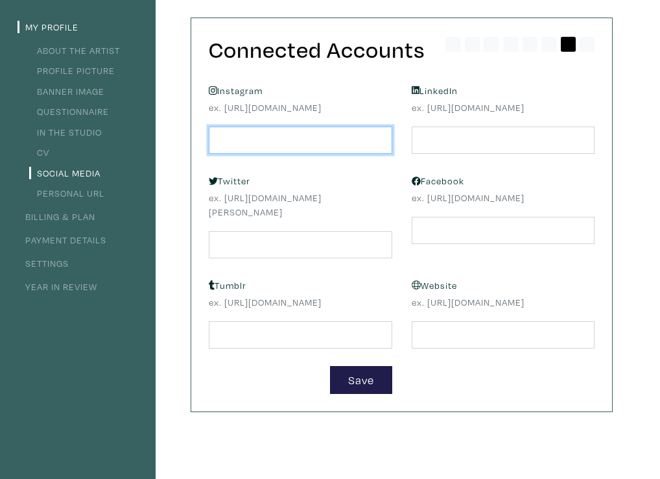
scroll to position [135, 0]
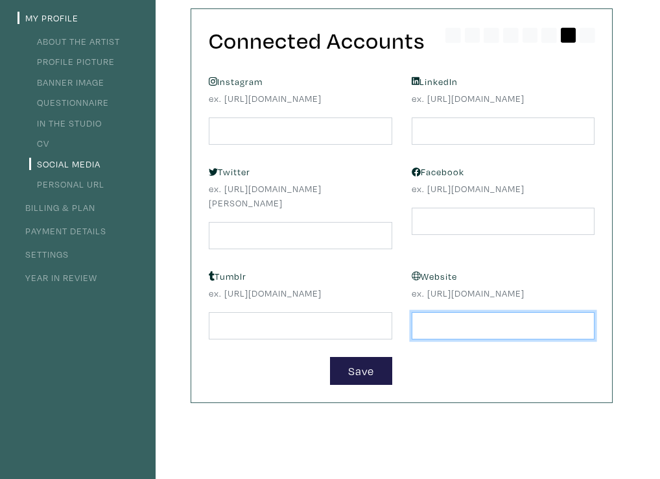
click at [420, 340] on input "text" at bounding box center [504, 326] width 184 height 28
type input "Antoinetteherivel.com"
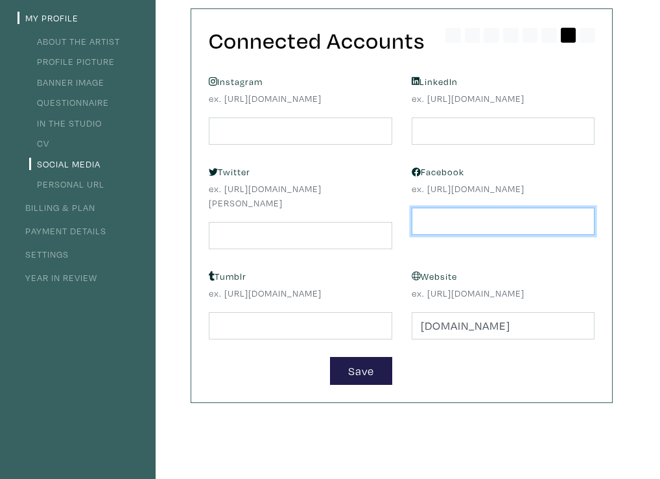
click at [422, 236] on input "text" at bounding box center [504, 222] width 184 height 28
click at [90, 152] on ul "About the Artist Profile Picture Banner Image Questionnaire In the Studio CV So…" at bounding box center [78, 112] width 121 height 161
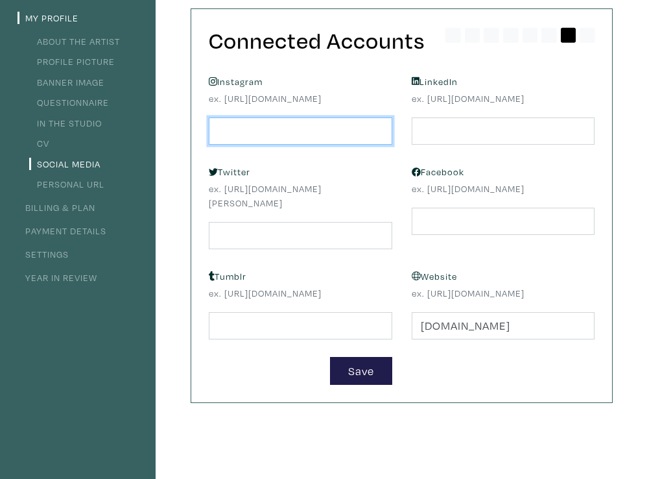
click at [210, 145] on input "text" at bounding box center [301, 131] width 184 height 28
type input "https://instagram.com/antoinetteherivel"
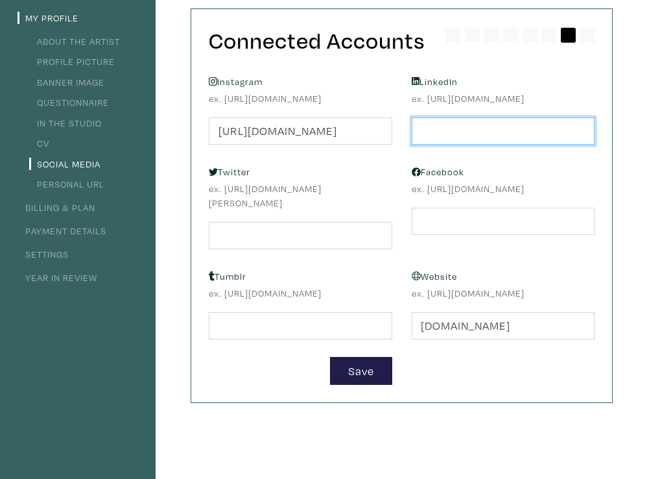
scroll to position [0, 0]
click at [422, 145] on input "text" at bounding box center [504, 131] width 184 height 28
click at [420, 145] on input "text" at bounding box center [504, 131] width 184 height 28
type input "https://linkedin.com/in/antoinette-herivel"
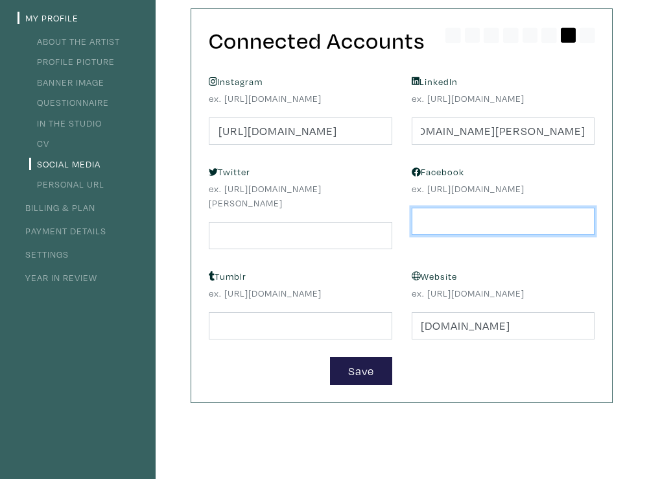
scroll to position [0, 0]
click at [431, 236] on input "text" at bounding box center [504, 222] width 184 height 28
click at [586, 236] on input "https://facebook.com/antoinette" at bounding box center [504, 222] width 184 height 28
click at [583, 236] on input "https://facebook.com/antoinettette" at bounding box center [504, 222] width 184 height 28
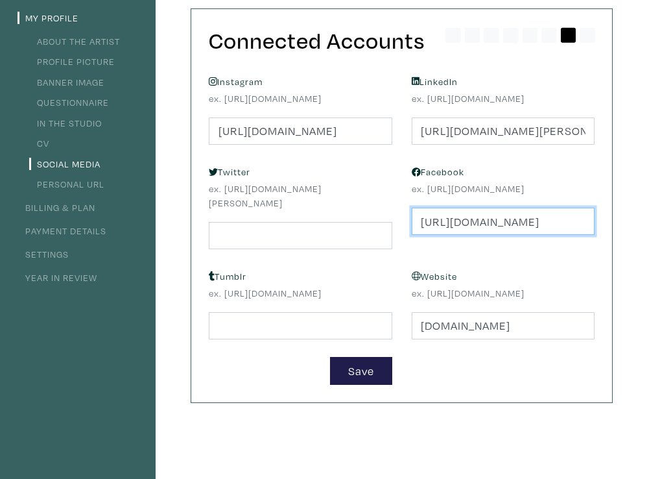
scroll to position [0, 52]
type input "https://facebook.com/antoinetteherivel"
click at [505, 385] on form "Instagram ex. https://instagram.com/antoinettehérivel https://instagram.com/ant…" at bounding box center [401, 228] width 405 height 313
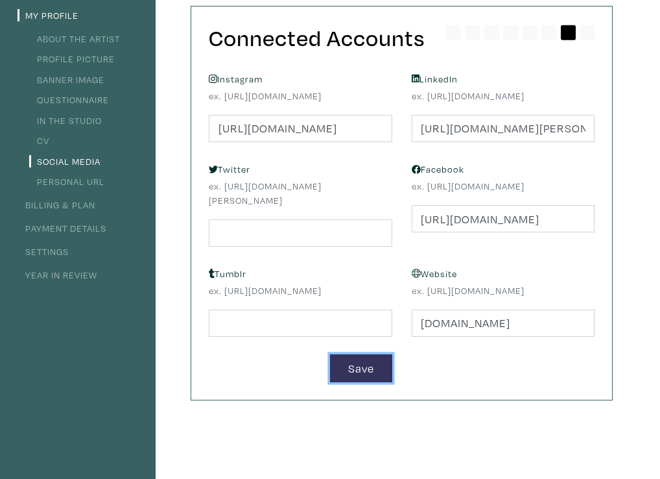
click at [356, 382] on button "Save" at bounding box center [361, 368] width 62 height 28
click at [86, 178] on link "Personal URL" at bounding box center [66, 181] width 75 height 12
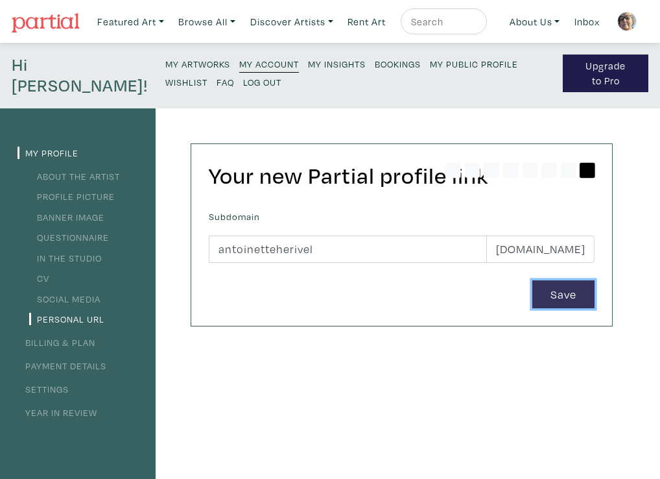
click at [556, 288] on button "Save" at bounding box center [564, 294] width 62 height 28
click at [53, 385] on link "Settings" at bounding box center [43, 389] width 51 height 12
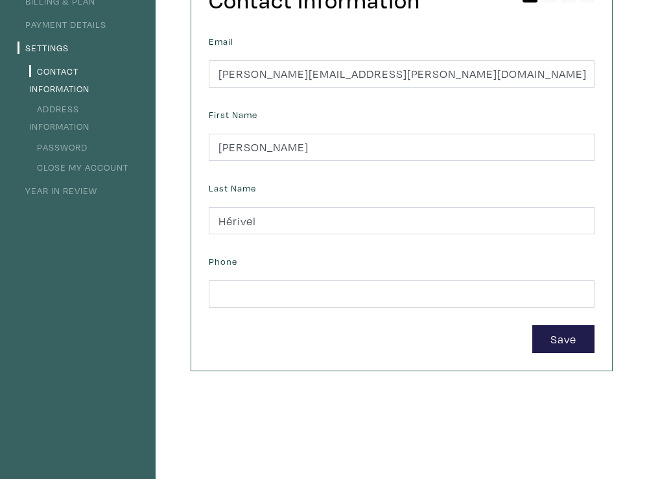
scroll to position [160, 0]
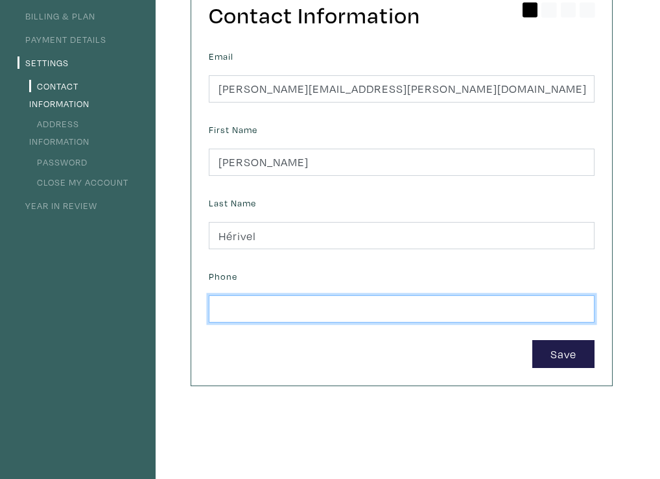
click at [223, 309] on input "text" at bounding box center [402, 309] width 386 height 28
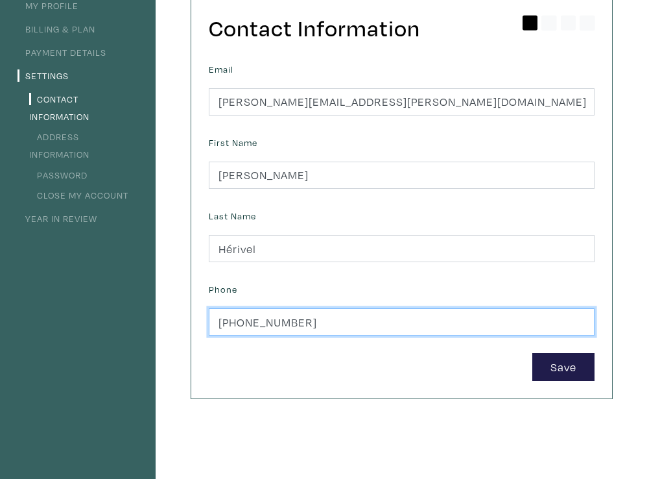
scroll to position [145, 0]
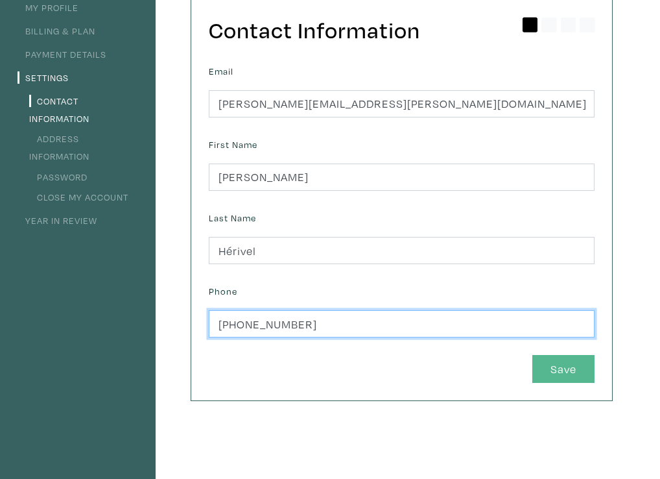
type input "1( 250) 247 8076"
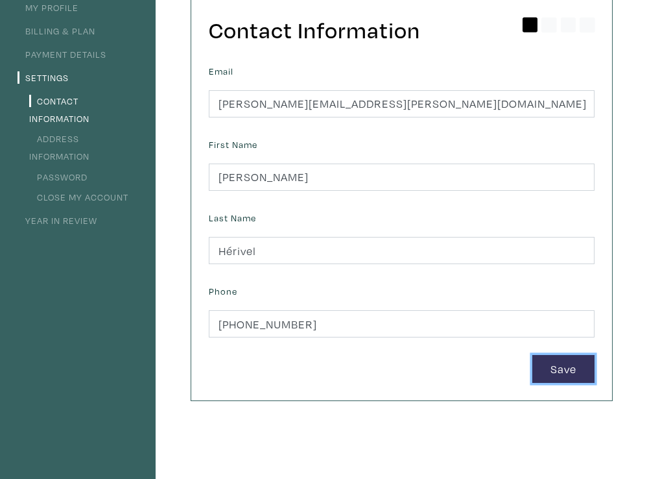
click at [564, 365] on button "Save" at bounding box center [564, 369] width 62 height 28
click at [548, 367] on button "Save" at bounding box center [564, 369] width 62 height 28
click at [69, 139] on link "Address Information" at bounding box center [59, 147] width 60 height 30
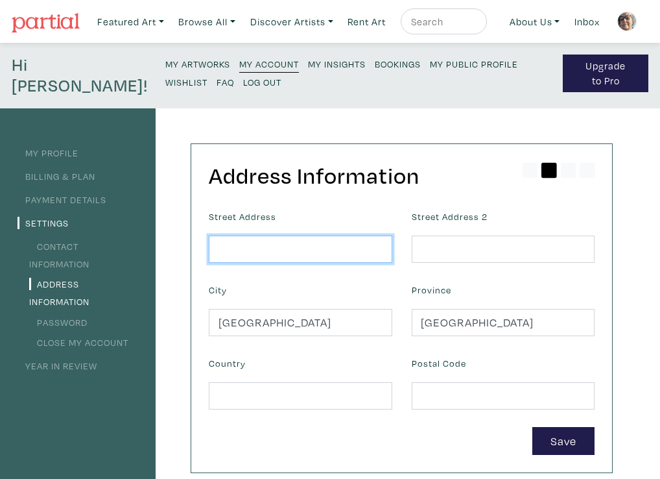
click at [224, 250] on input "text" at bounding box center [301, 250] width 184 height 28
type input "[STREET_ADDRESS][PERSON_NAME]"
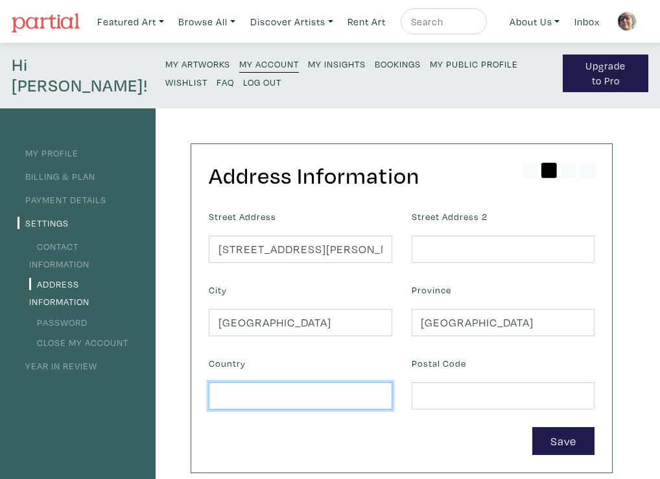
click at [223, 393] on input "text" at bounding box center [301, 396] width 184 height 28
type input "[GEOGRAPHIC_DATA]"
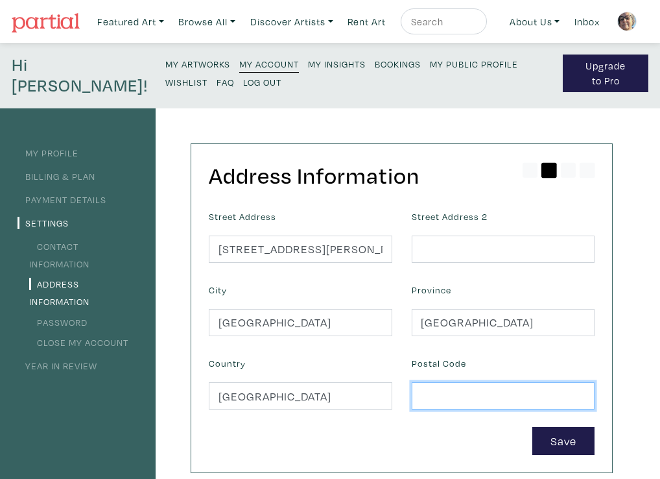
click at [420, 403] on input "text" at bounding box center [504, 396] width 184 height 28
type input "V5S 0K1"
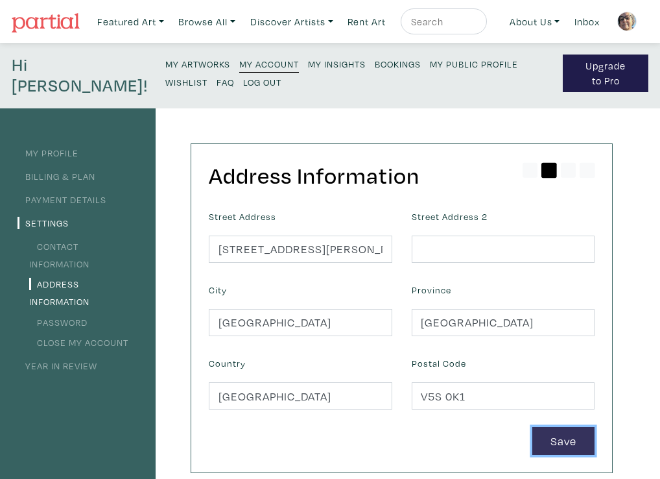
click at [560, 437] on button "Save" at bounding box center [564, 441] width 62 height 28
click at [70, 322] on link "Password" at bounding box center [58, 322] width 58 height 12
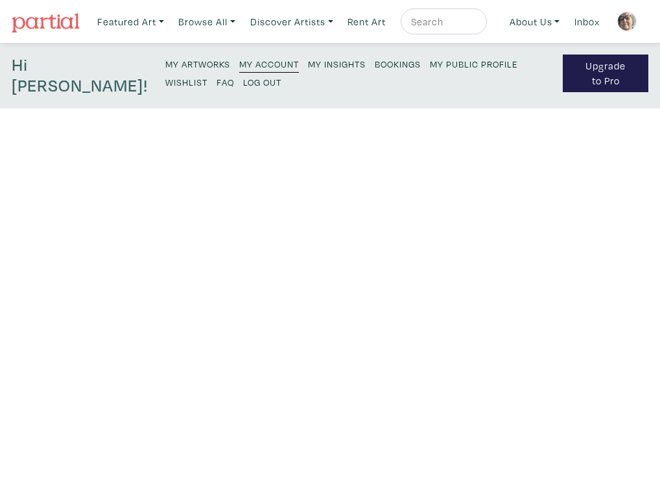
click at [70, 322] on link "Password" at bounding box center [58, 322] width 58 height 12
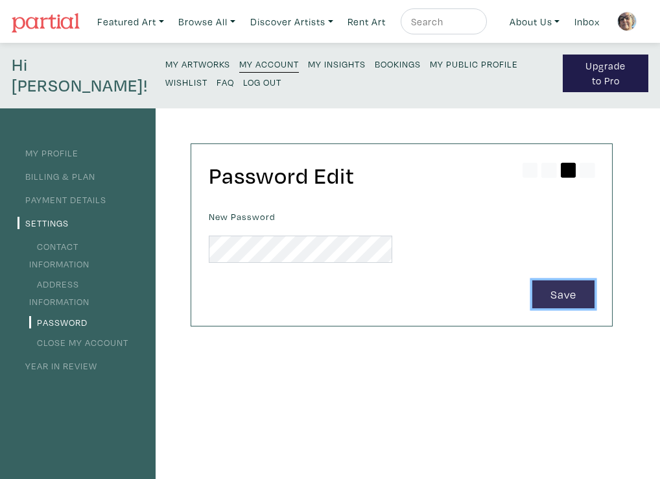
click at [570, 291] on button "Save" at bounding box center [564, 294] width 62 height 28
click at [167, 57] on link "My Artworks" at bounding box center [197, 63] width 65 height 18
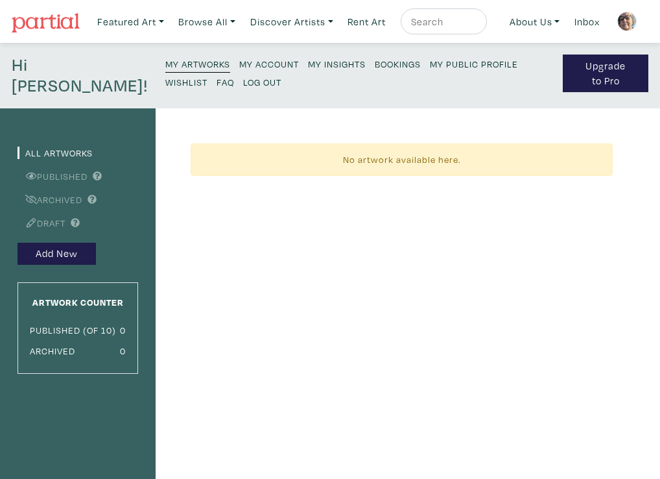
click at [239, 60] on small "My Account" at bounding box center [269, 64] width 60 height 12
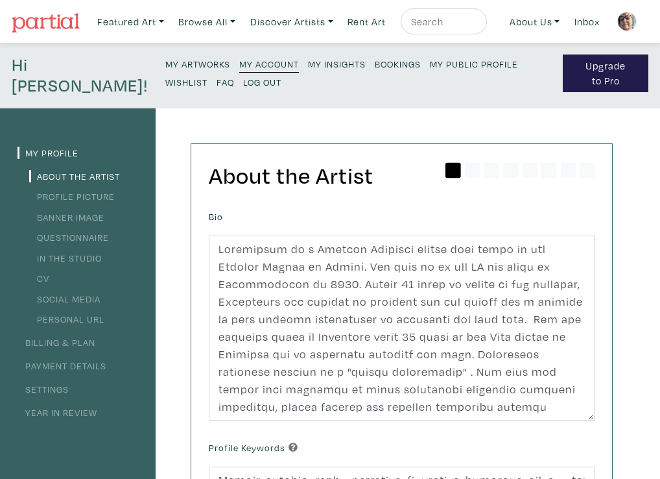
click at [308, 62] on small "My Insights" at bounding box center [337, 64] width 58 height 12
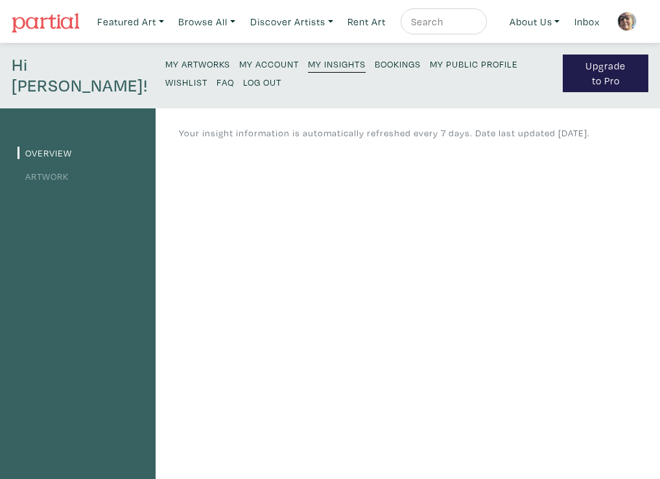
click at [375, 62] on small "Bookings" at bounding box center [398, 64] width 46 height 12
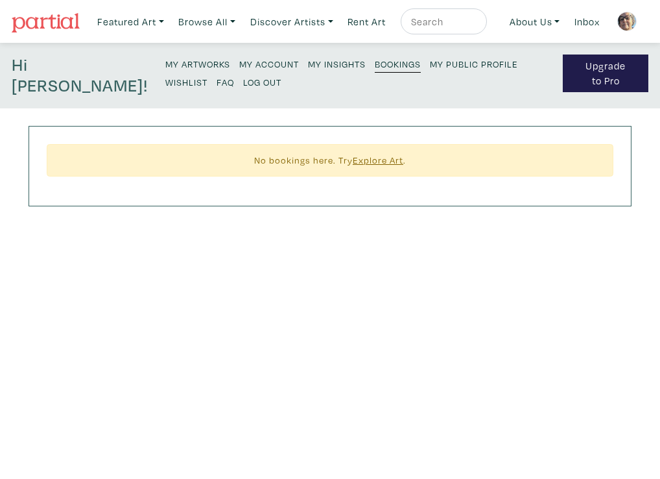
click at [430, 60] on small "My Public Profile" at bounding box center [474, 64] width 88 height 12
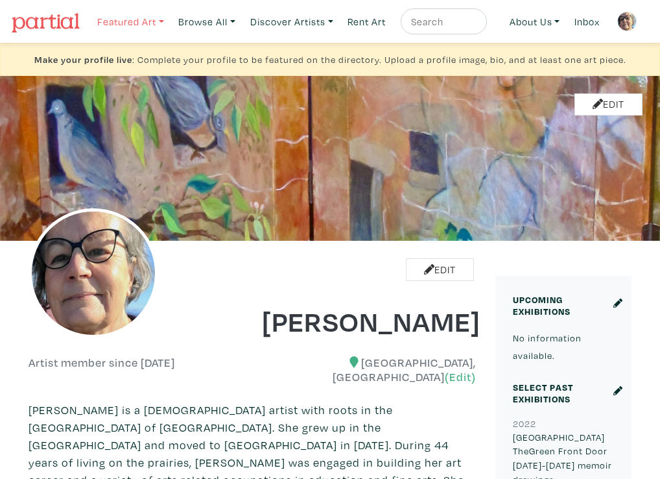
click at [119, 18] on link "Featured Art" at bounding box center [130, 21] width 79 height 27
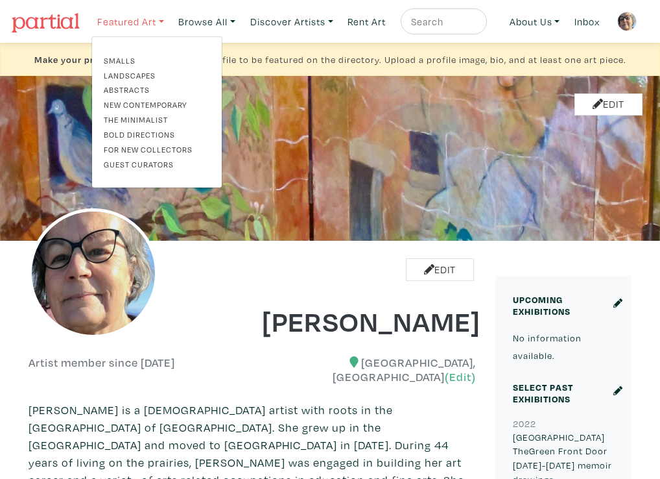
click at [119, 18] on link "Featured Art" at bounding box center [130, 21] width 79 height 27
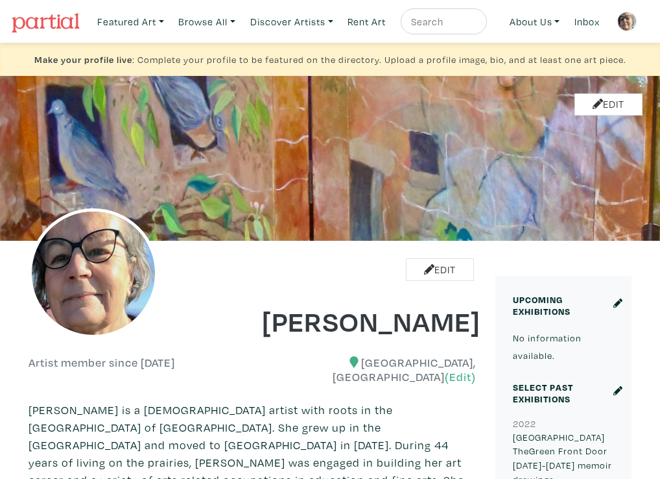
click at [99, 57] on strong "Make your profile live" at bounding box center [83, 59] width 98 height 12
click at [133, 21] on link "Featured Art" at bounding box center [130, 21] width 79 height 27
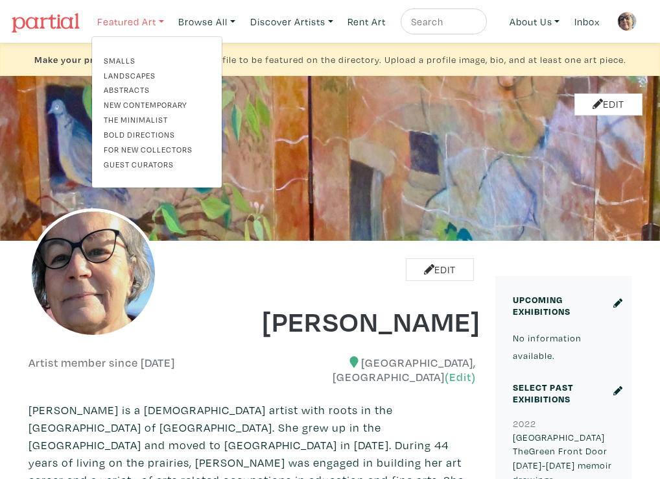
click at [170, 8] on link "Featured Art" at bounding box center [130, 21] width 79 height 27
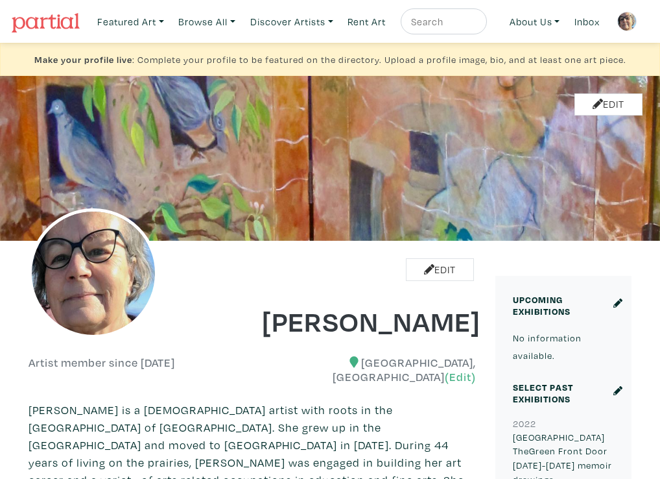
click at [158, 64] on div "Make your profile live : Complete your profile to be featured on the directory.…" at bounding box center [330, 59] width 660 height 33
